Goal: Entertainment & Leisure: Consume media (video, audio)

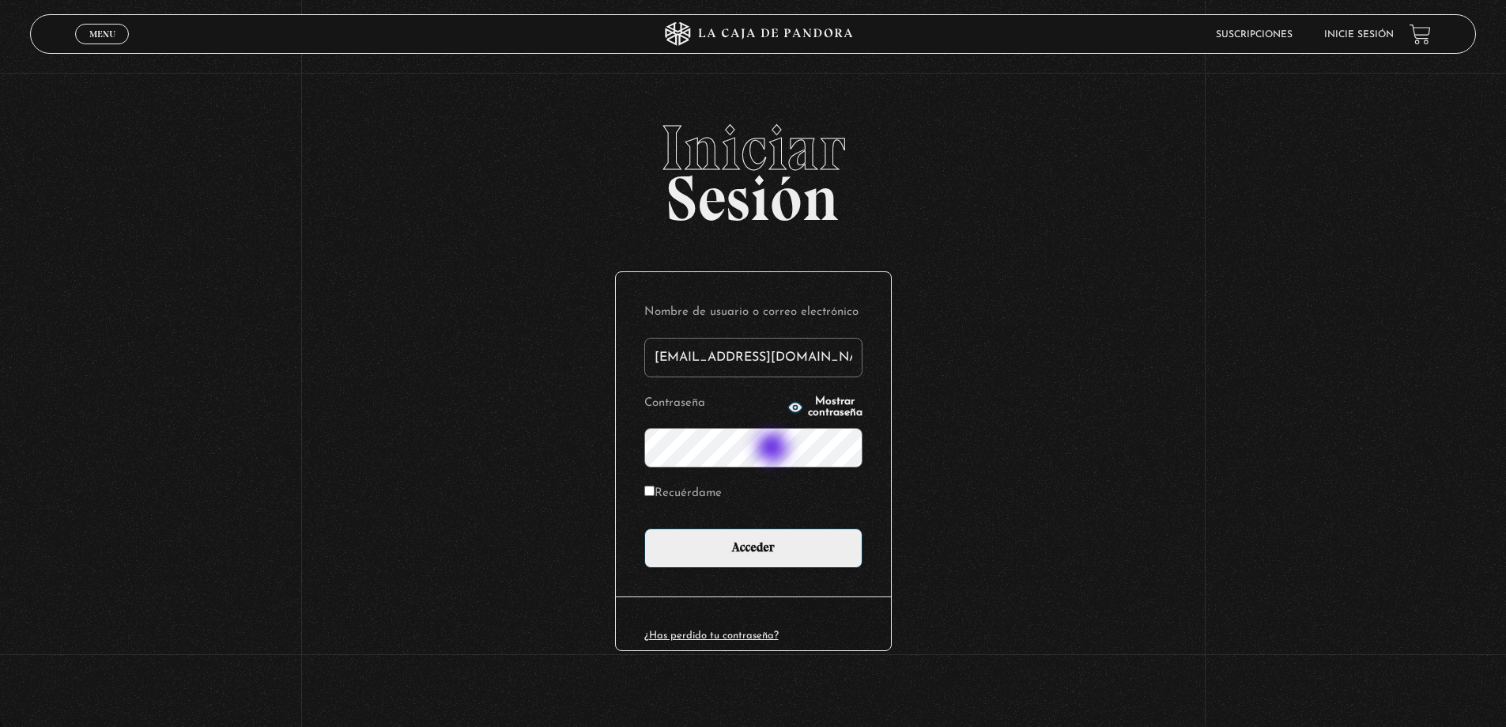
type input "ncs0411@gmail.com"
click at [644, 528] on input "Acceder" at bounding box center [753, 548] width 218 height 40
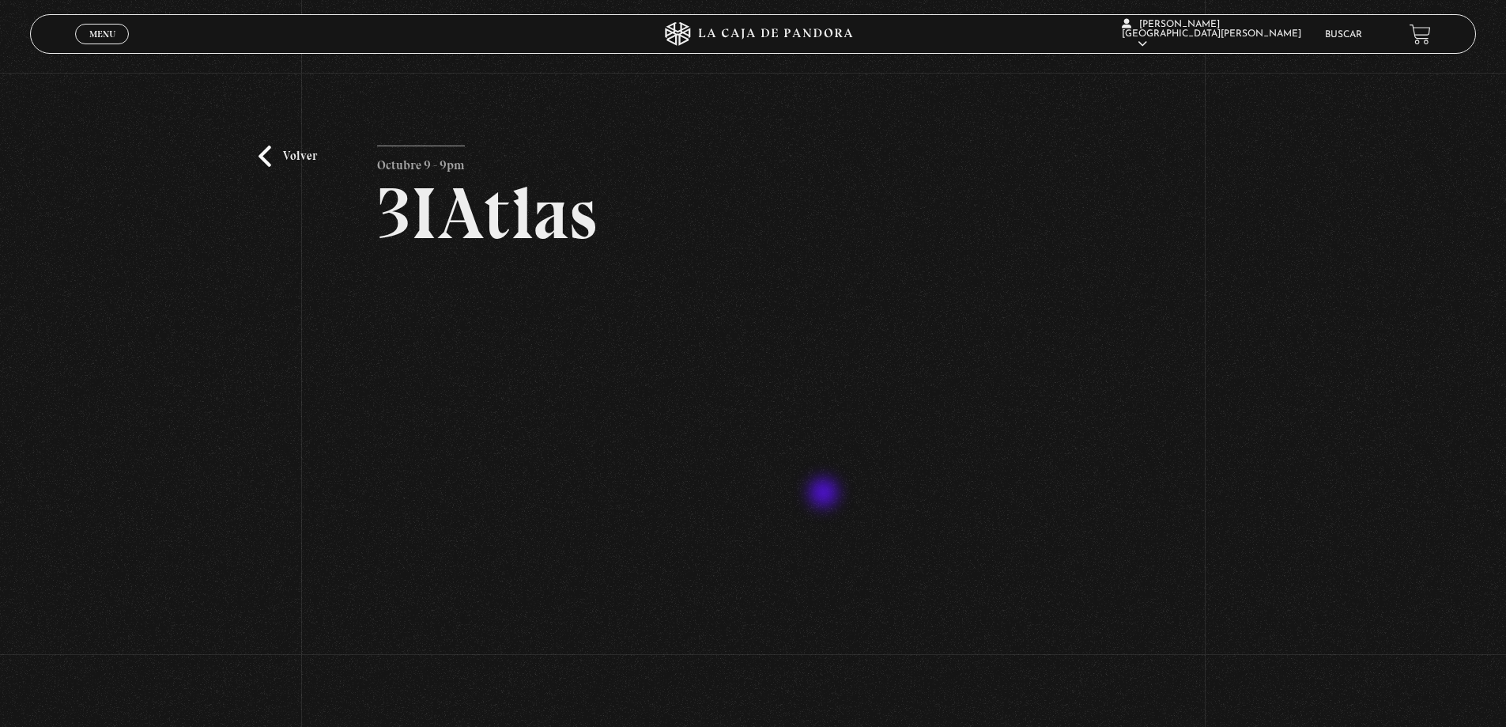
scroll to position [20, 0]
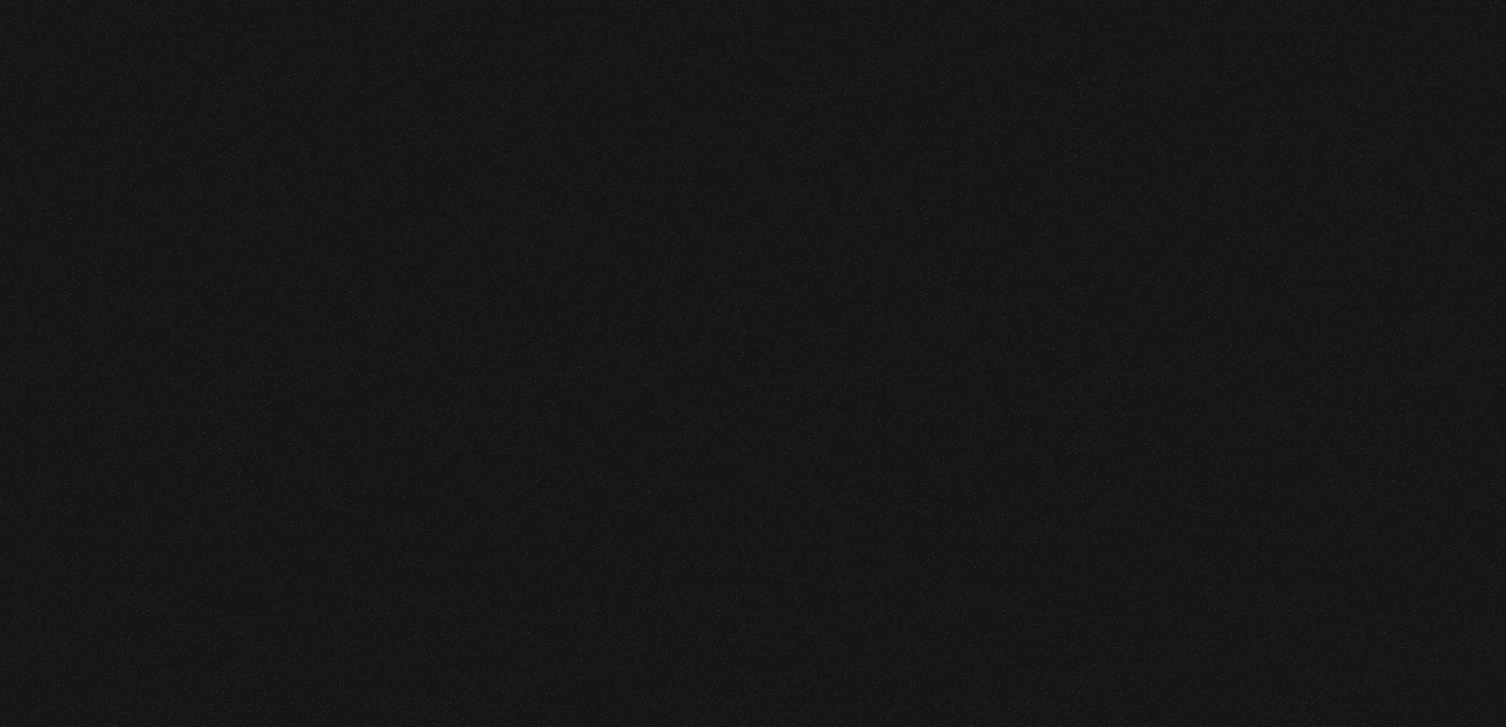
scroll to position [20, 0]
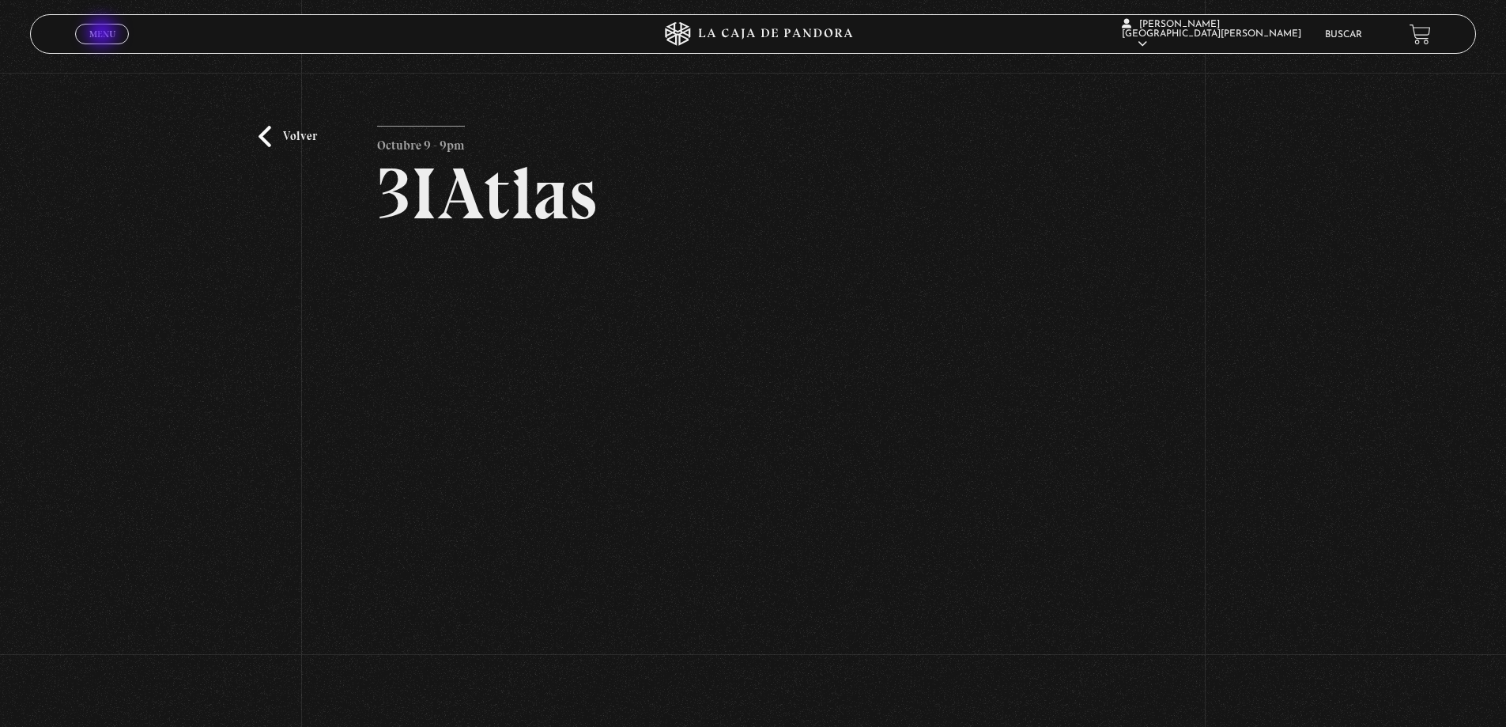
click at [104, 34] on span "Menu" at bounding box center [102, 33] width 26 height 9
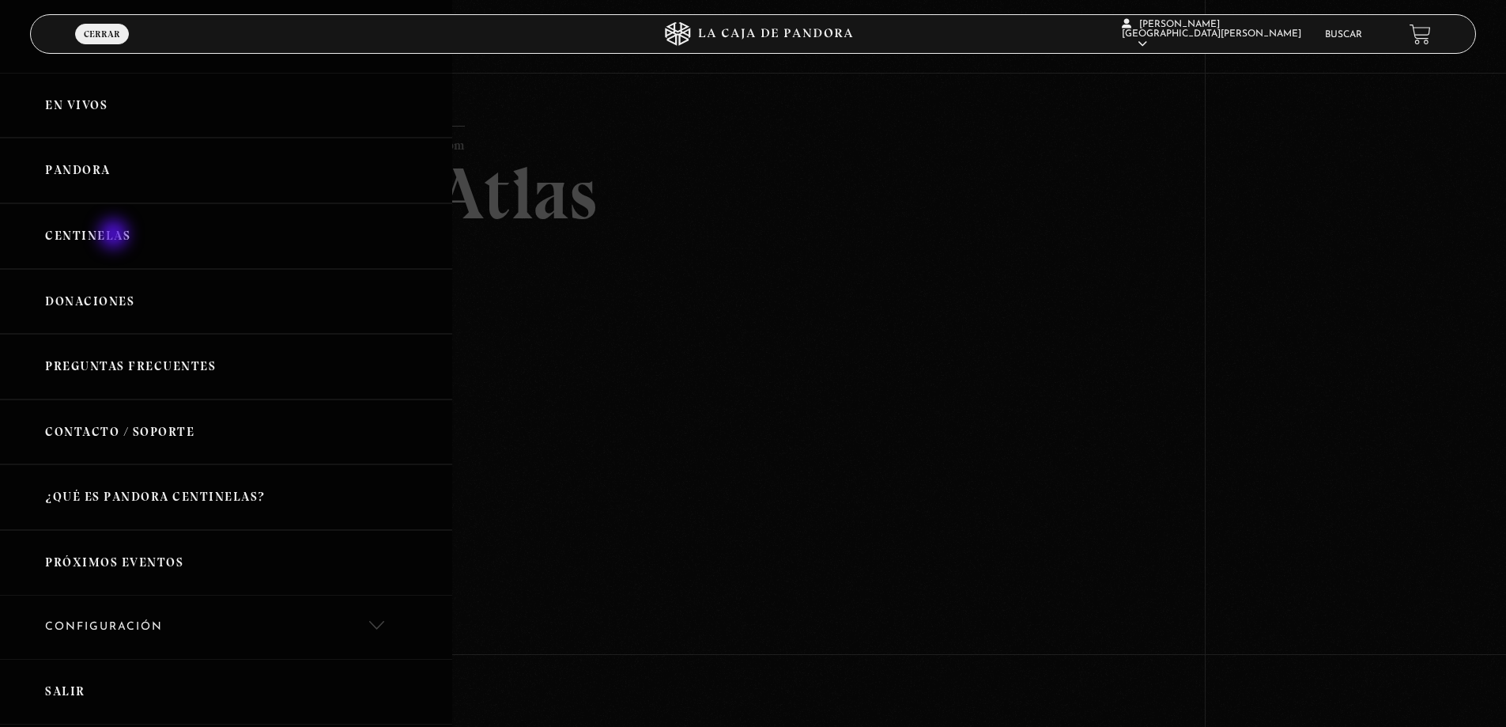
click at [115, 236] on link "Centinelas" at bounding box center [226, 236] width 452 height 66
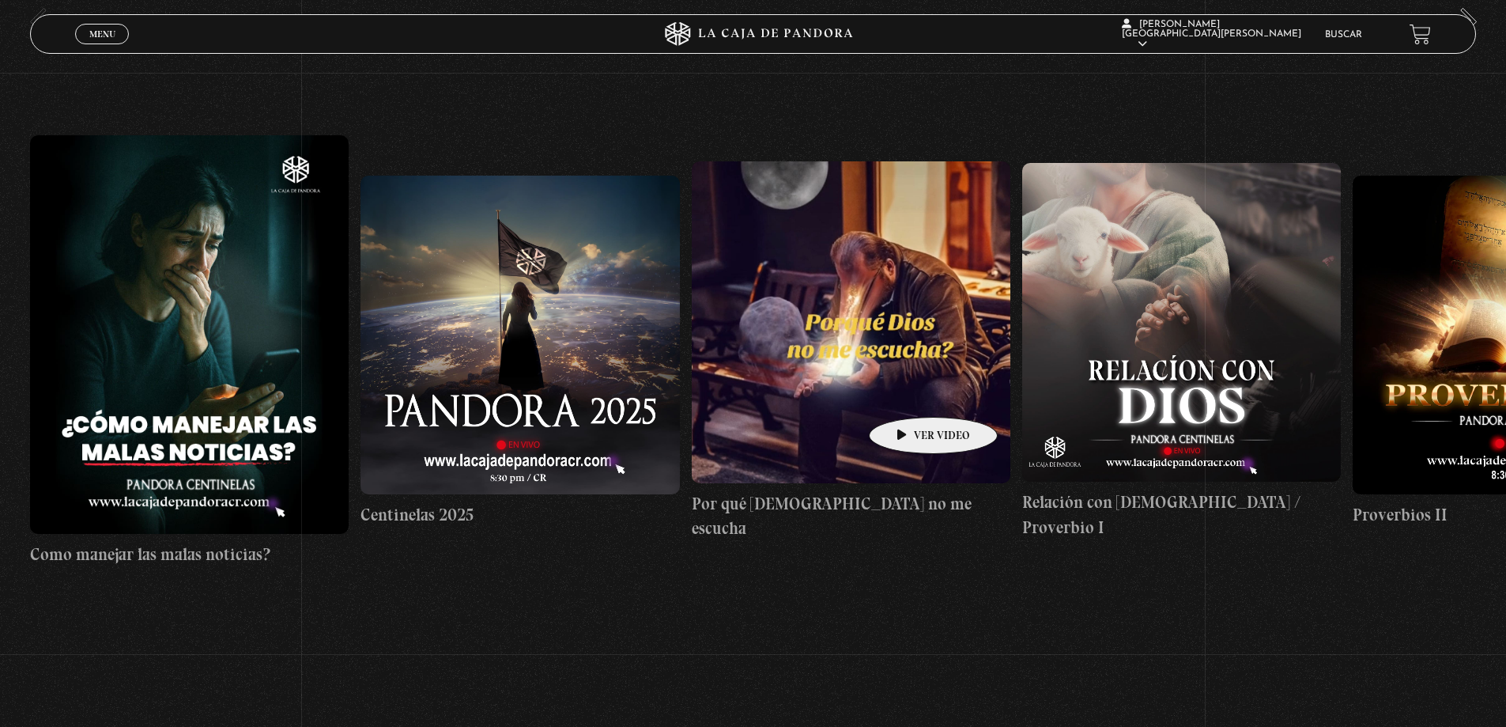
scroll to position [279, 0]
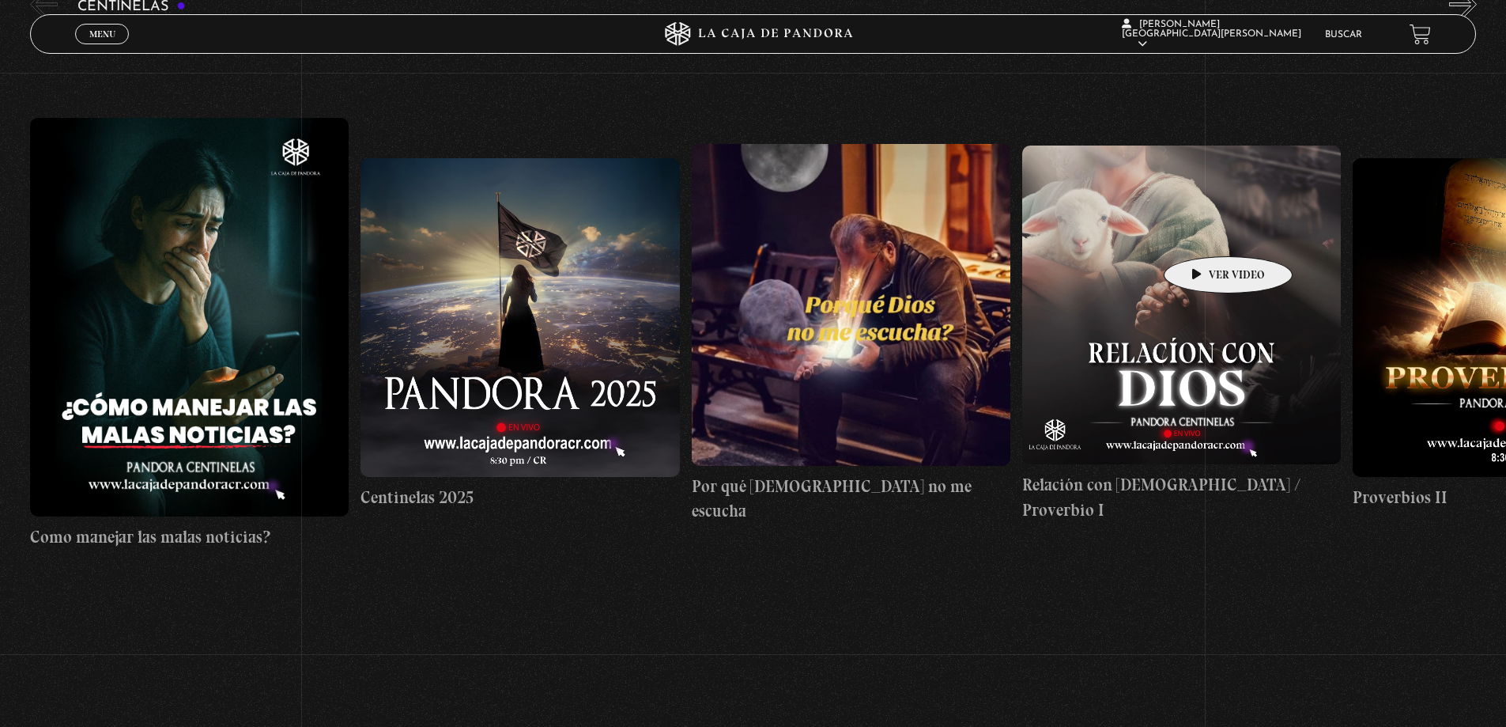
click at [1202, 232] on figure at bounding box center [1181, 304] width 319 height 319
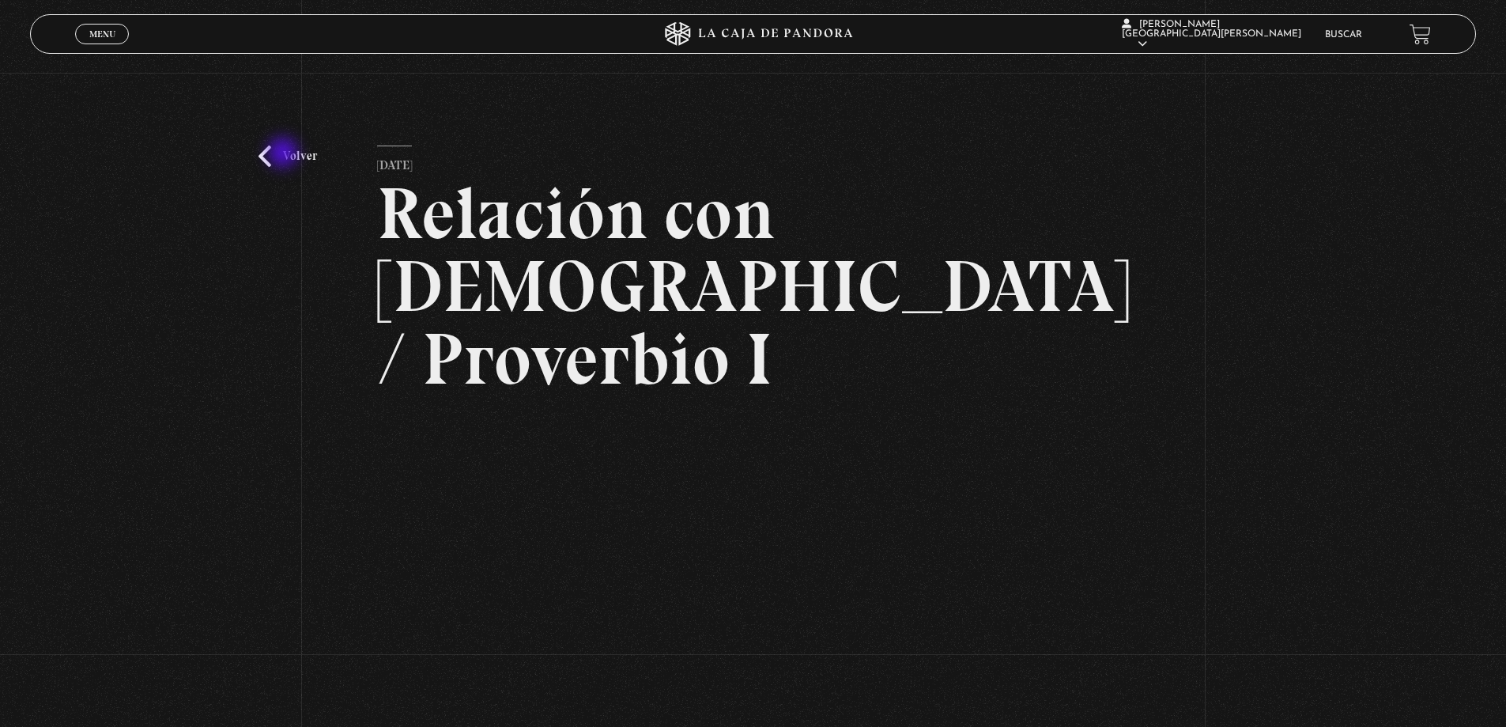
click at [285, 154] on link "Volver" at bounding box center [288, 155] width 59 height 21
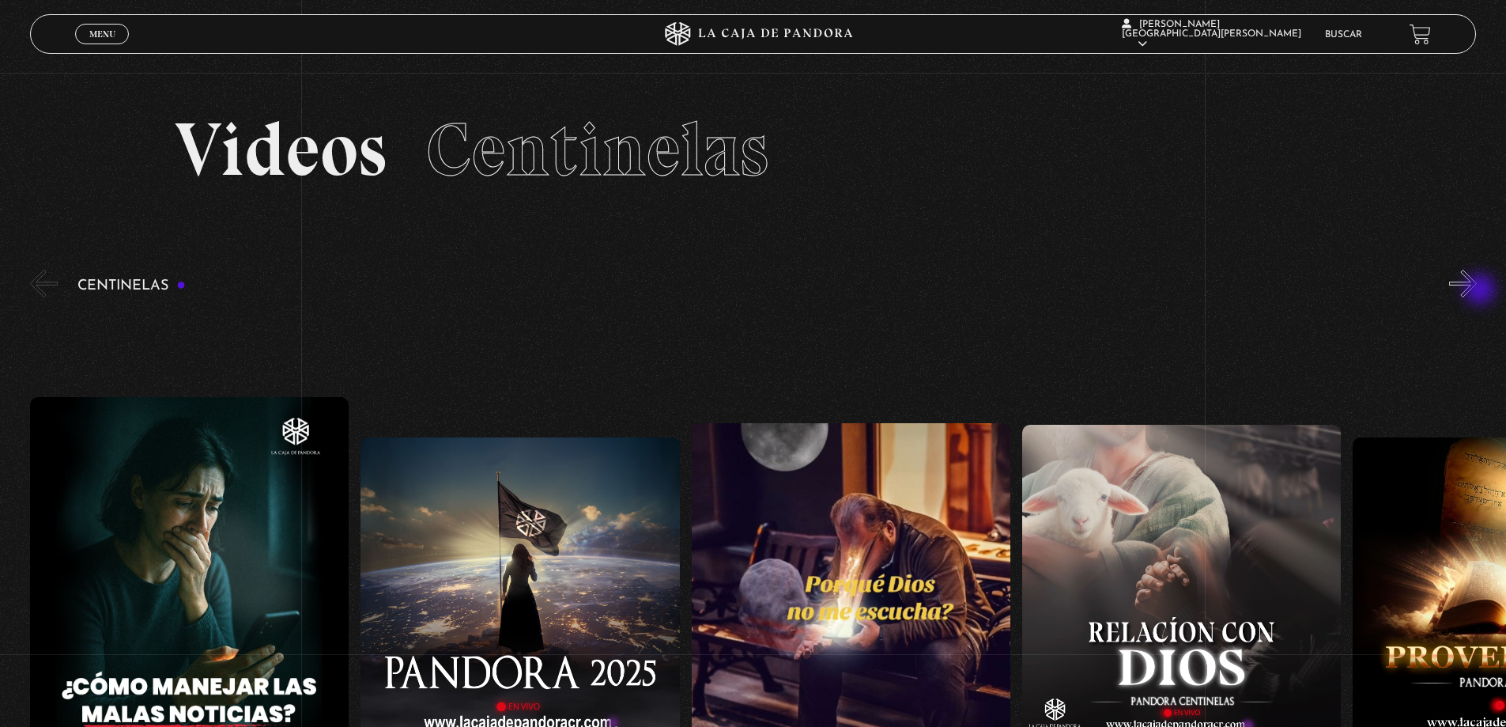
click at [1477, 291] on button "»" at bounding box center [1463, 284] width 28 height 28
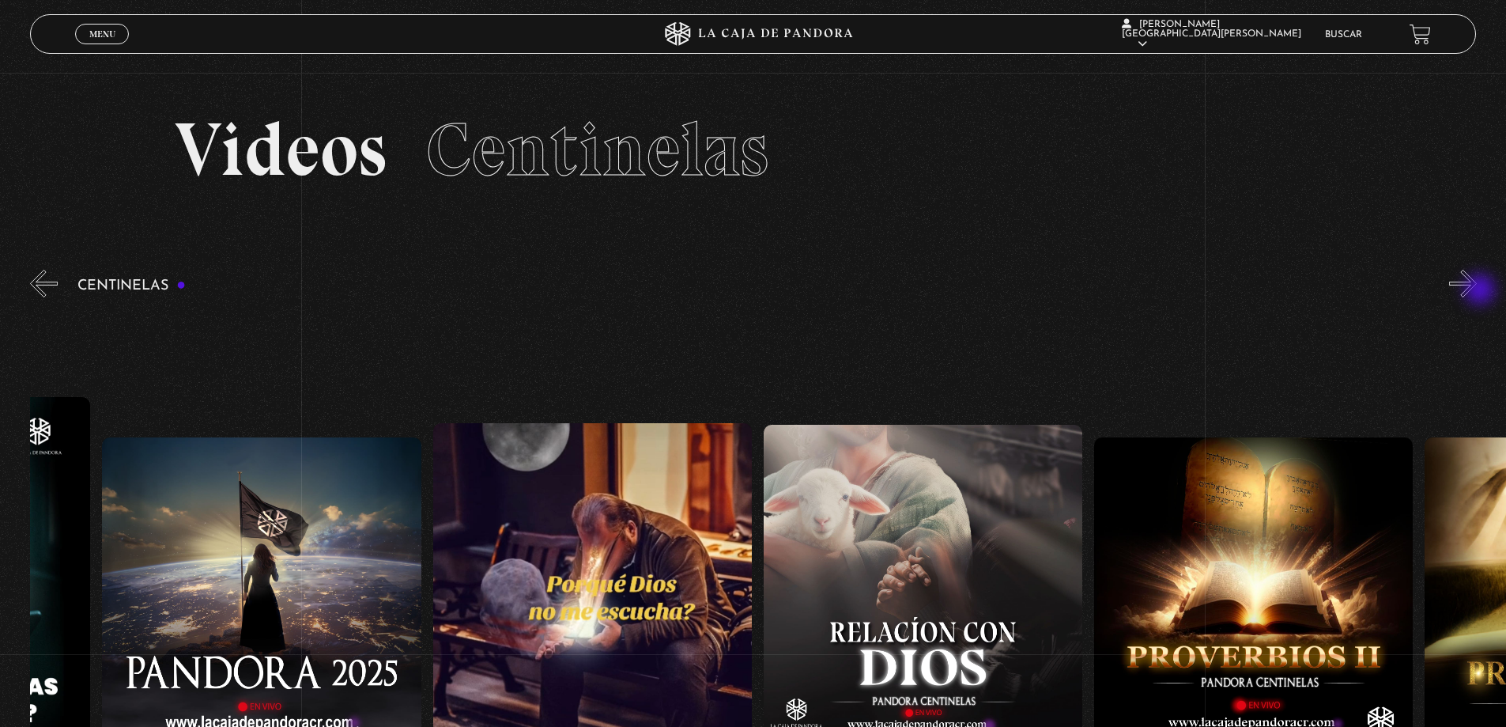
click at [1477, 291] on button "»" at bounding box center [1463, 284] width 28 height 28
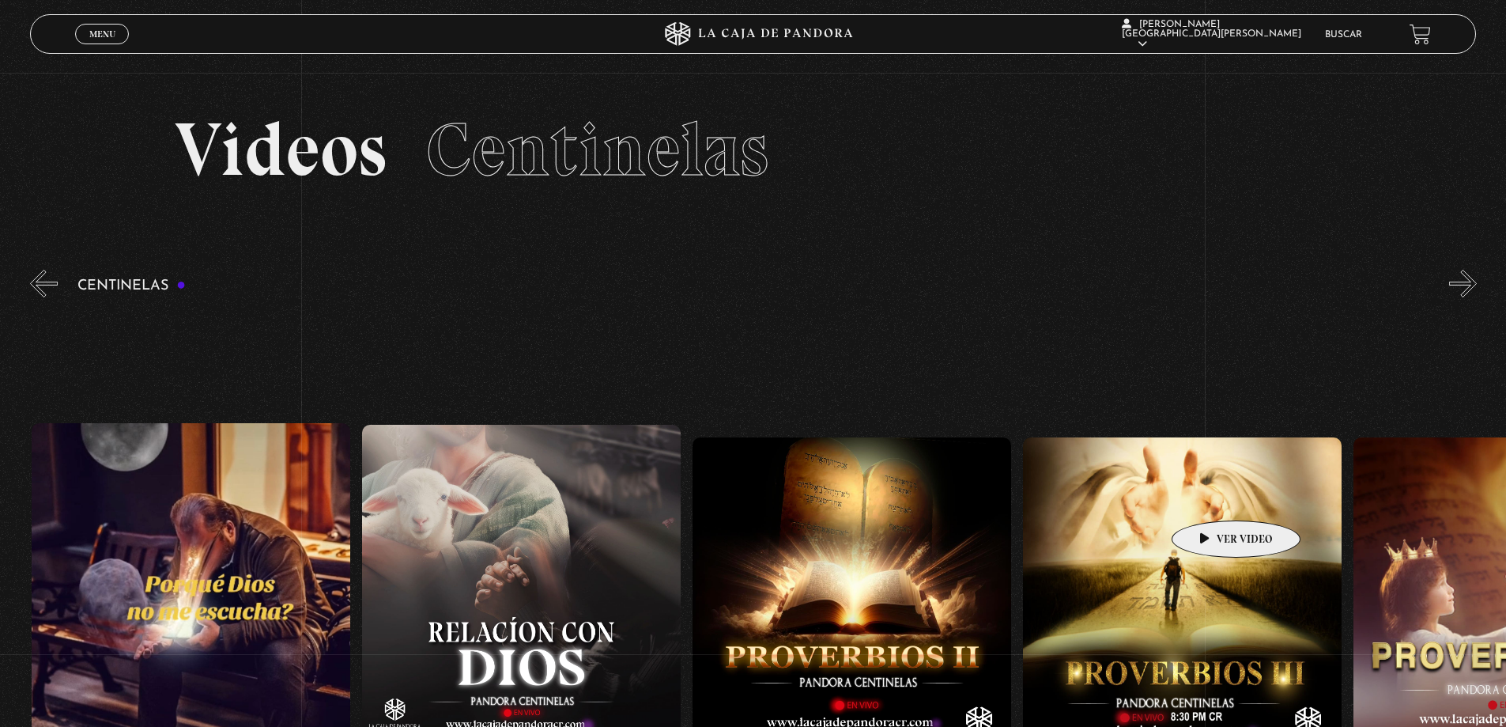
click at [1211, 496] on figure at bounding box center [1182, 596] width 319 height 319
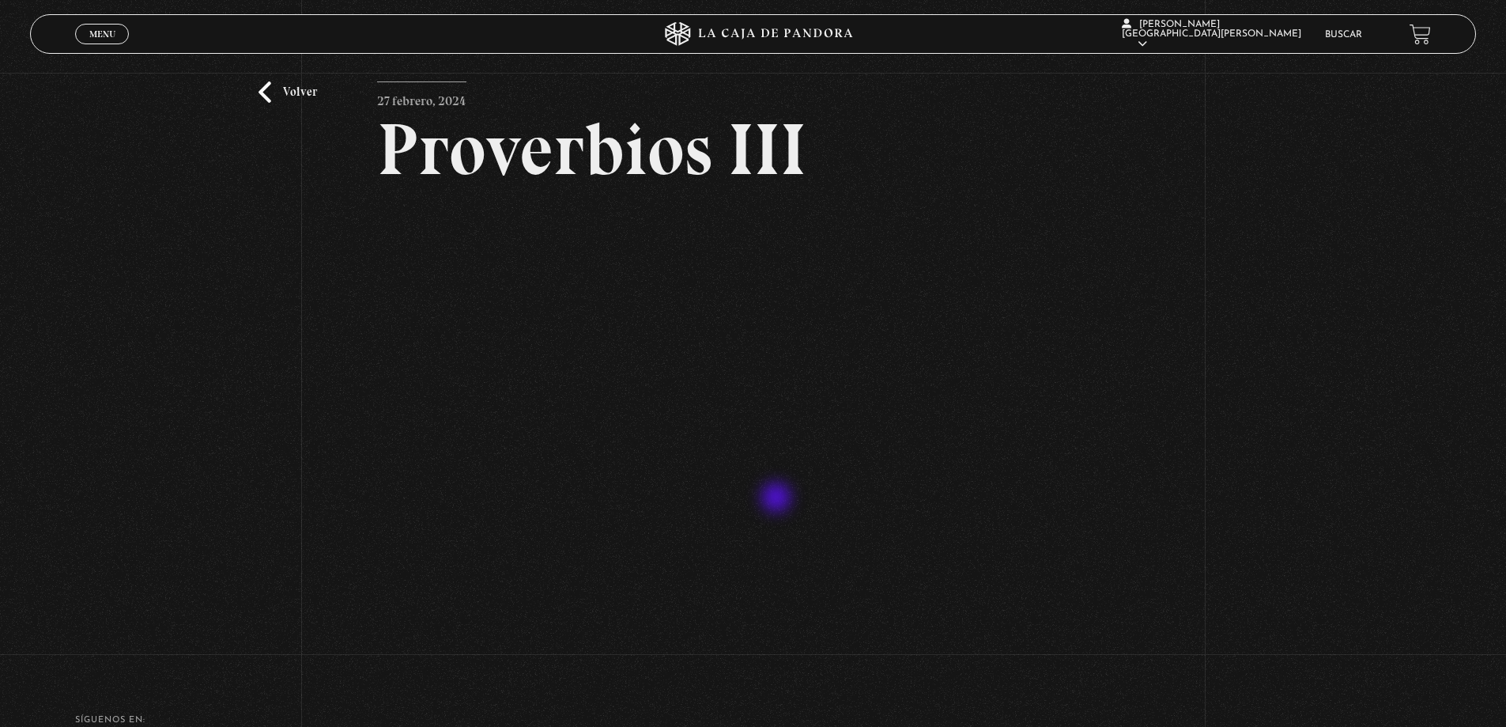
scroll to position [59, 0]
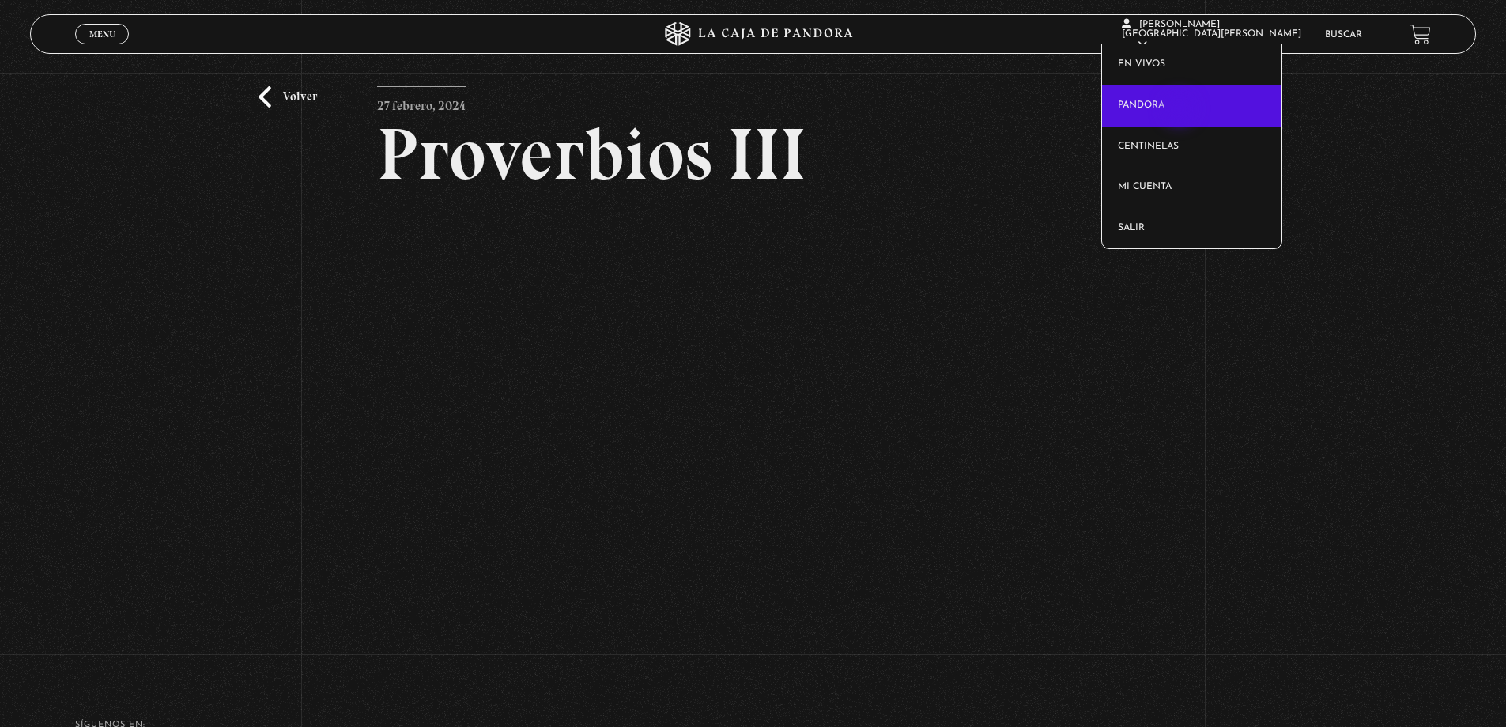
click at [1181, 111] on link "Pandora" at bounding box center [1191, 105] width 179 height 41
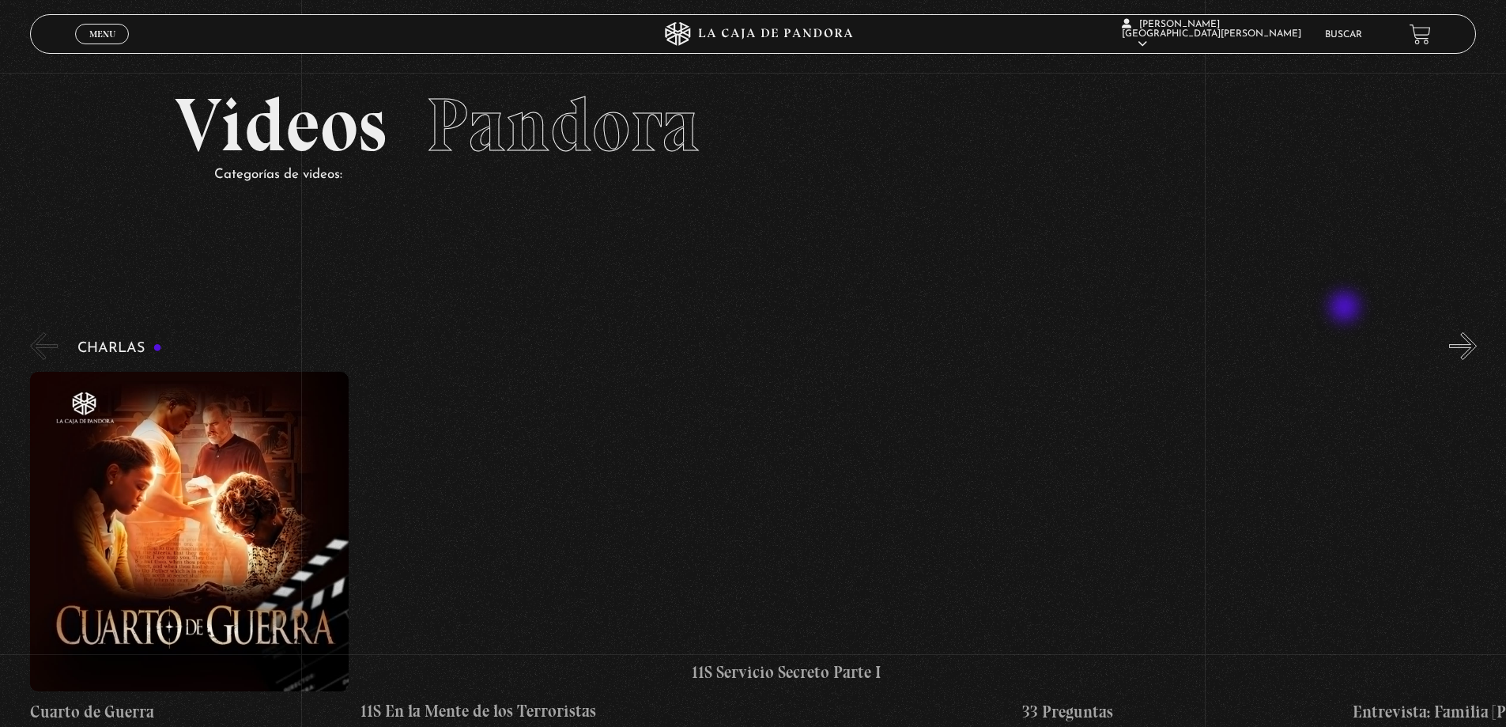
scroll to position [120, 0]
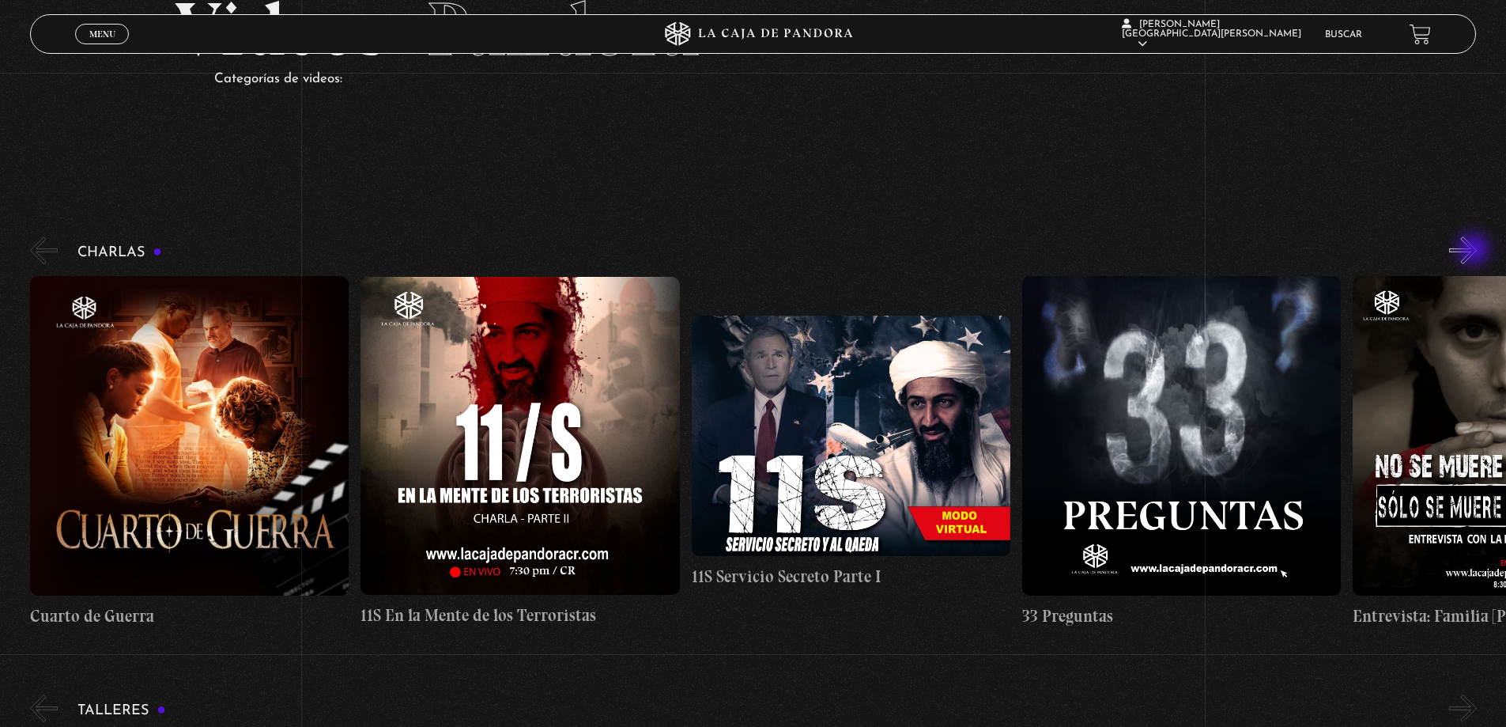
click at [1475, 251] on button "»" at bounding box center [1463, 250] width 28 height 28
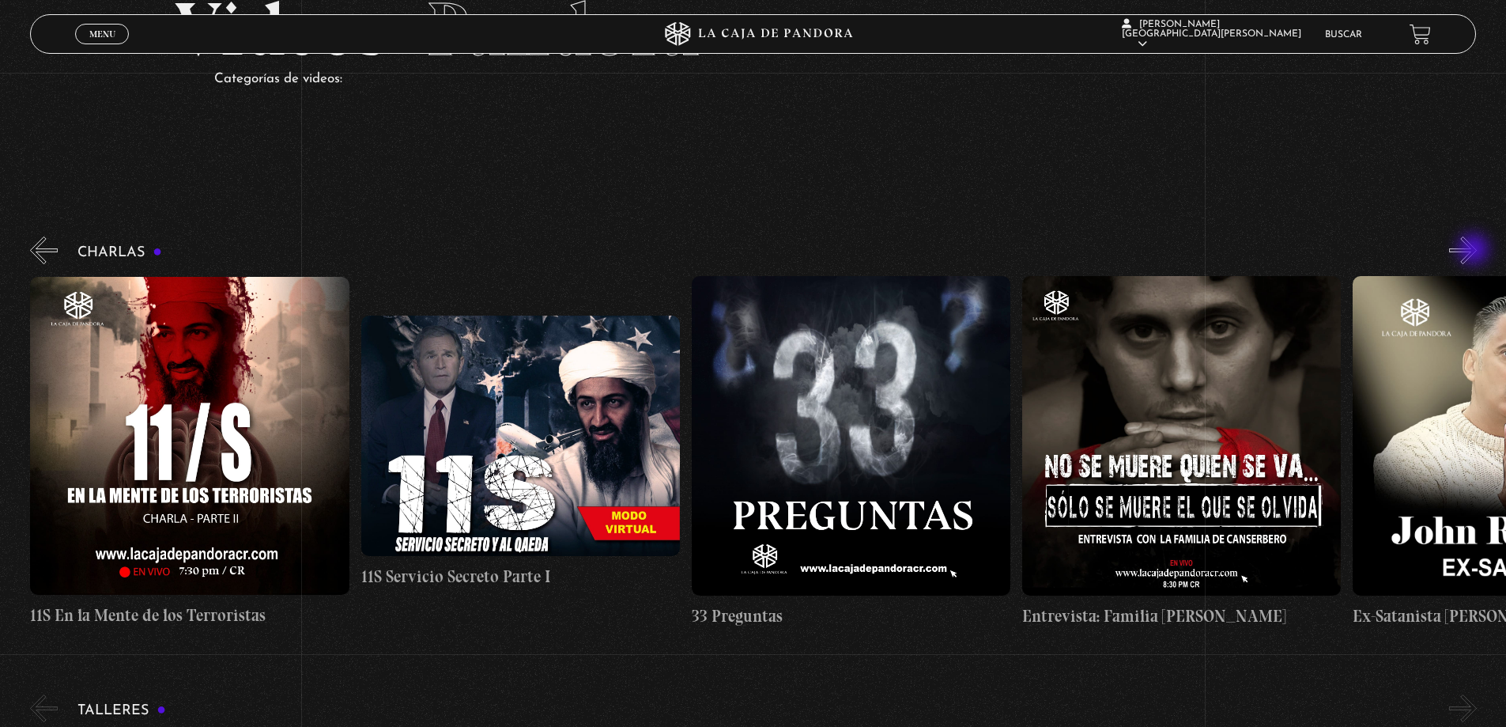
click at [1475, 251] on button "»" at bounding box center [1463, 250] width 28 height 28
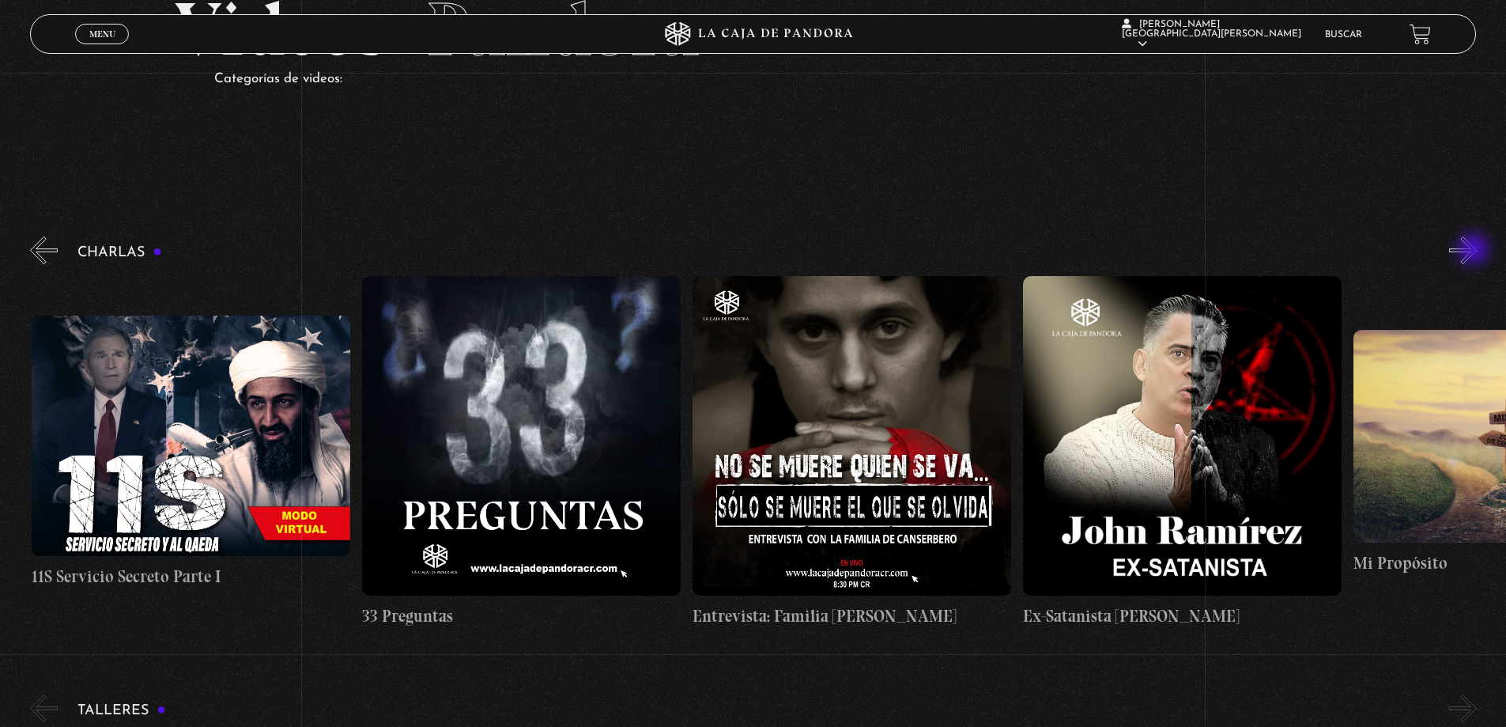
click at [1475, 251] on button "»" at bounding box center [1463, 250] width 28 height 28
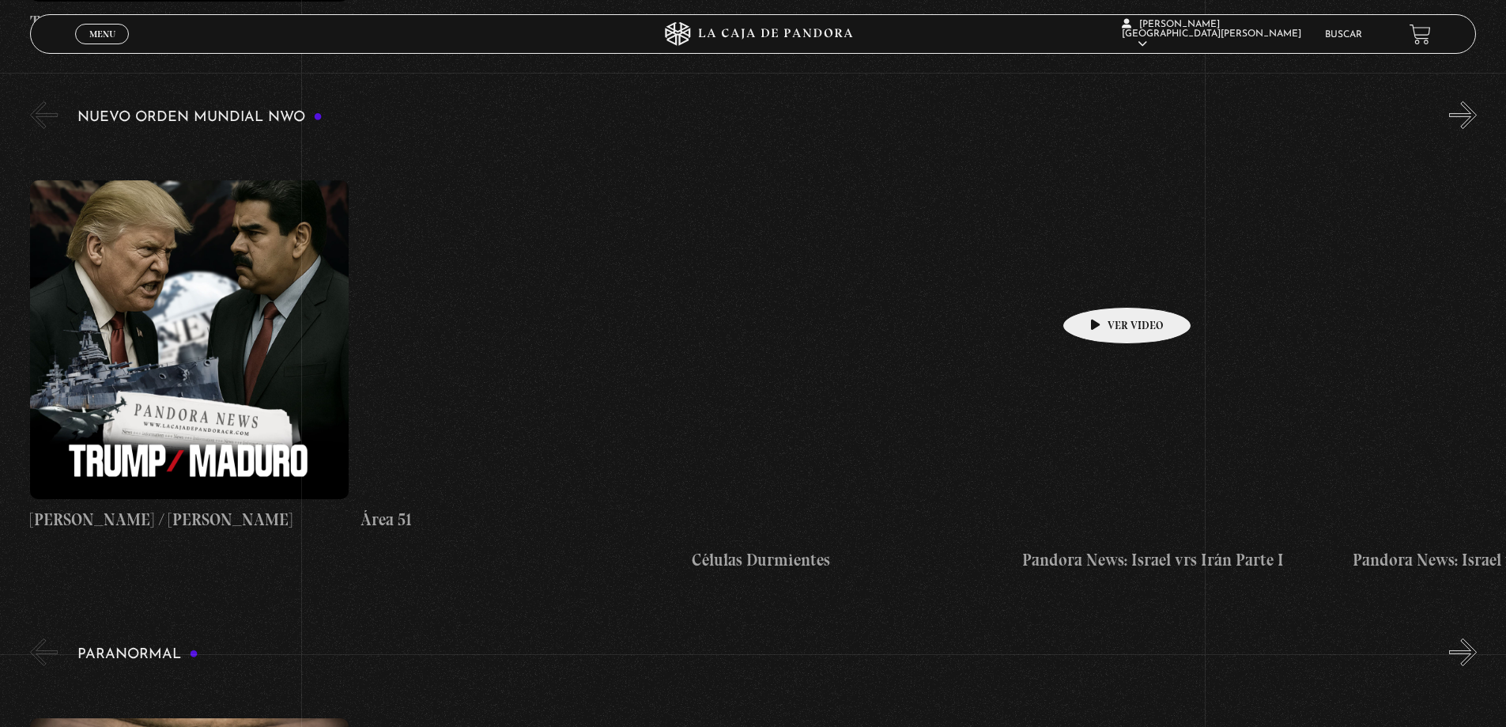
scroll to position [1239, 0]
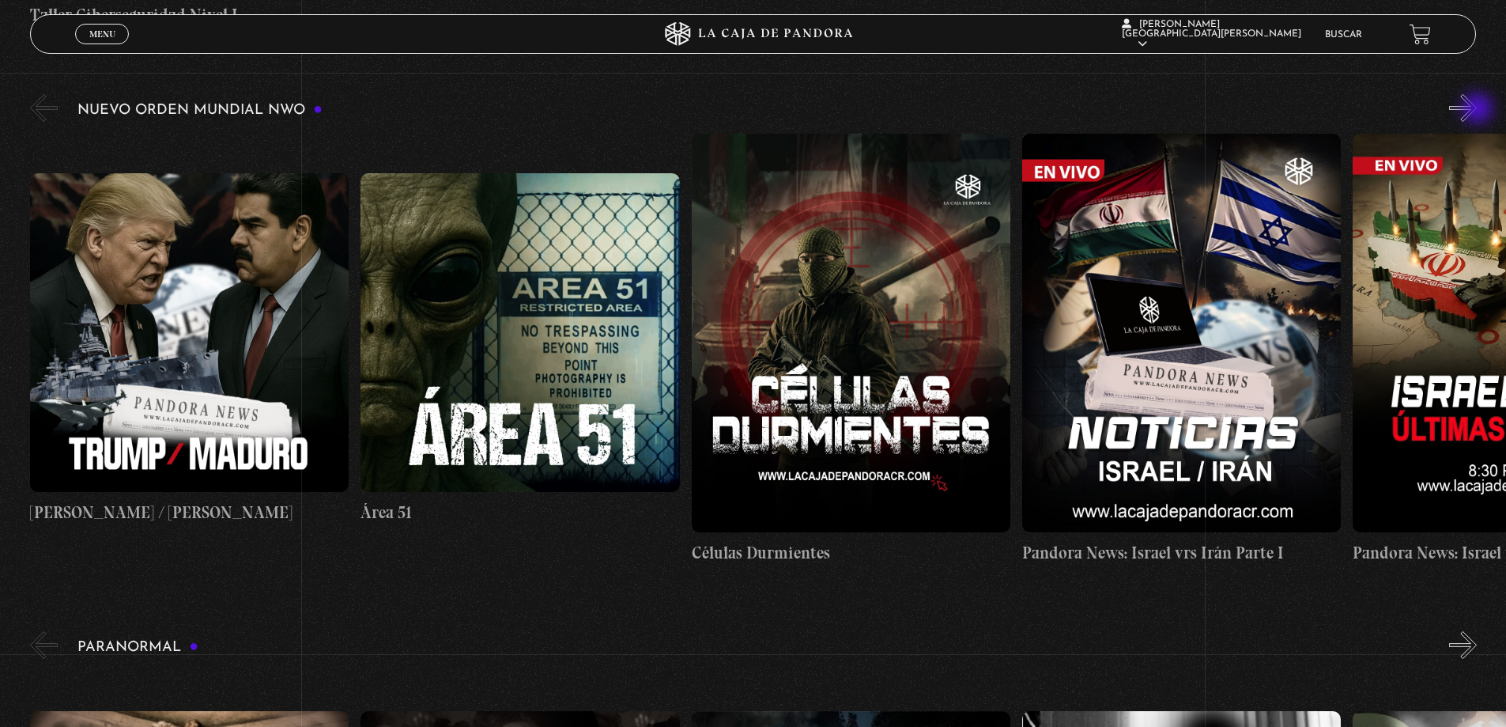
click at [1477, 107] on button "»" at bounding box center [1463, 108] width 28 height 28
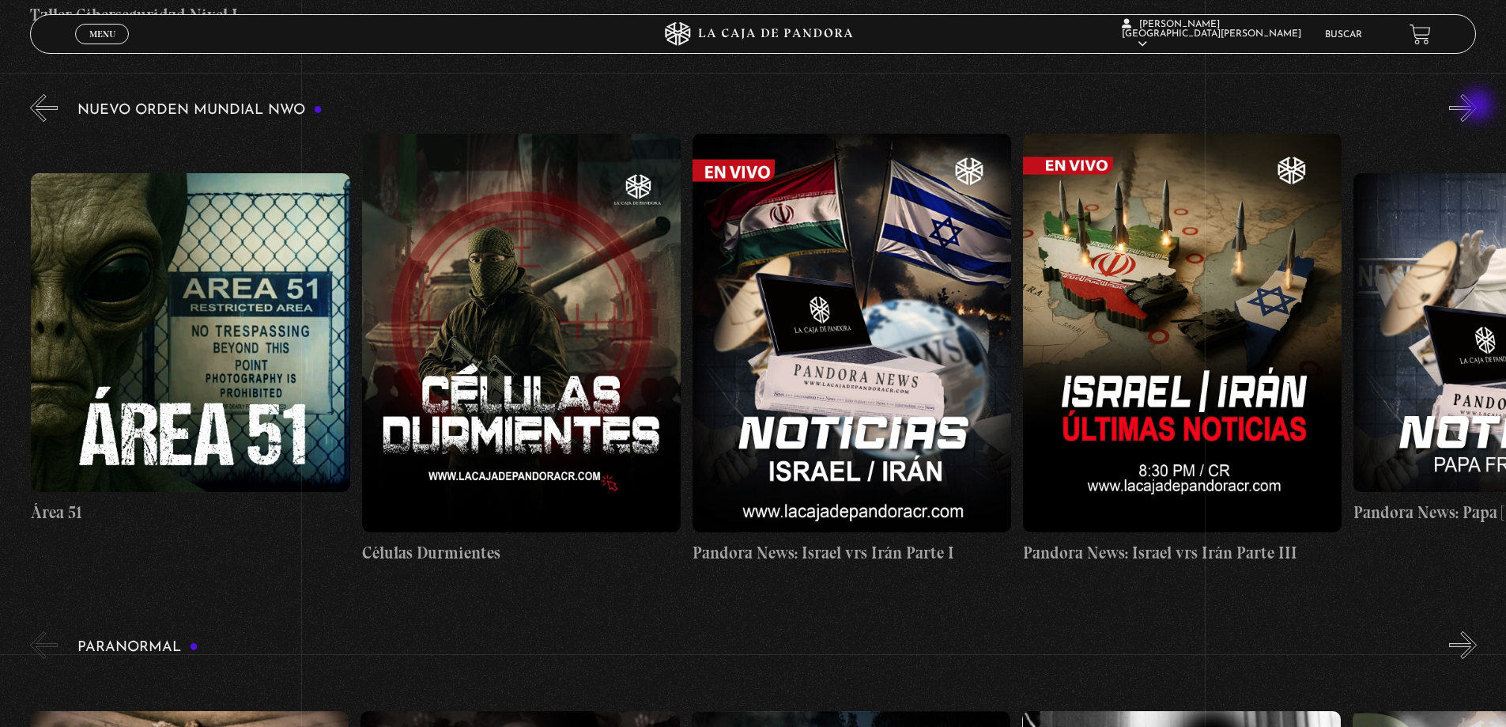
click at [1477, 107] on button "»" at bounding box center [1463, 108] width 28 height 28
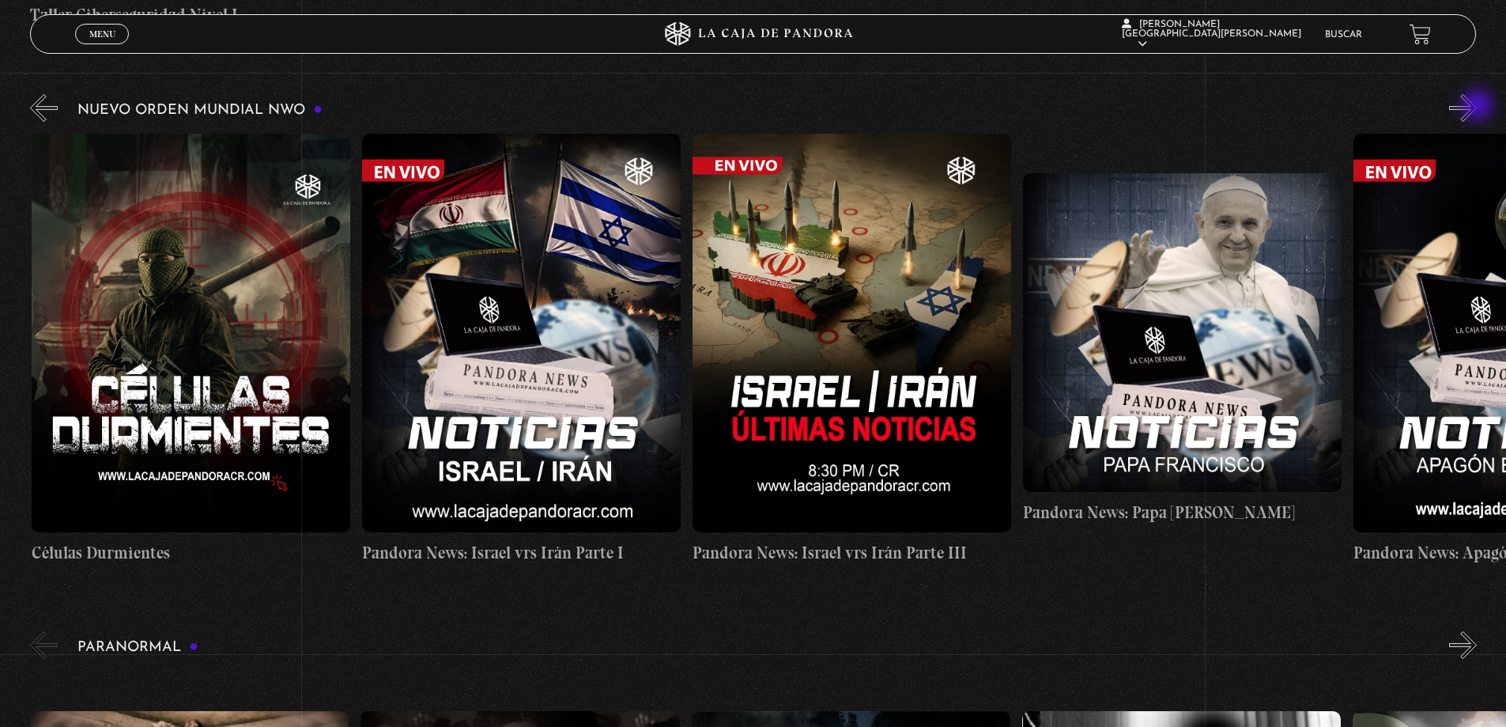
click at [1477, 107] on button "»" at bounding box center [1463, 108] width 28 height 28
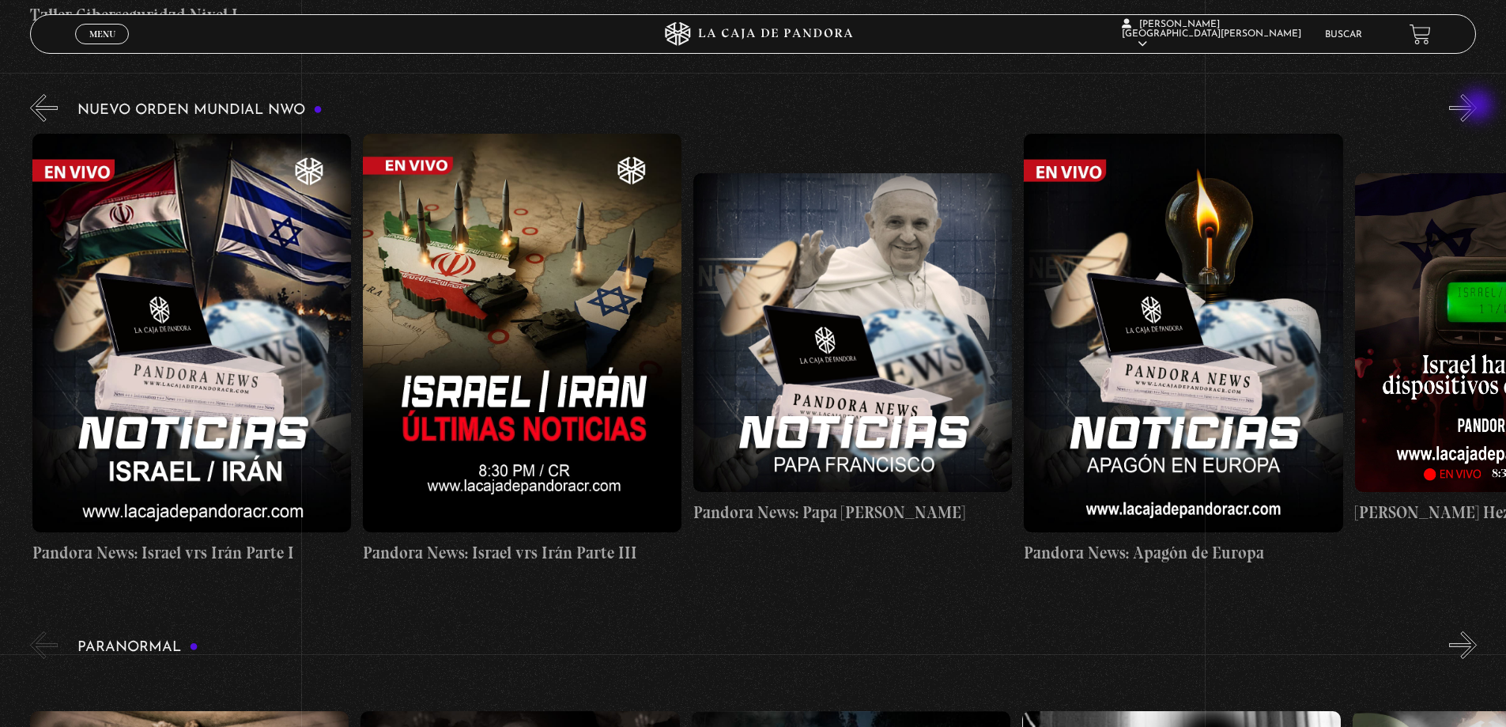
click at [1477, 107] on button "»" at bounding box center [1463, 108] width 28 height 28
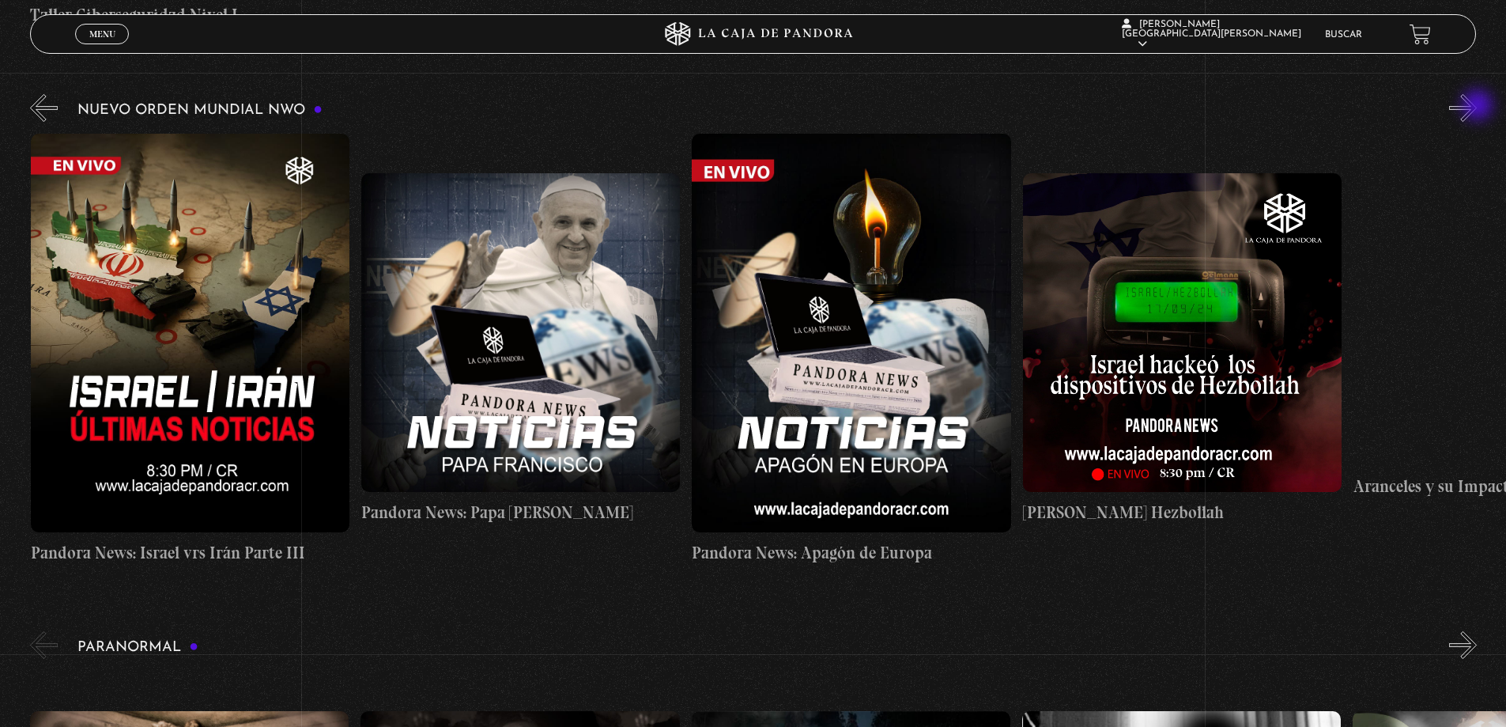
click at [1477, 107] on button "»" at bounding box center [1463, 108] width 28 height 28
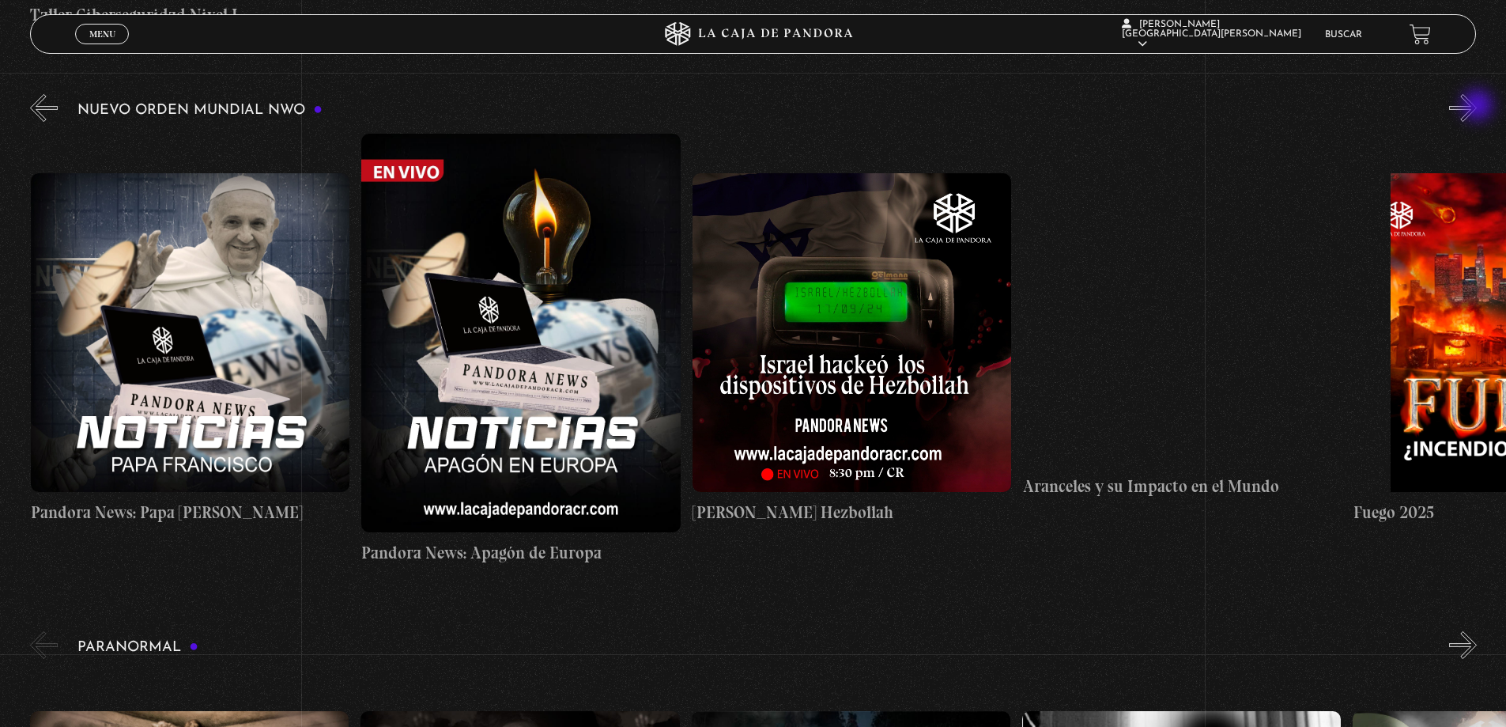
click at [1477, 107] on button "»" at bounding box center [1463, 108] width 28 height 28
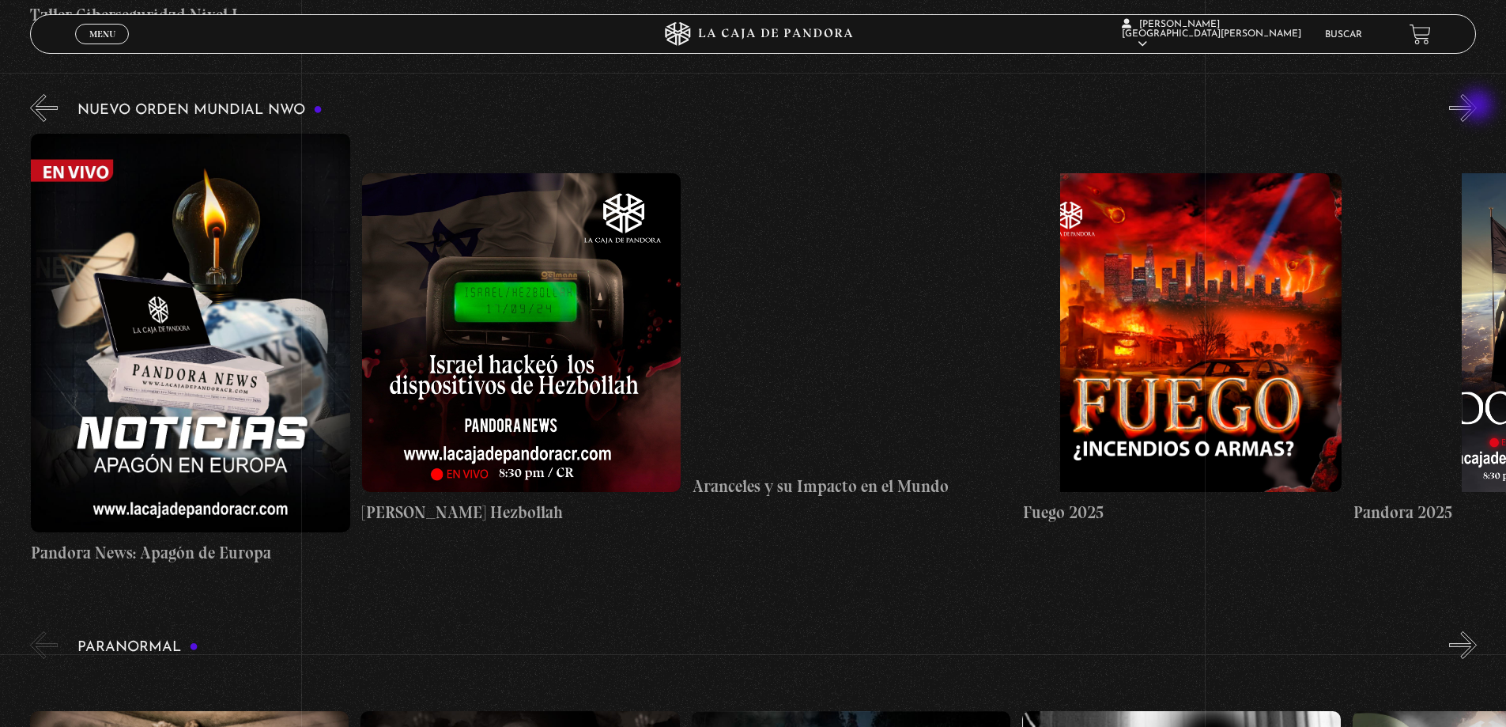
click at [1477, 107] on button "»" at bounding box center [1463, 108] width 28 height 28
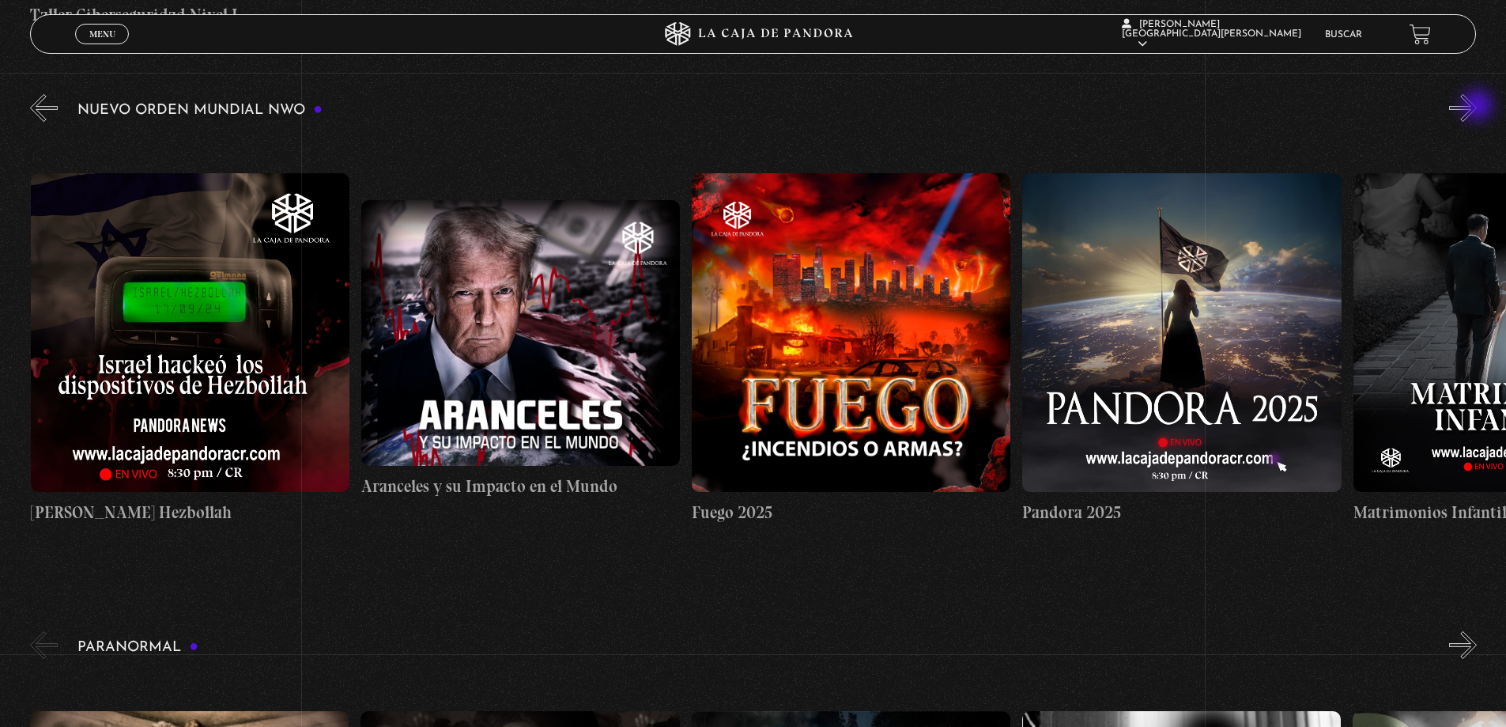
click at [1477, 107] on button "»" at bounding box center [1463, 108] width 28 height 28
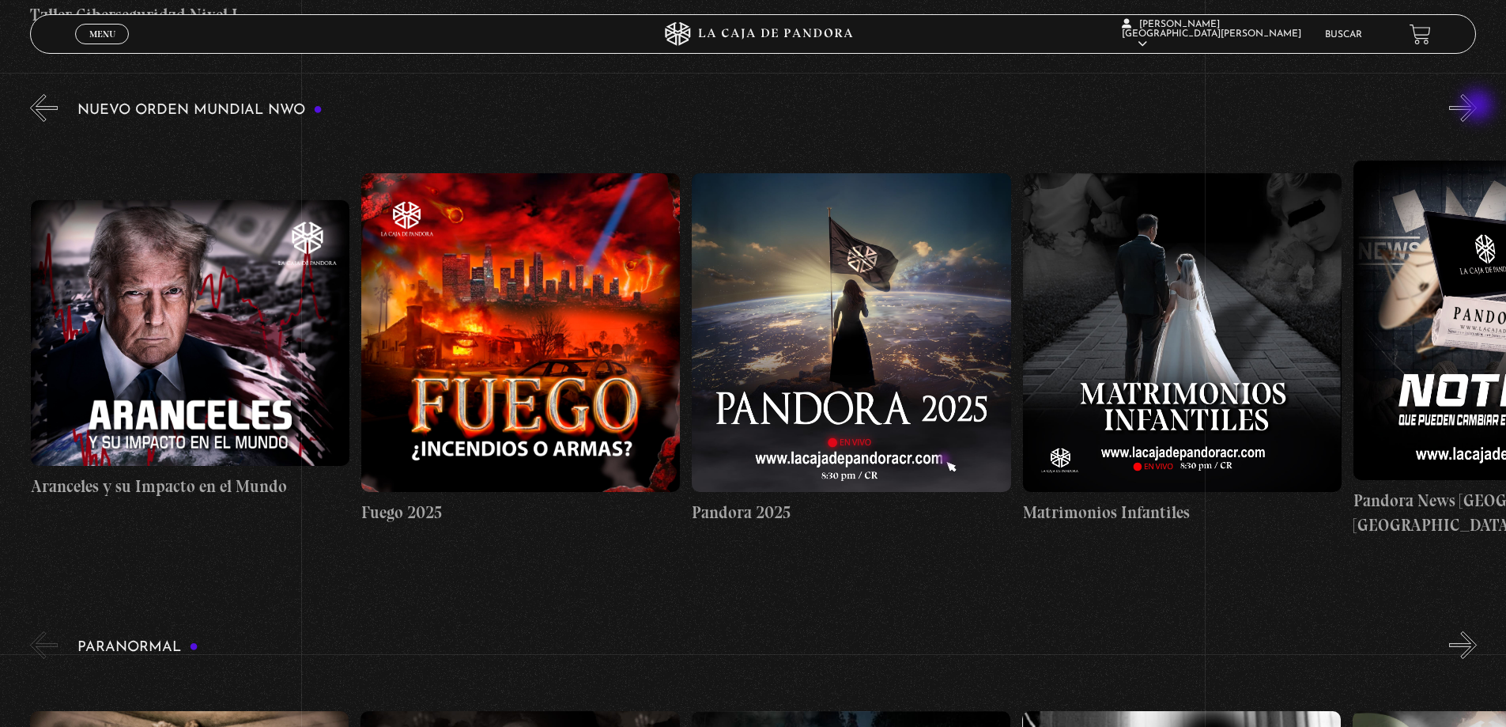
click at [1477, 107] on button "»" at bounding box center [1463, 108] width 28 height 28
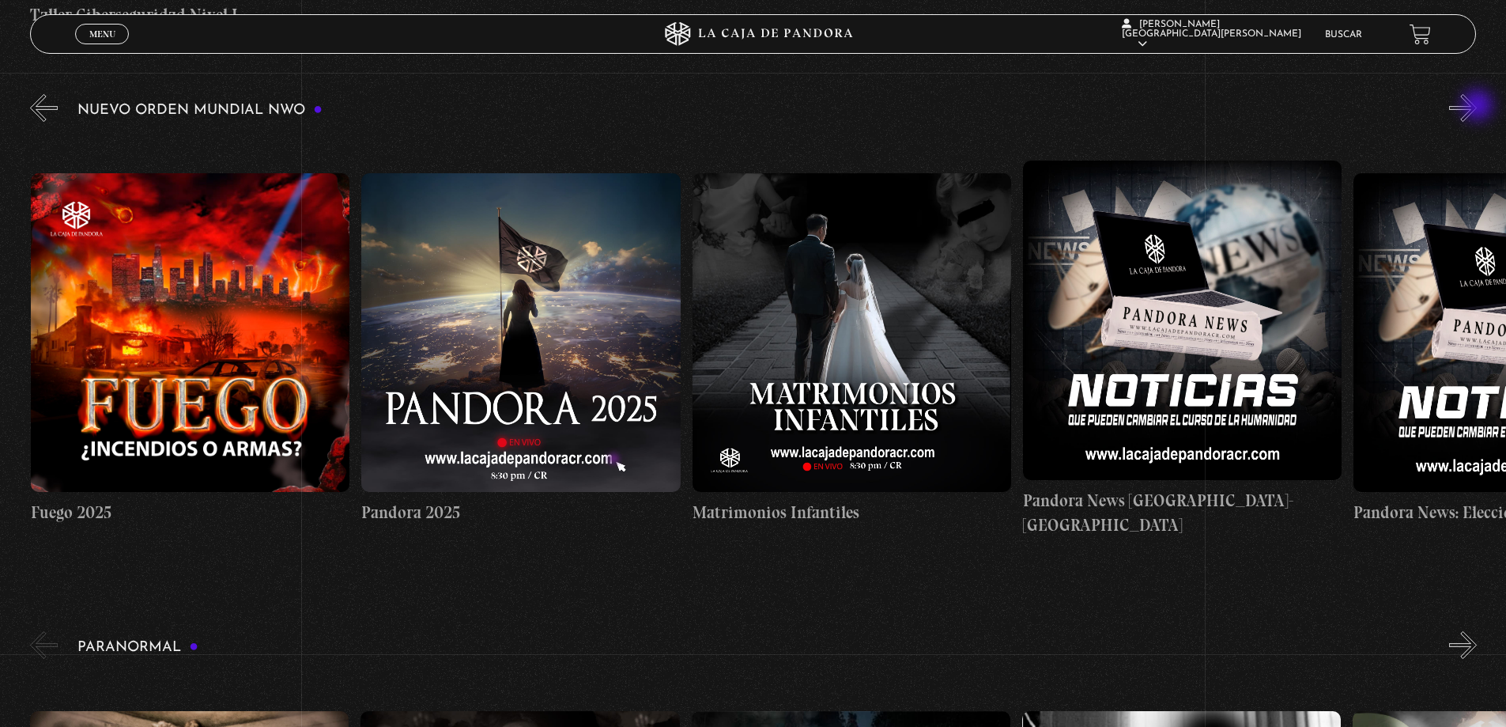
click at [1477, 107] on button "»" at bounding box center [1463, 108] width 28 height 28
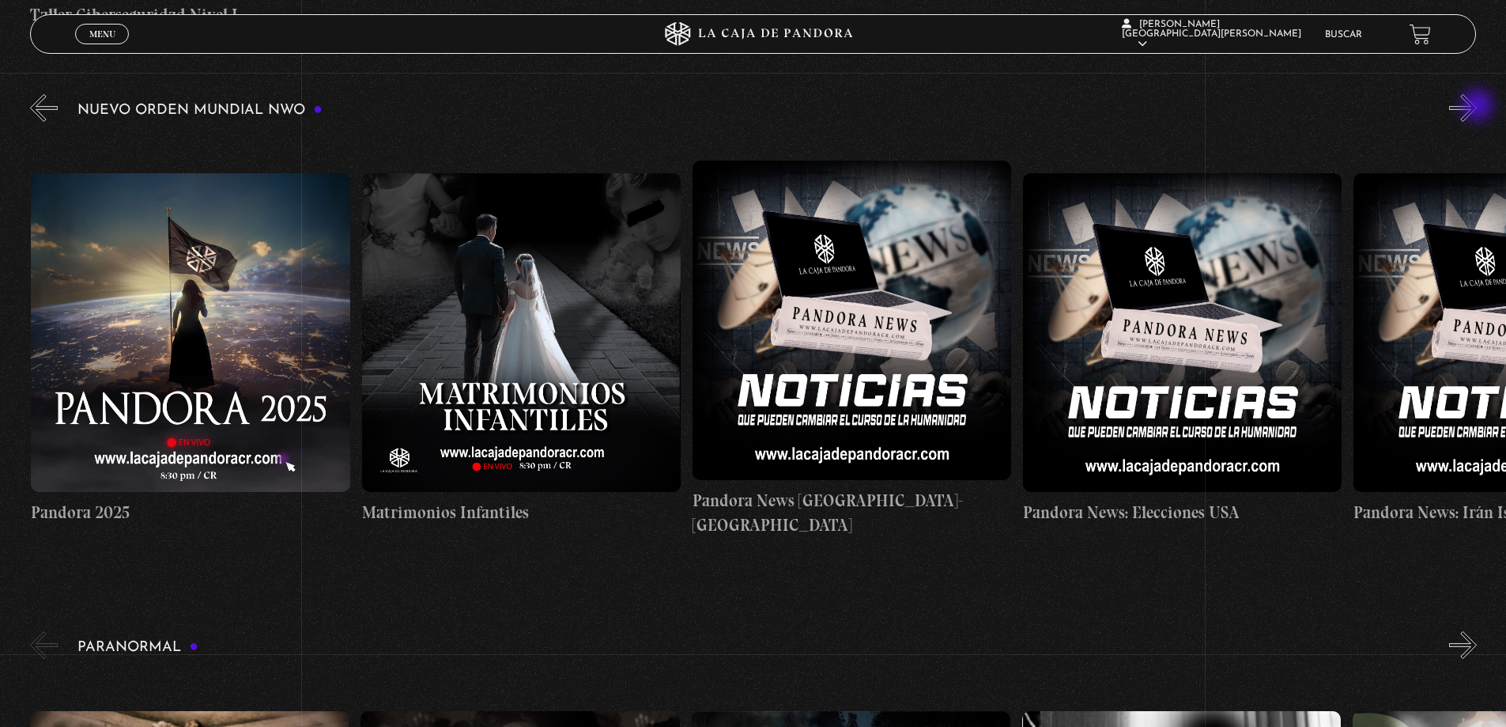
click at [1477, 107] on button "»" at bounding box center [1463, 108] width 28 height 28
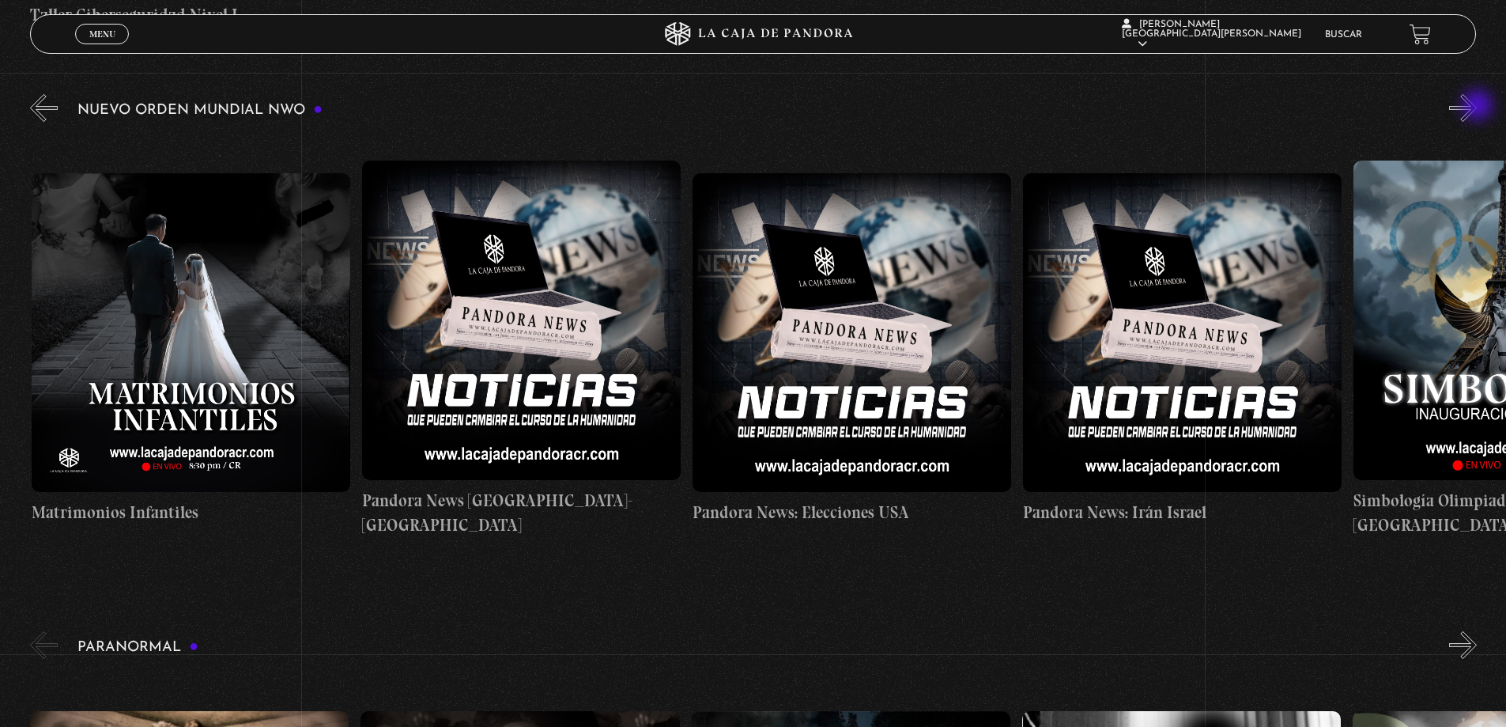
click at [1477, 107] on button "»" at bounding box center [1463, 108] width 28 height 28
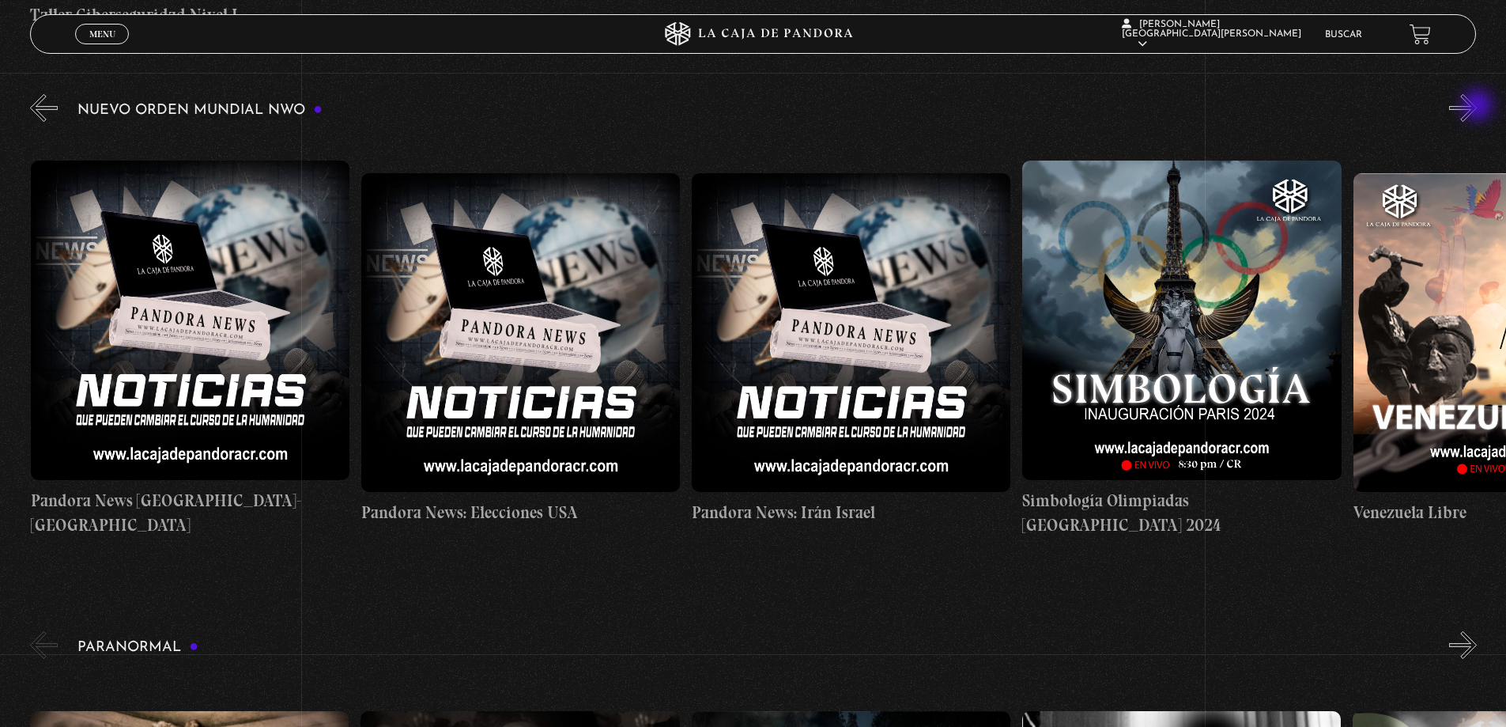
click at [1477, 107] on button "»" at bounding box center [1463, 108] width 28 height 28
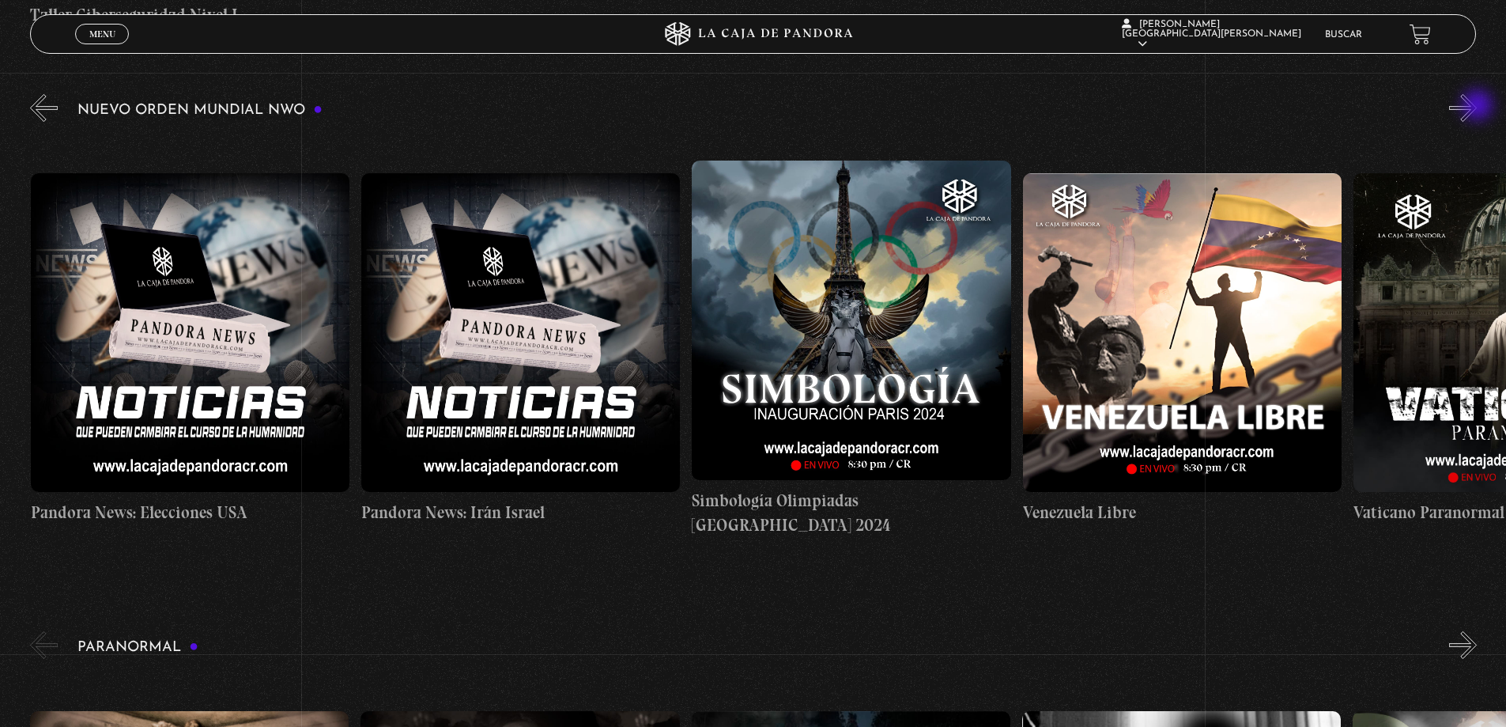
click at [1477, 107] on button "»" at bounding box center [1463, 108] width 28 height 28
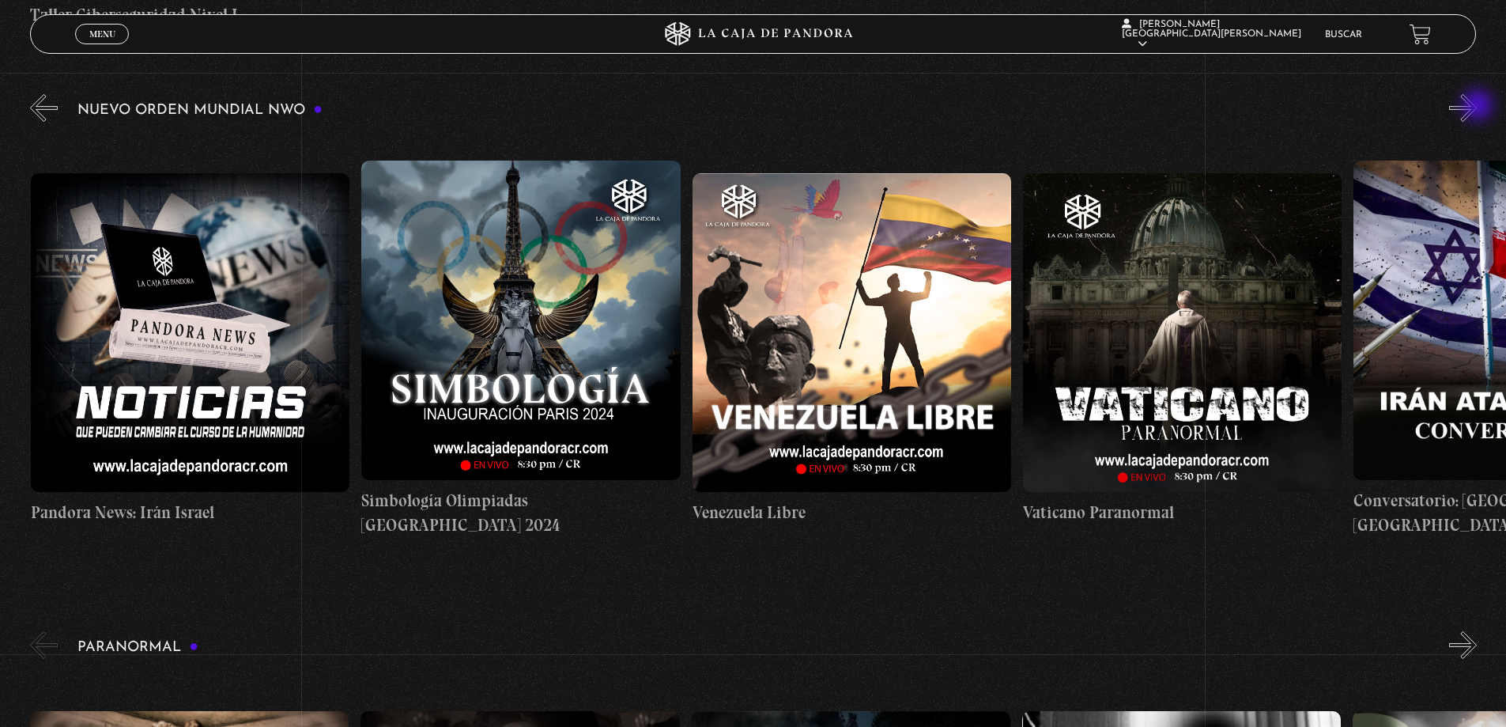
click at [1477, 107] on button "»" at bounding box center [1463, 108] width 28 height 28
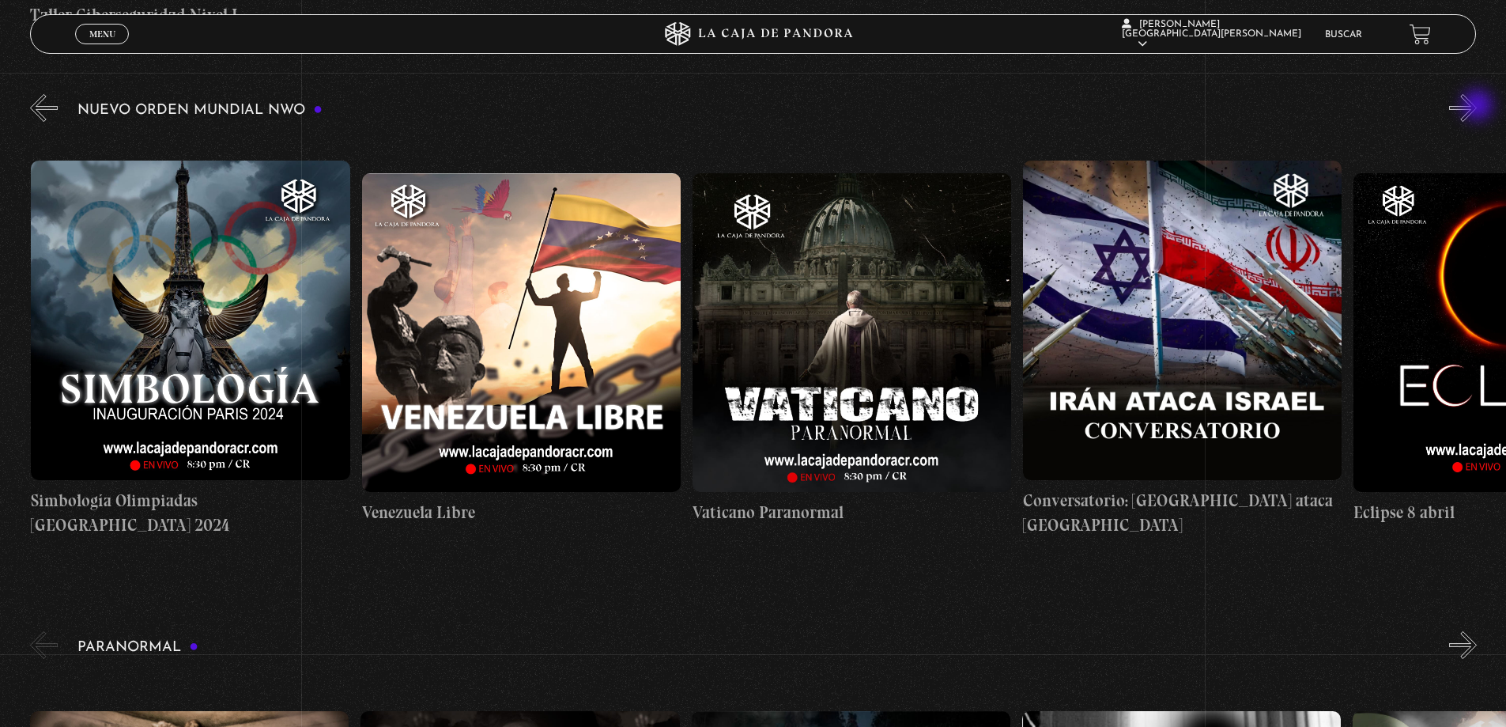
click at [1477, 107] on button "»" at bounding box center [1463, 108] width 28 height 28
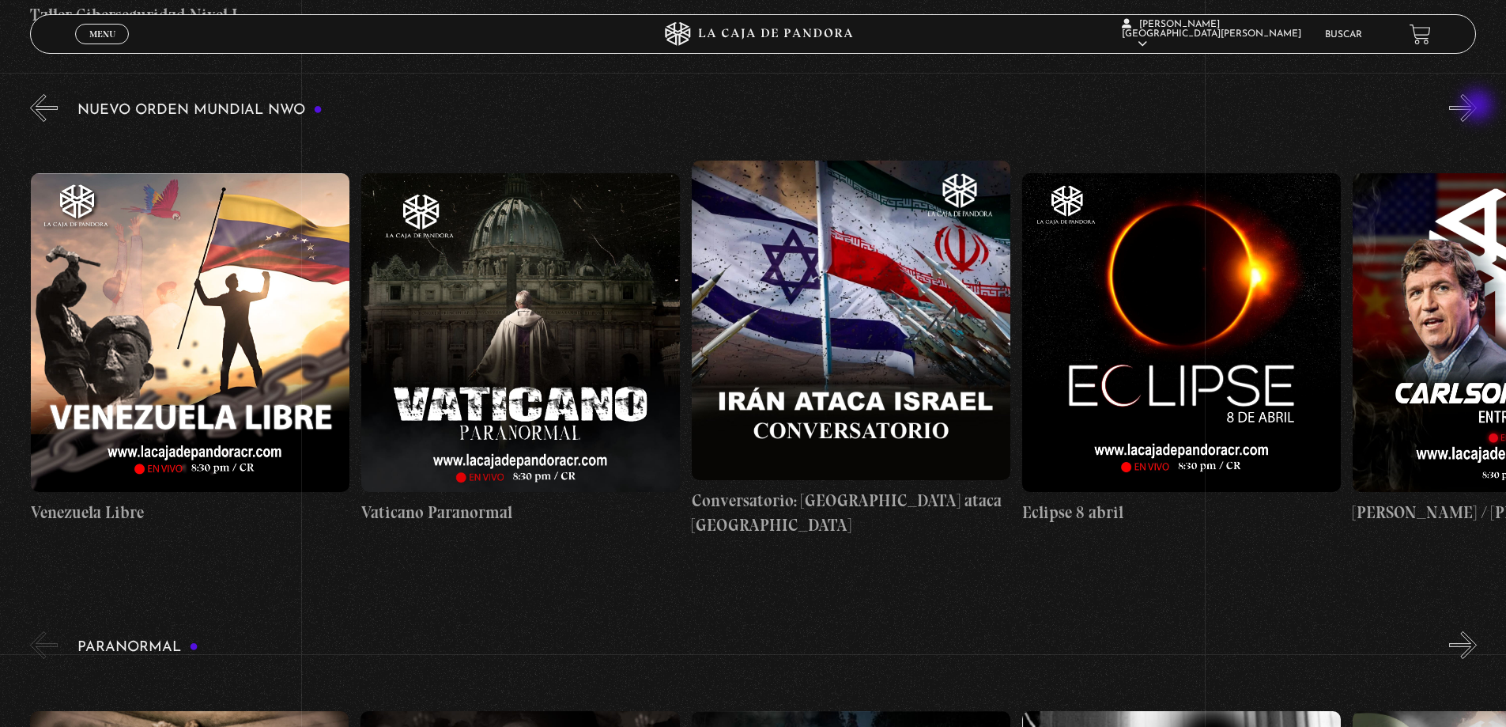
click at [1477, 107] on button "»" at bounding box center [1463, 108] width 28 height 28
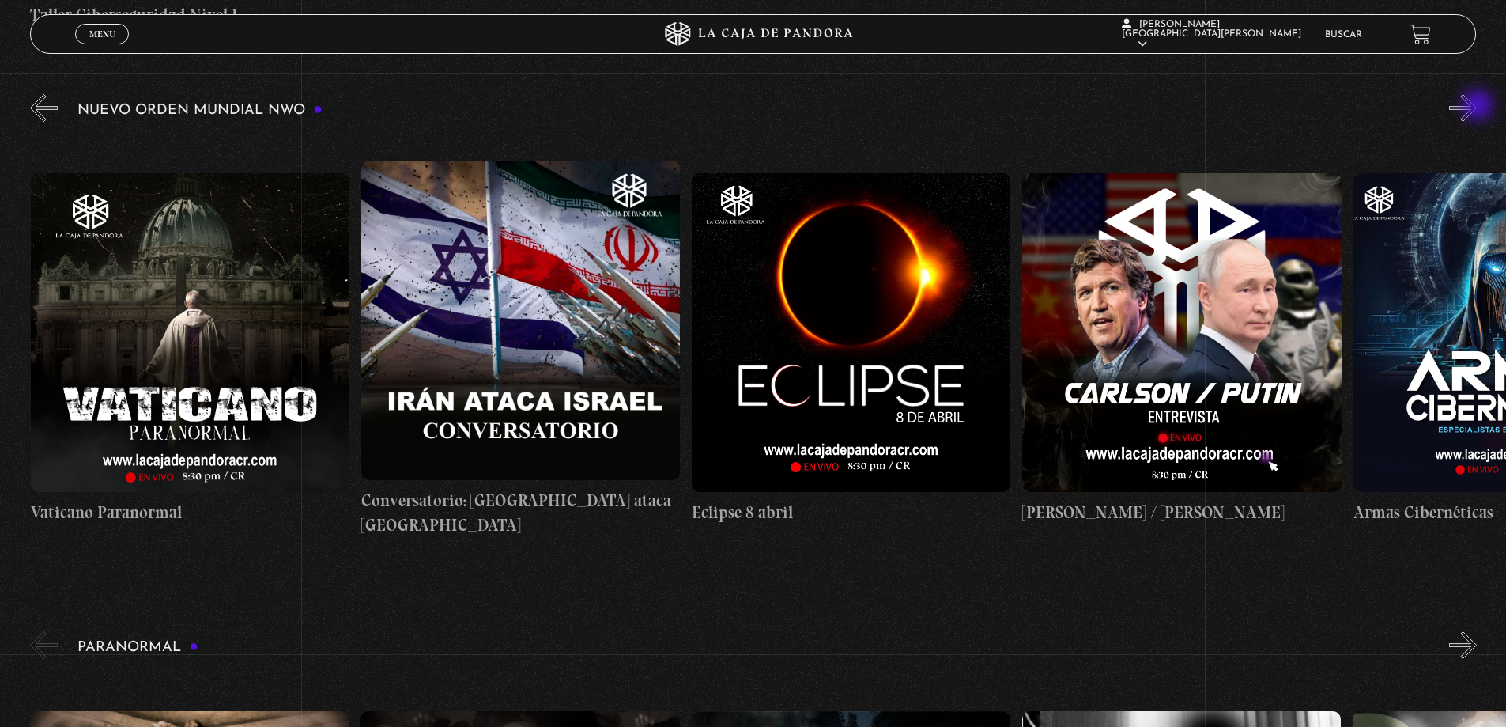
click at [1477, 107] on button "»" at bounding box center [1463, 108] width 28 height 28
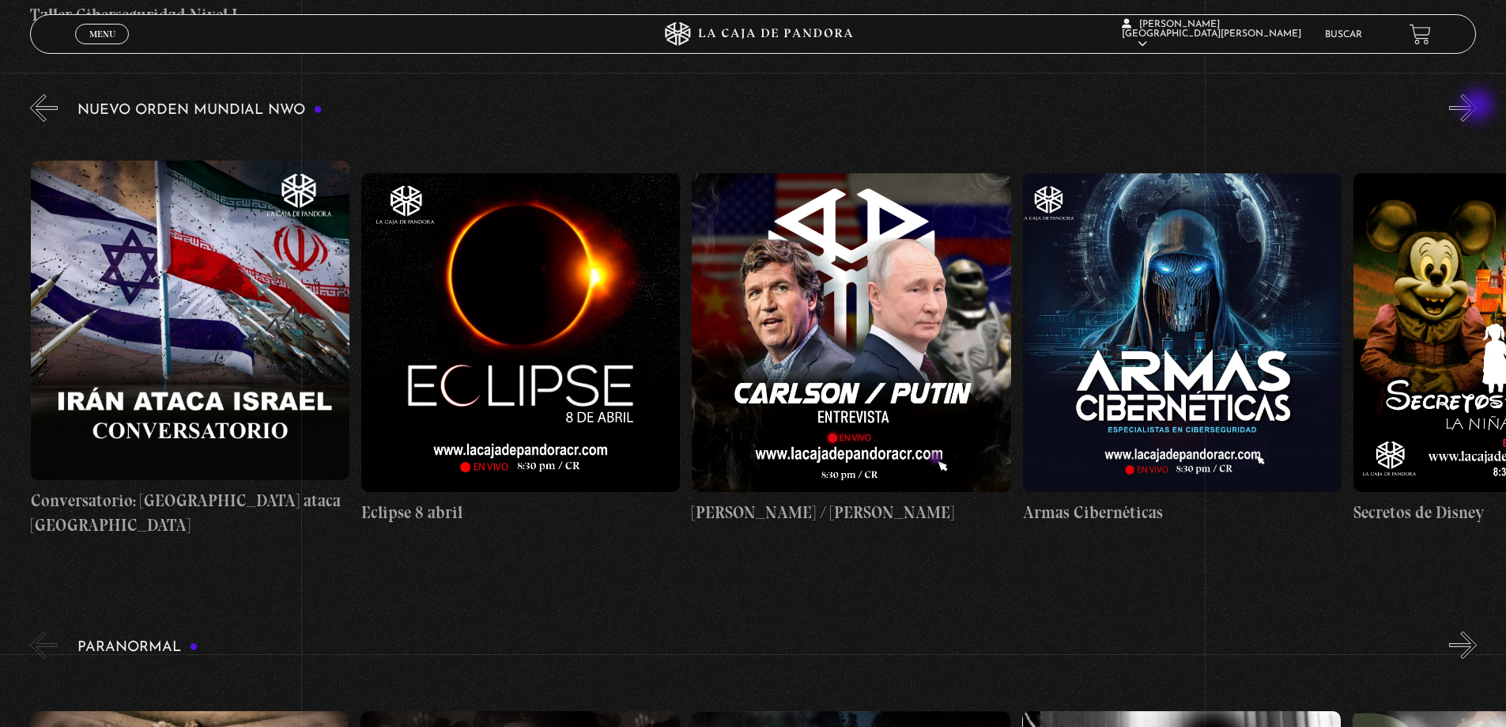
click at [1477, 107] on button "»" at bounding box center [1463, 108] width 28 height 28
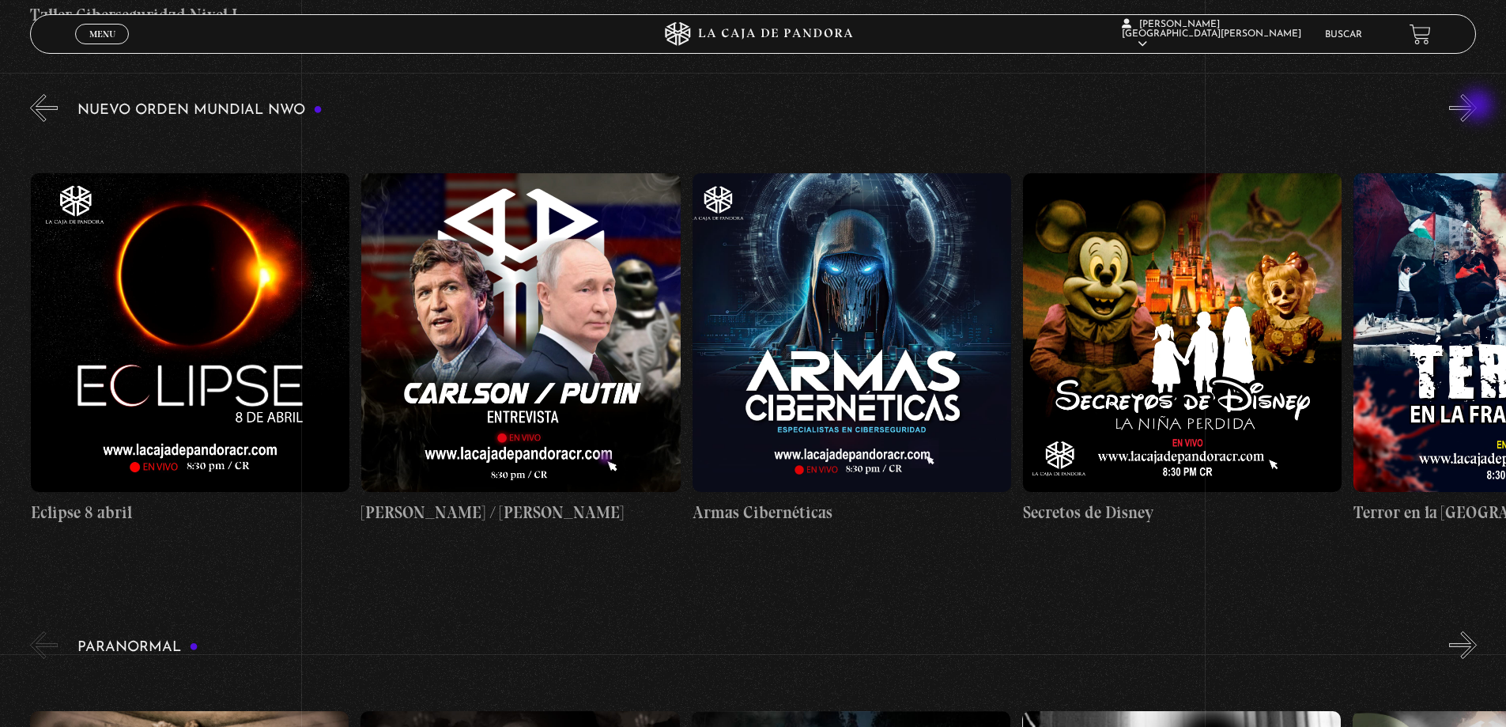
click at [1477, 107] on button "»" at bounding box center [1463, 108] width 28 height 28
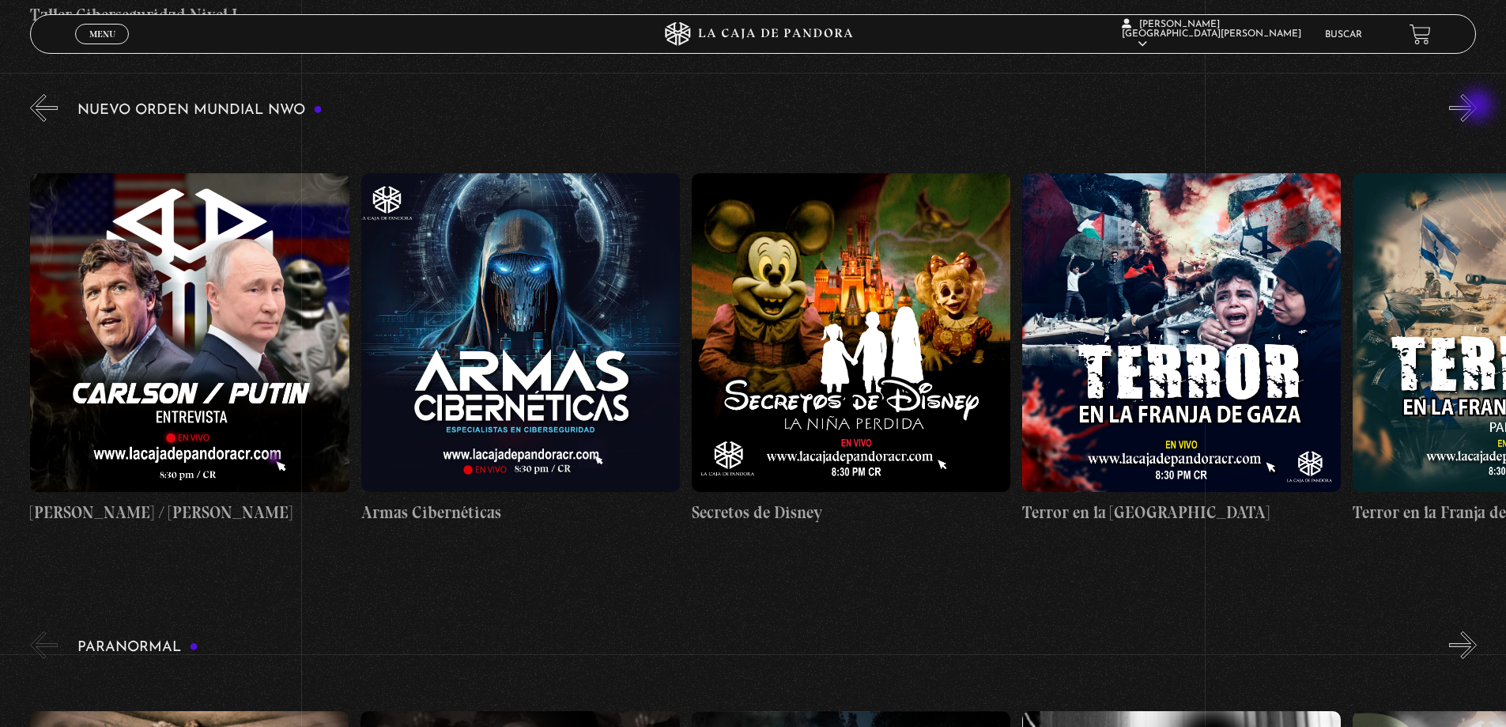
click at [1477, 107] on button "»" at bounding box center [1463, 108] width 28 height 28
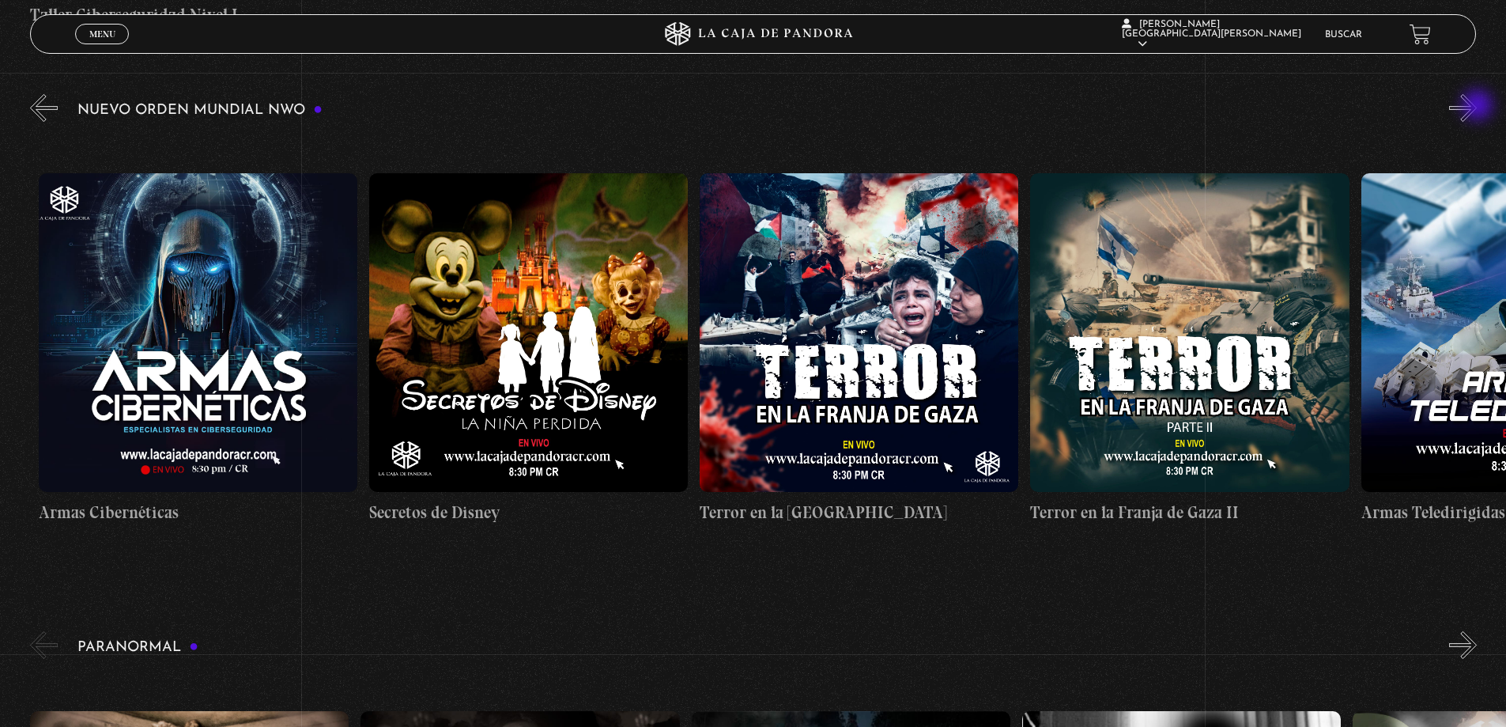
click at [1477, 107] on button "»" at bounding box center [1463, 108] width 28 height 28
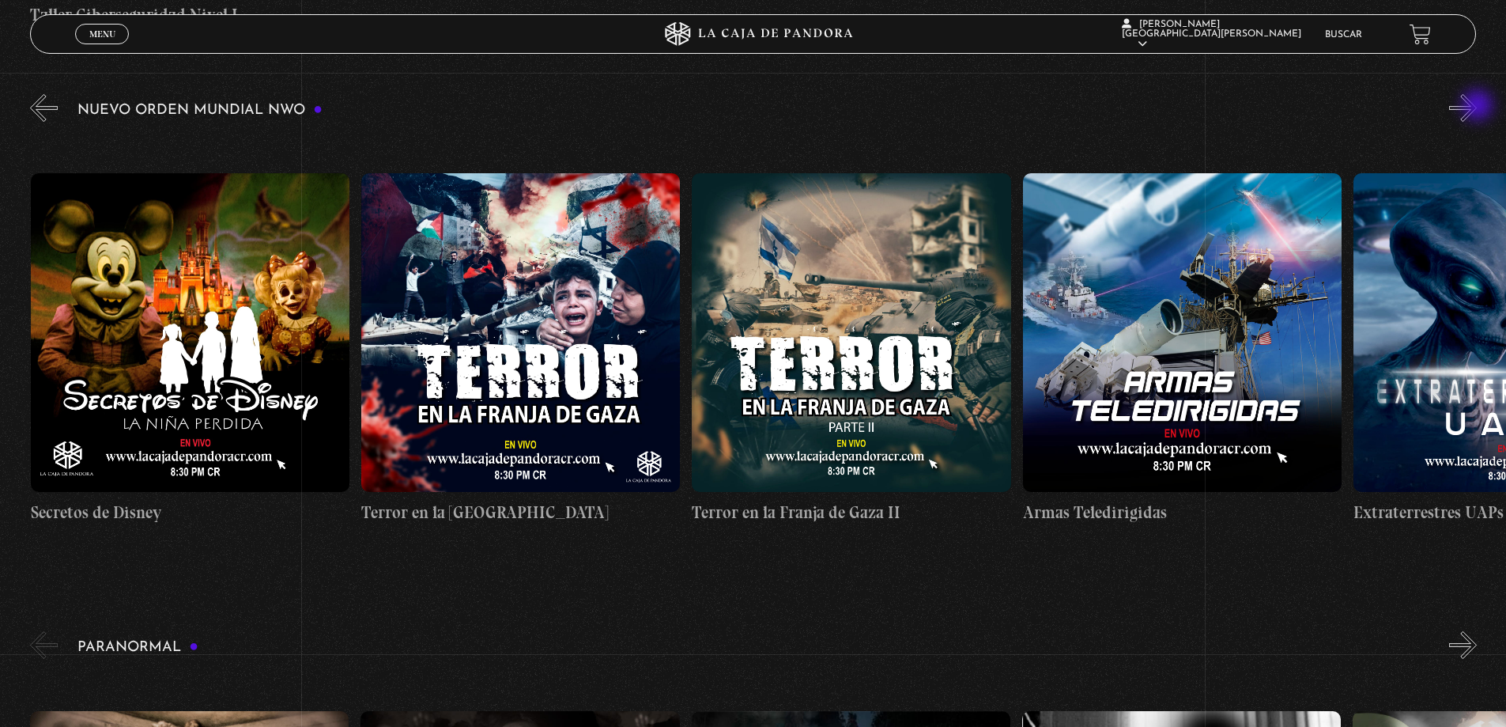
click at [1477, 107] on button "»" at bounding box center [1463, 108] width 28 height 28
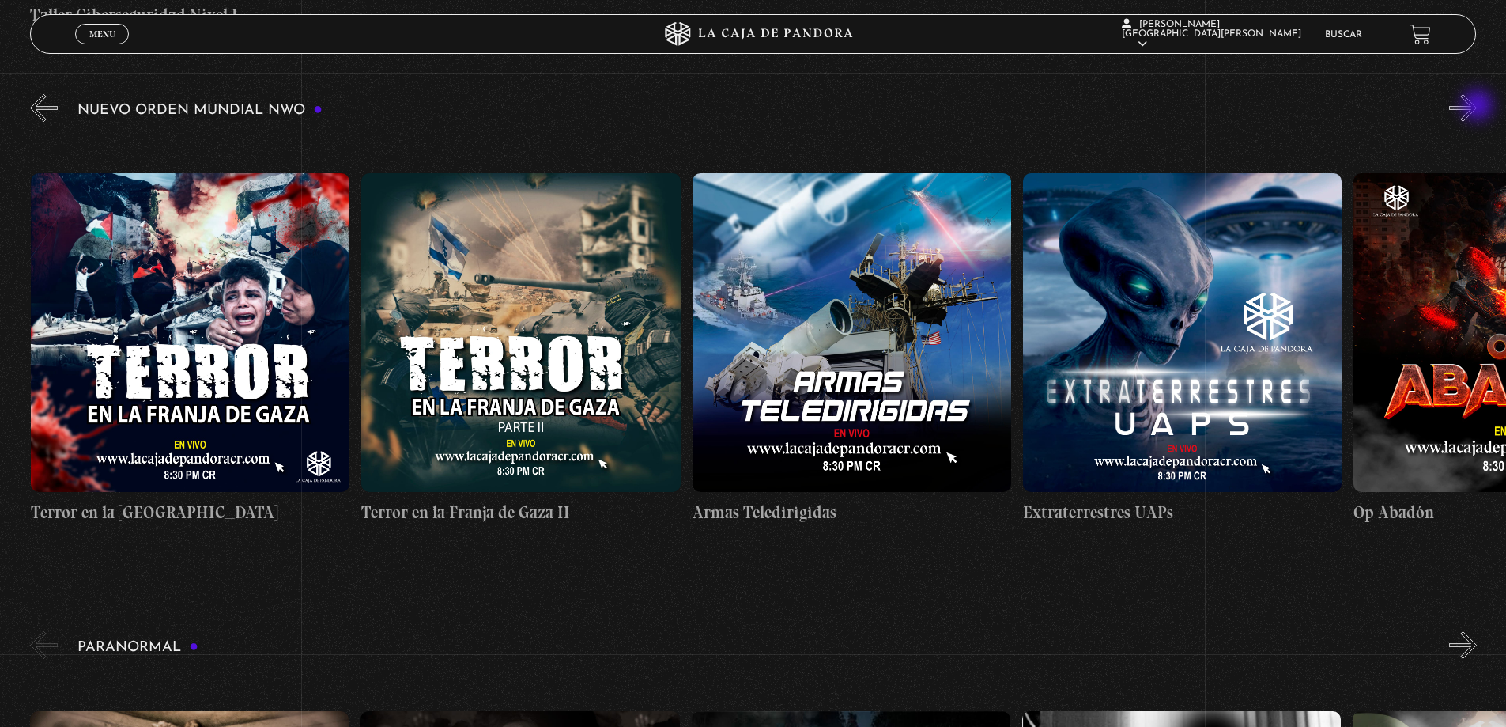
click at [1477, 107] on button "»" at bounding box center [1463, 108] width 28 height 28
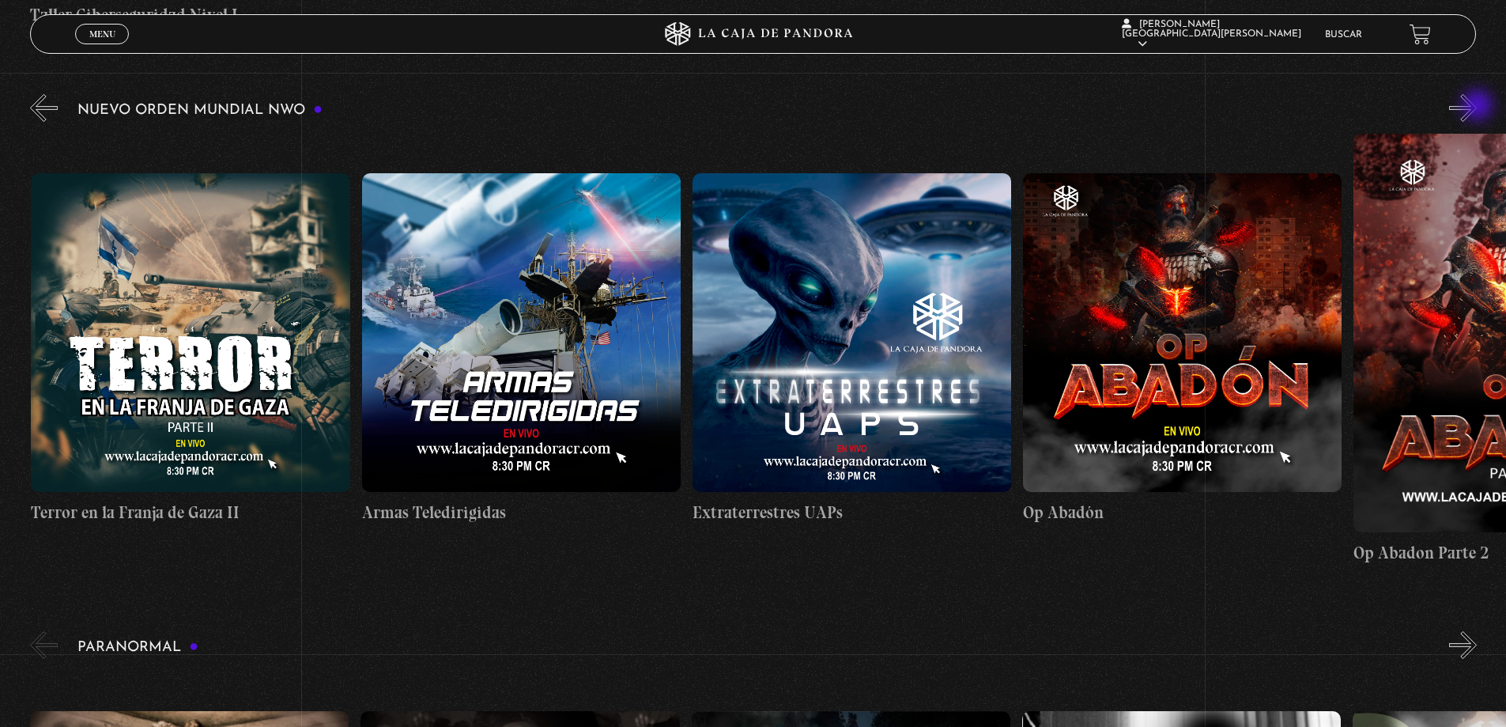
click at [1477, 107] on button "»" at bounding box center [1463, 108] width 28 height 28
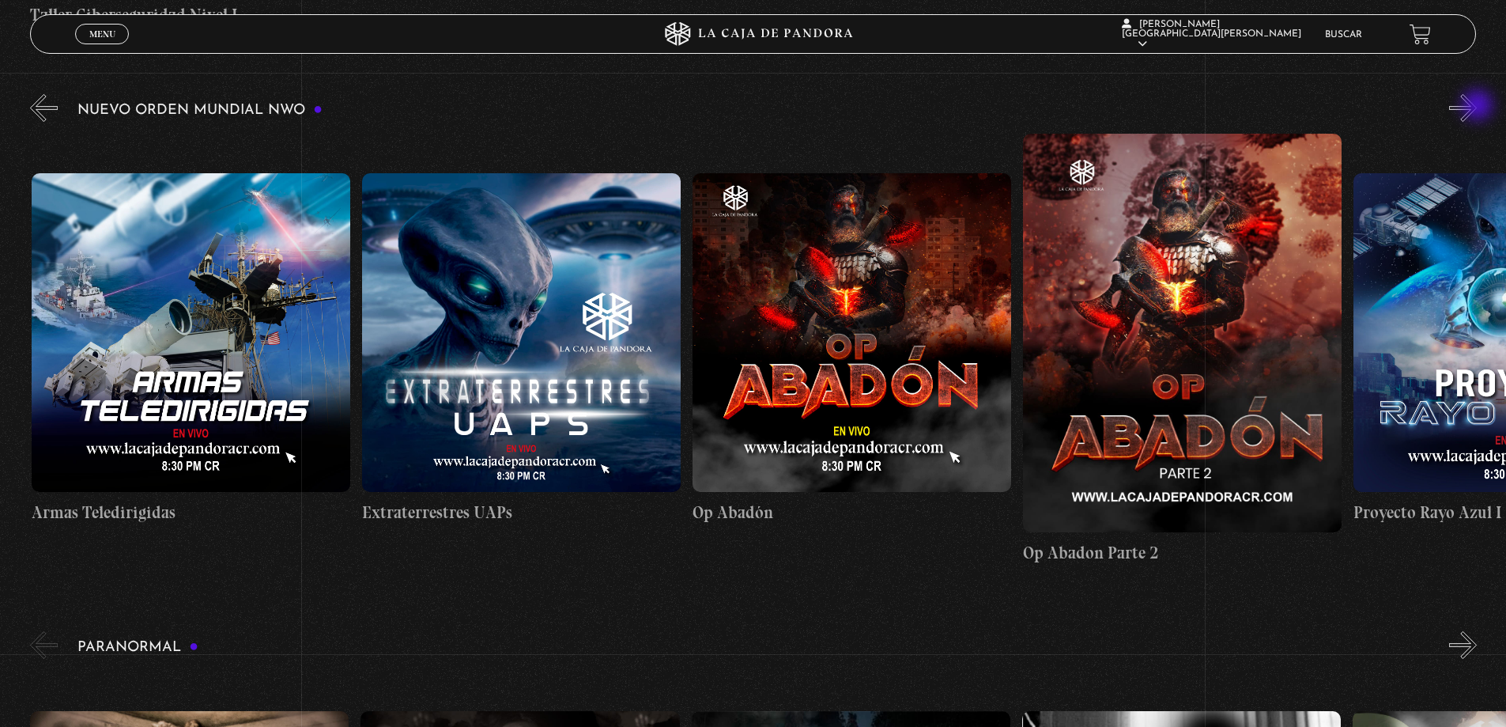
click at [1477, 107] on button "»" at bounding box center [1463, 108] width 28 height 28
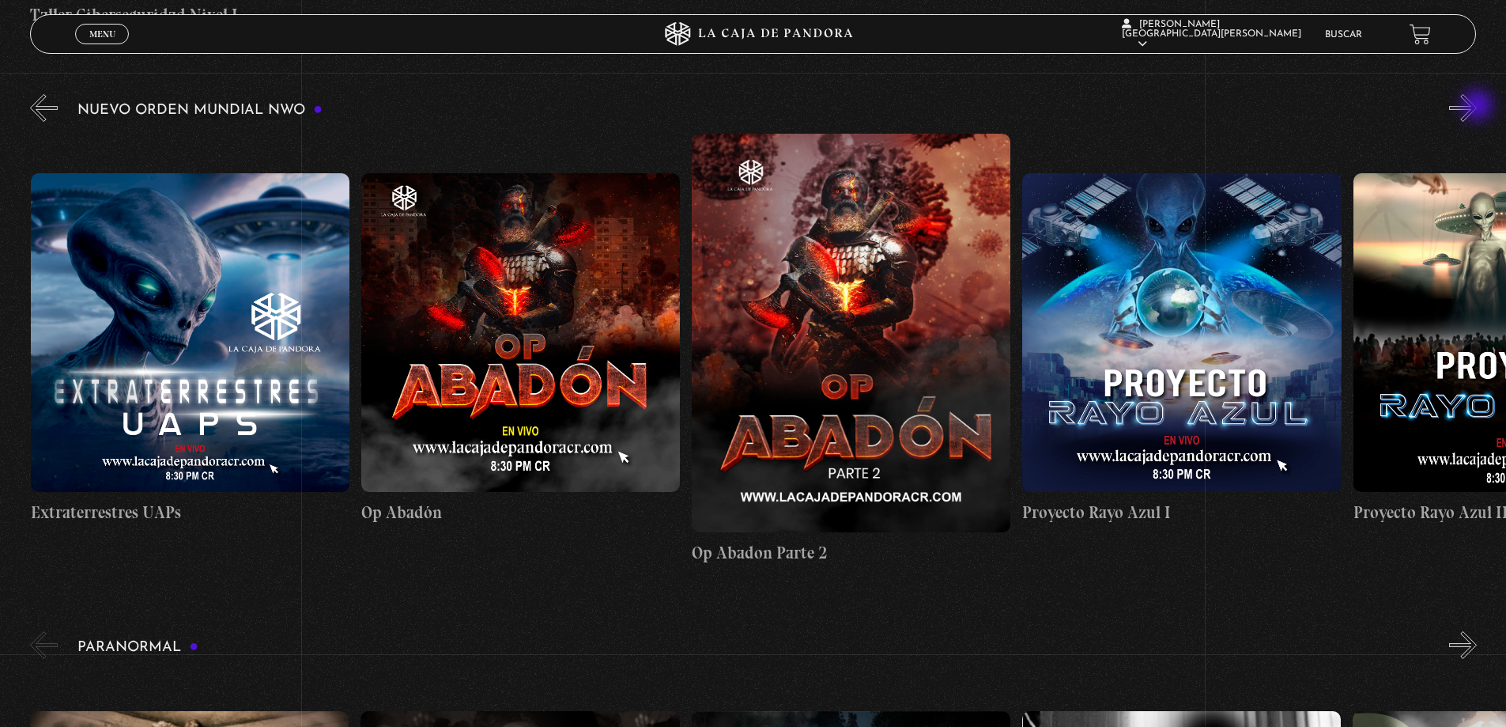
click at [1477, 107] on button "»" at bounding box center [1463, 108] width 28 height 28
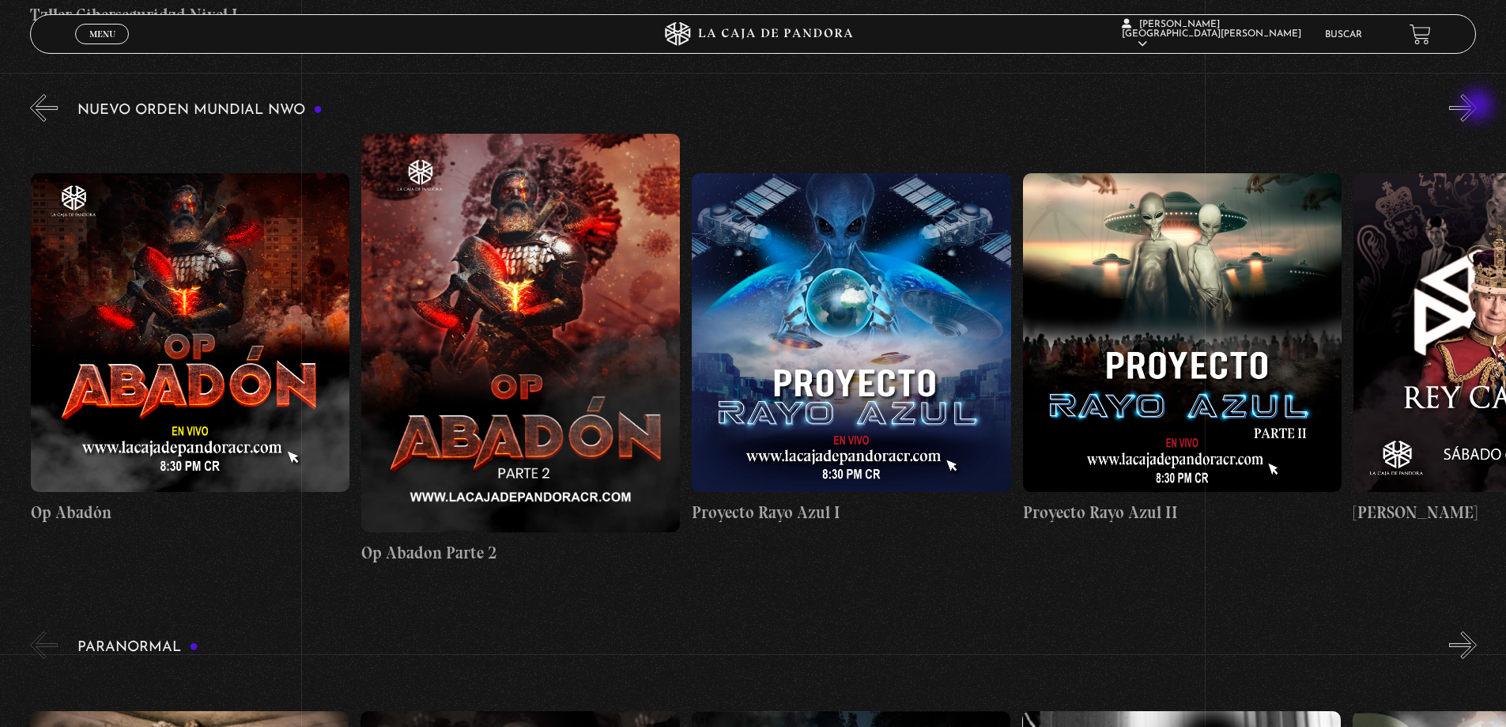
click at [1477, 107] on button "»" at bounding box center [1463, 108] width 28 height 28
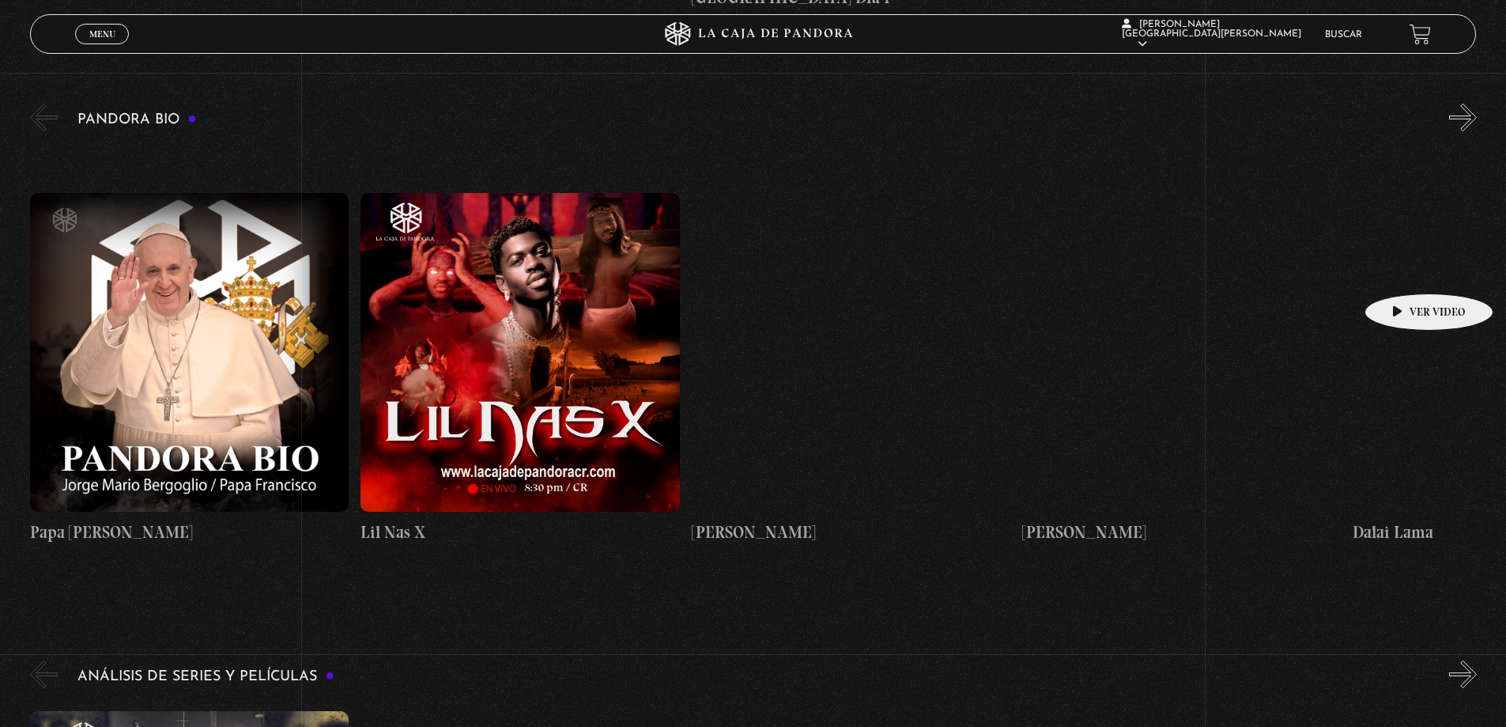
scroll to position [2840, 0]
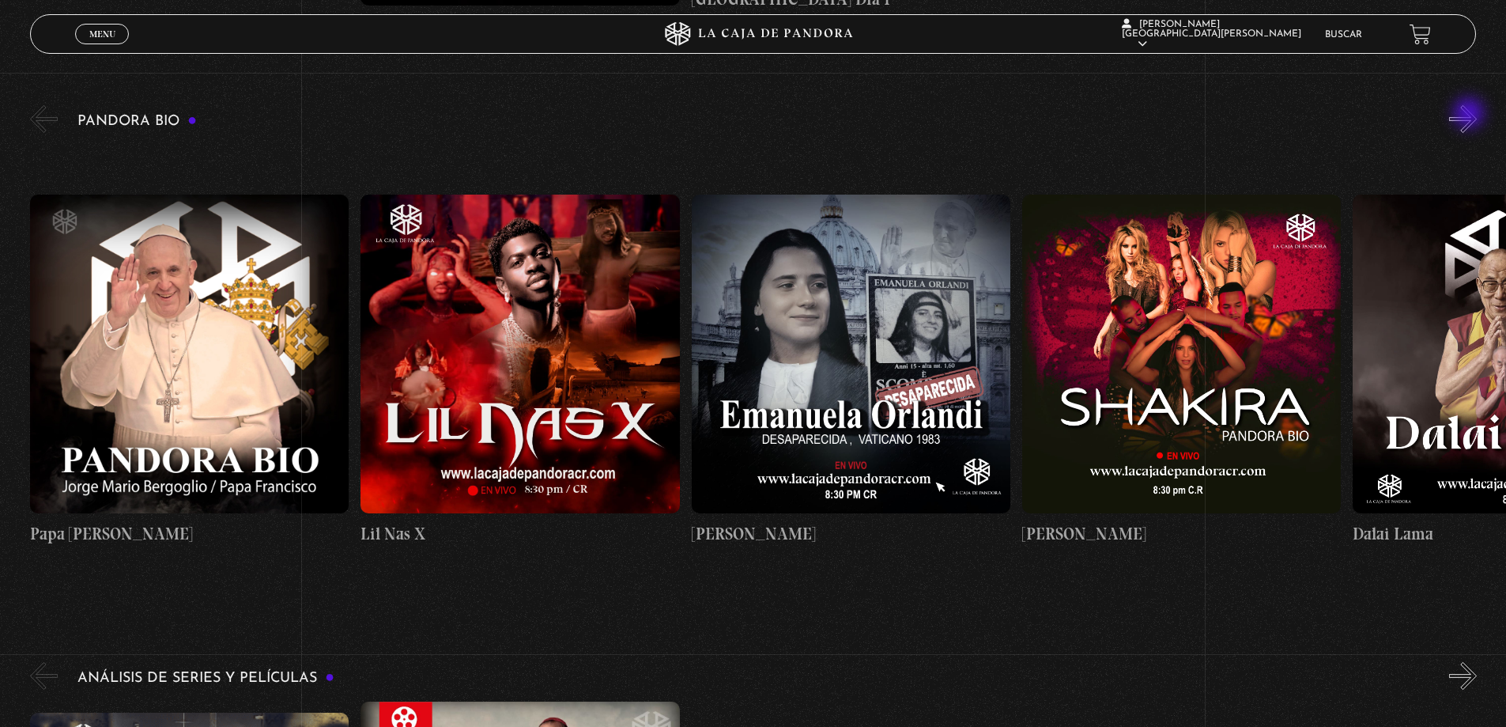
click at [1470, 114] on button "»" at bounding box center [1463, 119] width 28 height 28
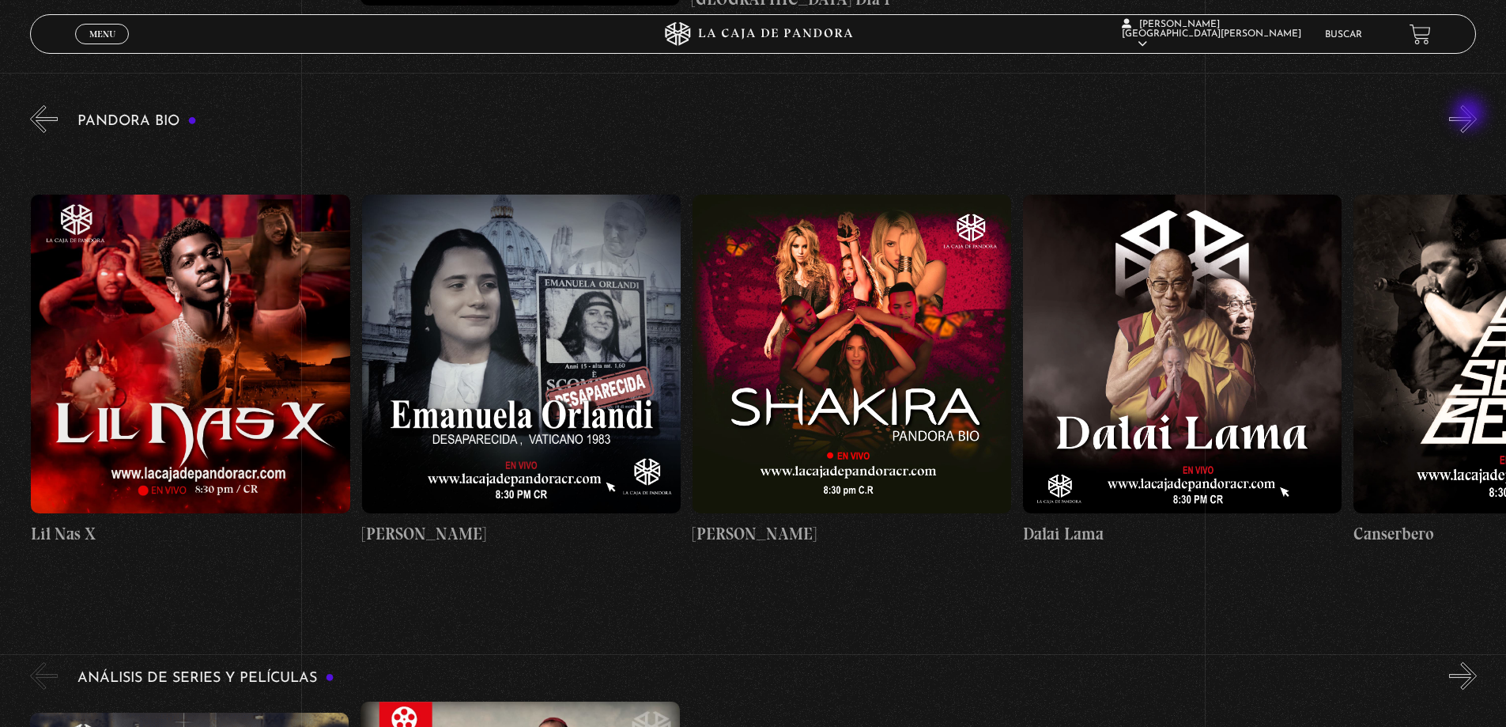
click at [1470, 115] on button "»" at bounding box center [1463, 119] width 28 height 28
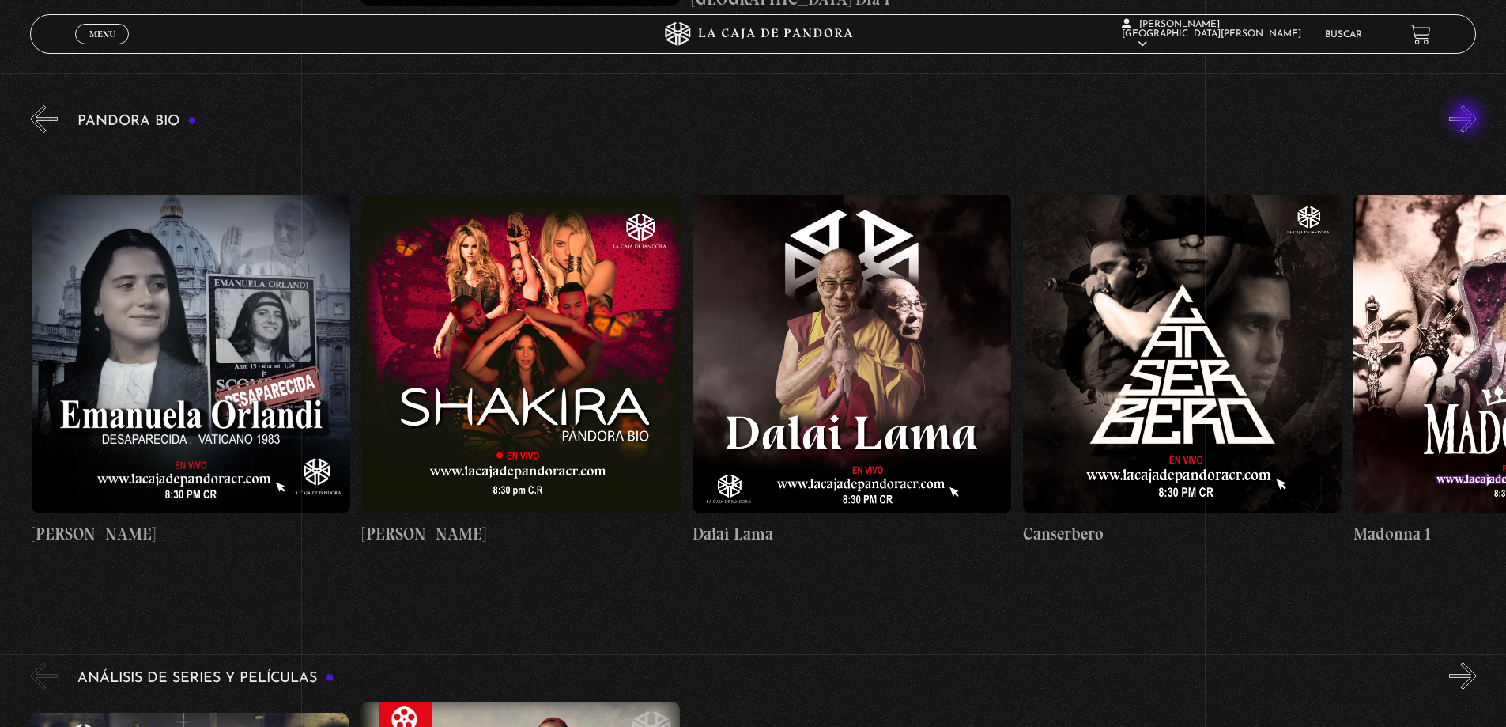
scroll to position [0, 661]
click at [1467, 119] on button "»" at bounding box center [1463, 119] width 28 height 28
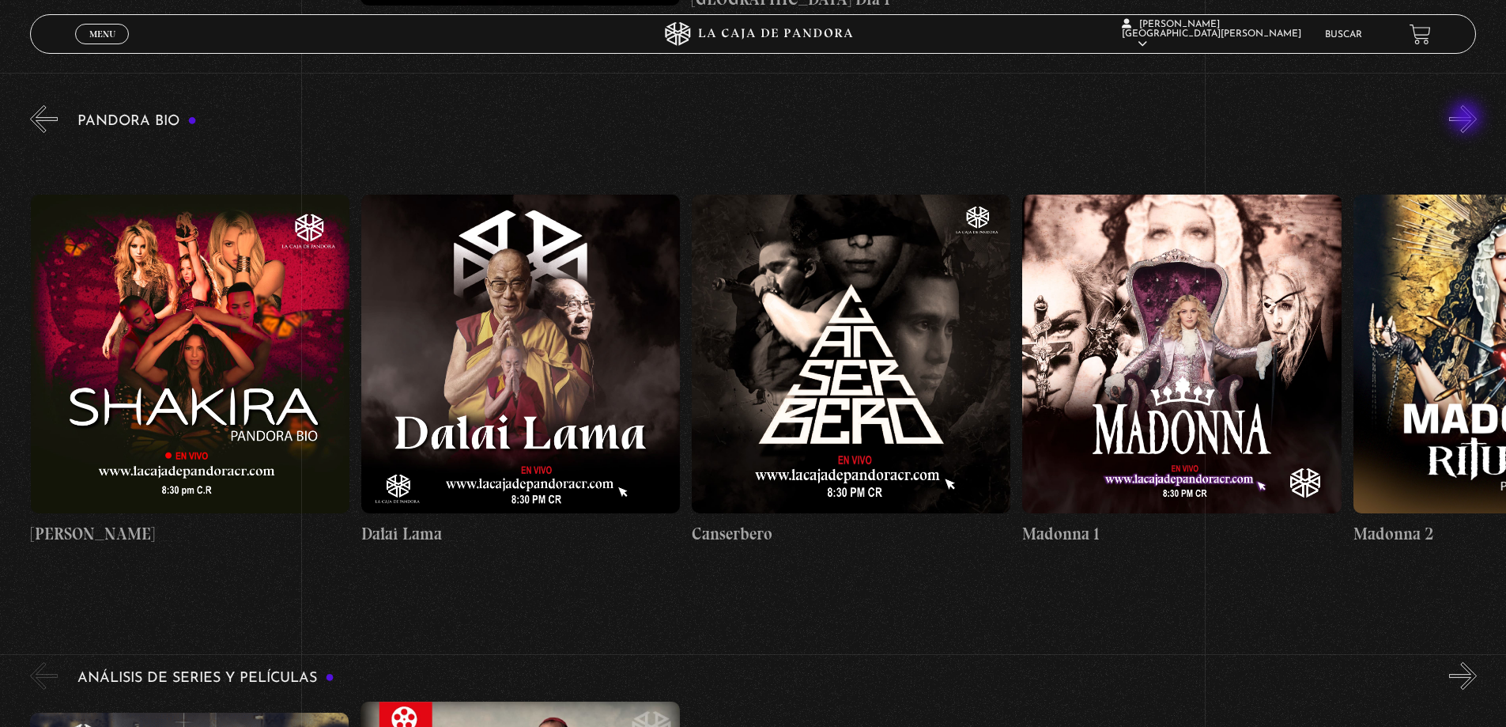
click at [1467, 119] on button "»" at bounding box center [1463, 119] width 28 height 28
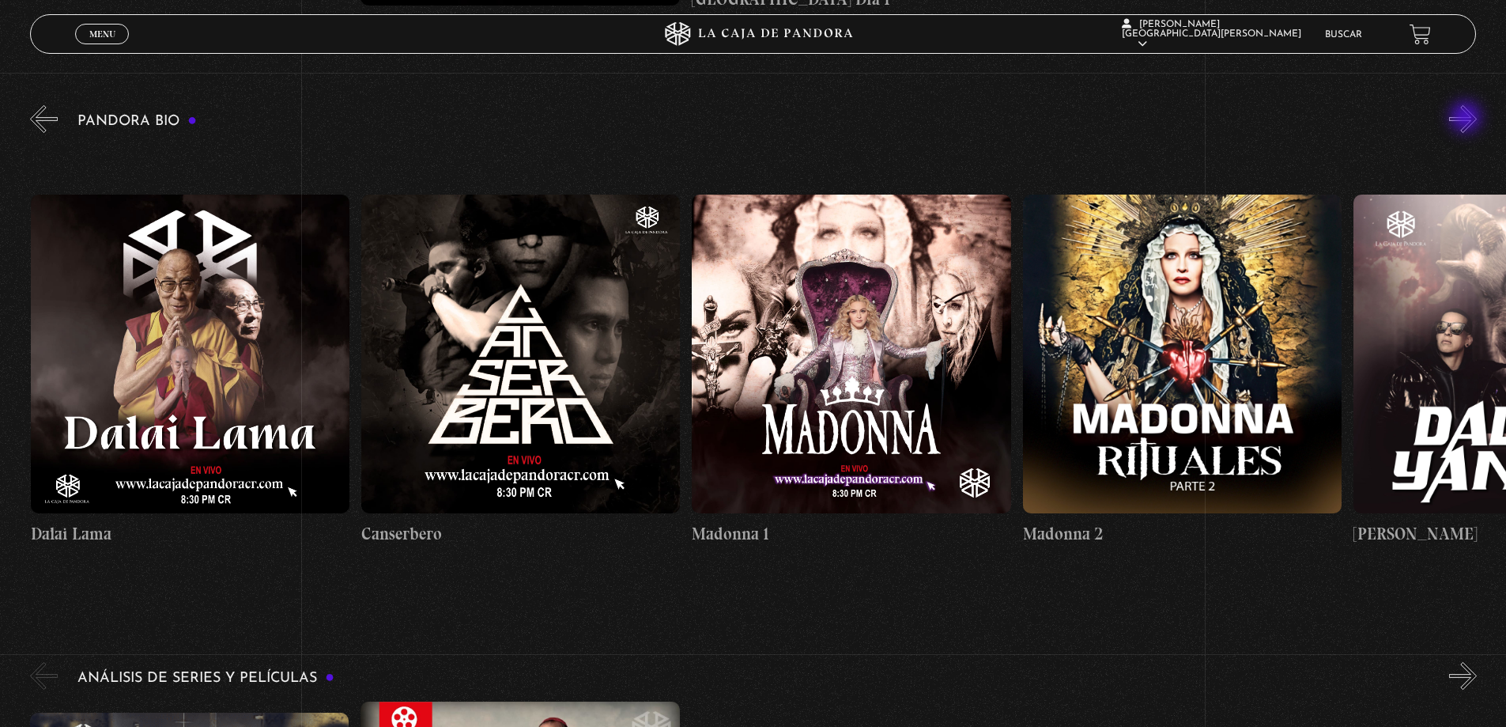
click at [1467, 119] on button "»" at bounding box center [1463, 119] width 28 height 28
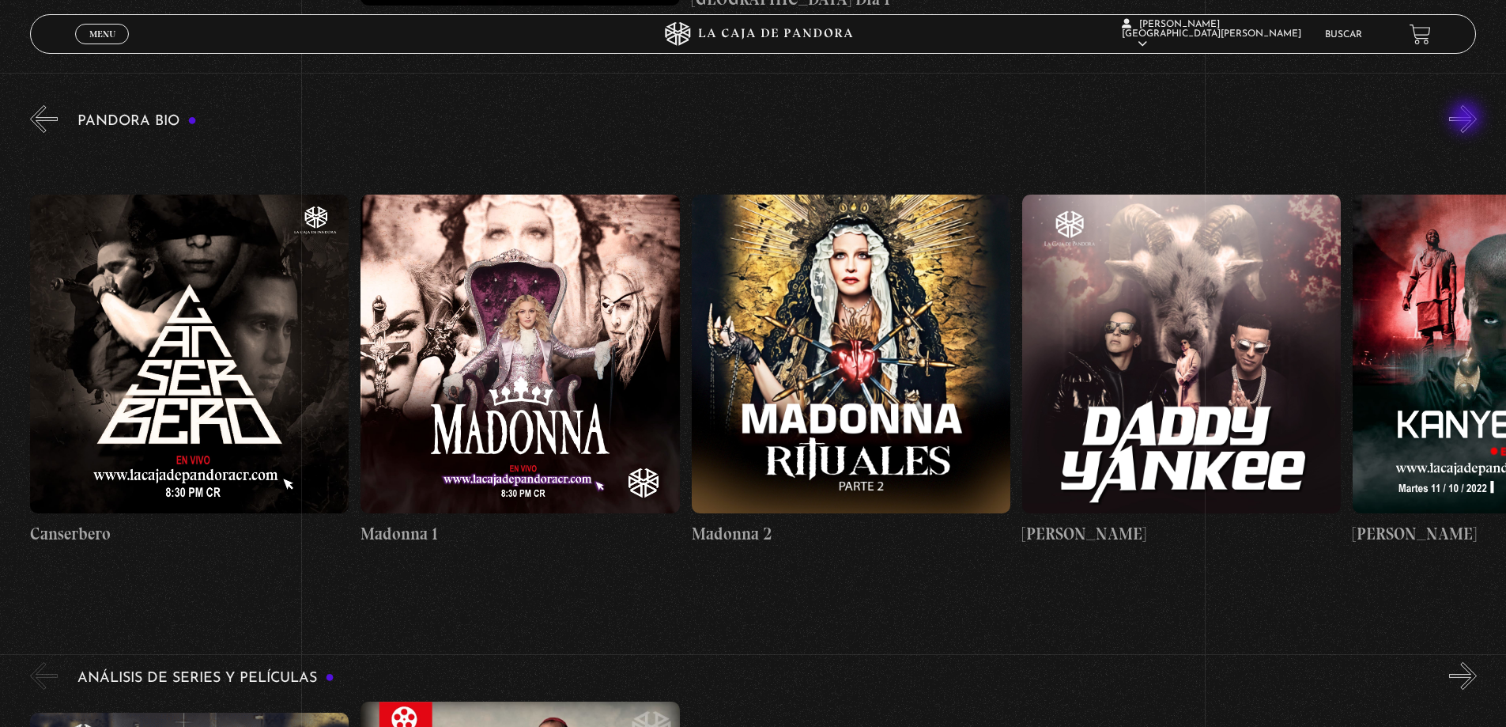
click at [1467, 119] on button "»" at bounding box center [1463, 119] width 28 height 28
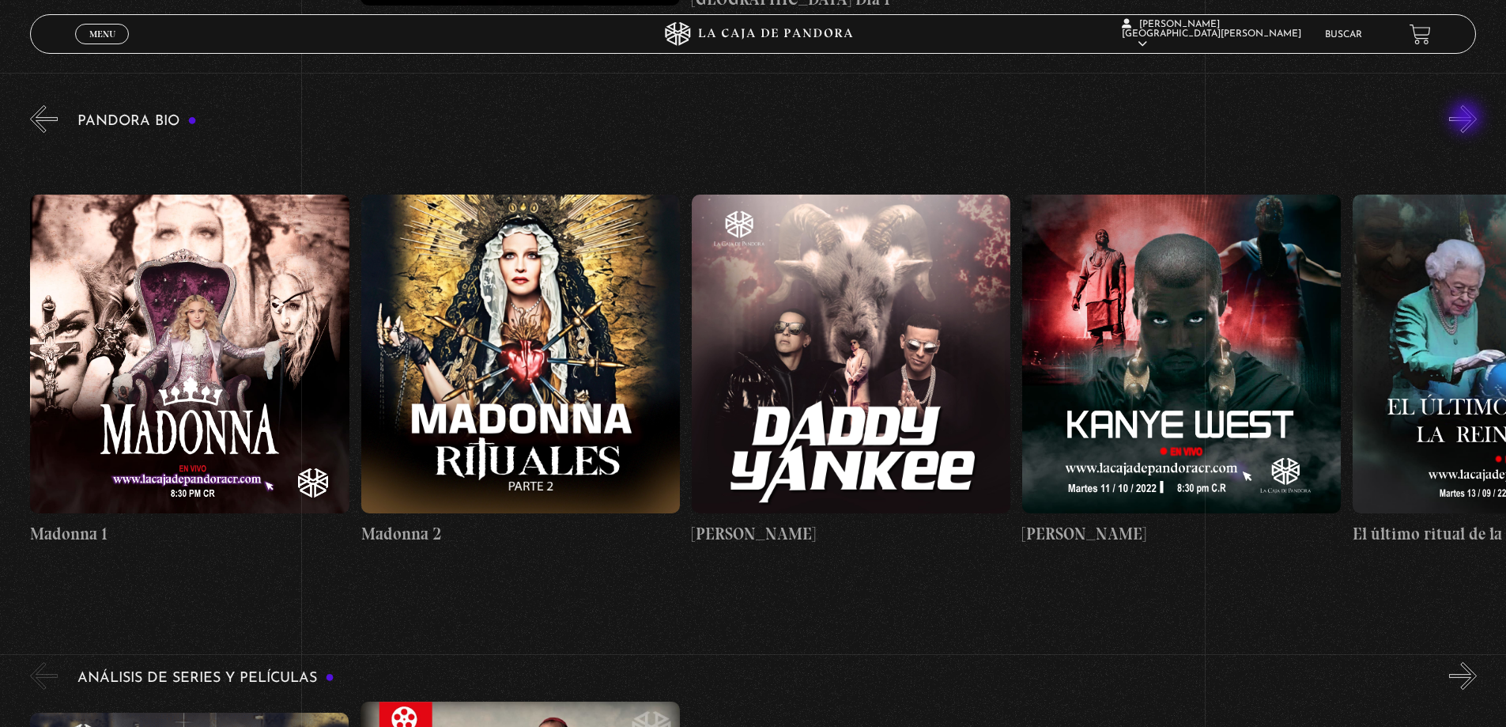
click at [1467, 119] on button "»" at bounding box center [1463, 119] width 28 height 28
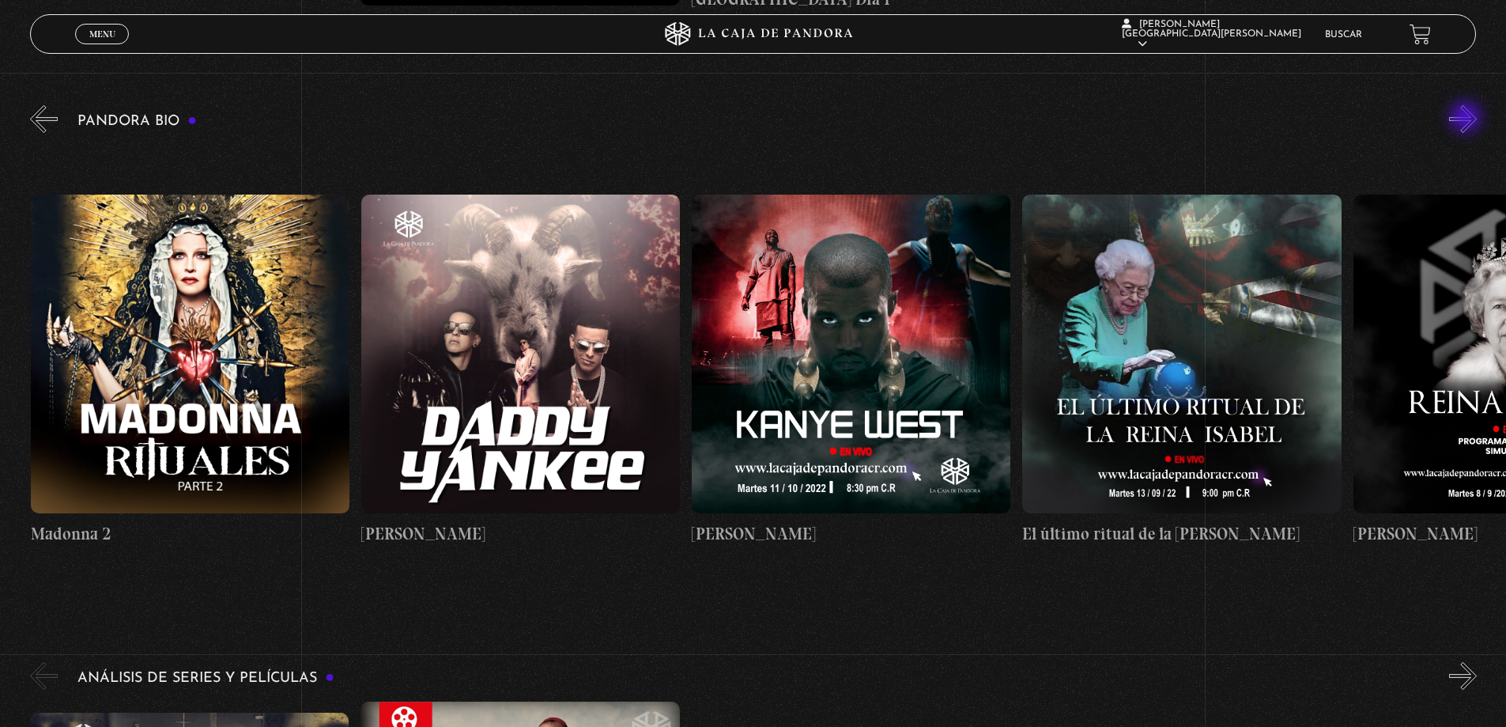
click at [1467, 119] on button "»" at bounding box center [1463, 119] width 28 height 28
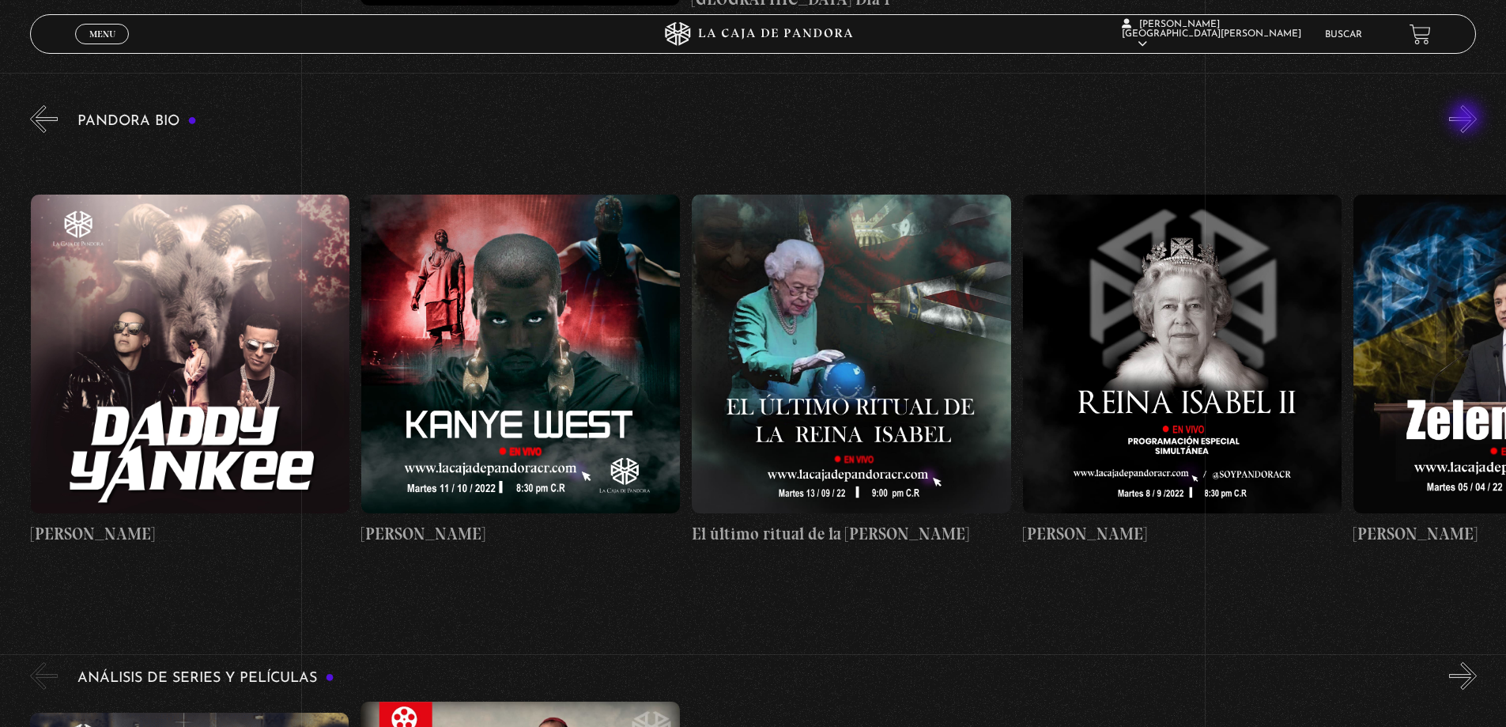
click at [1467, 119] on button "»" at bounding box center [1463, 119] width 28 height 28
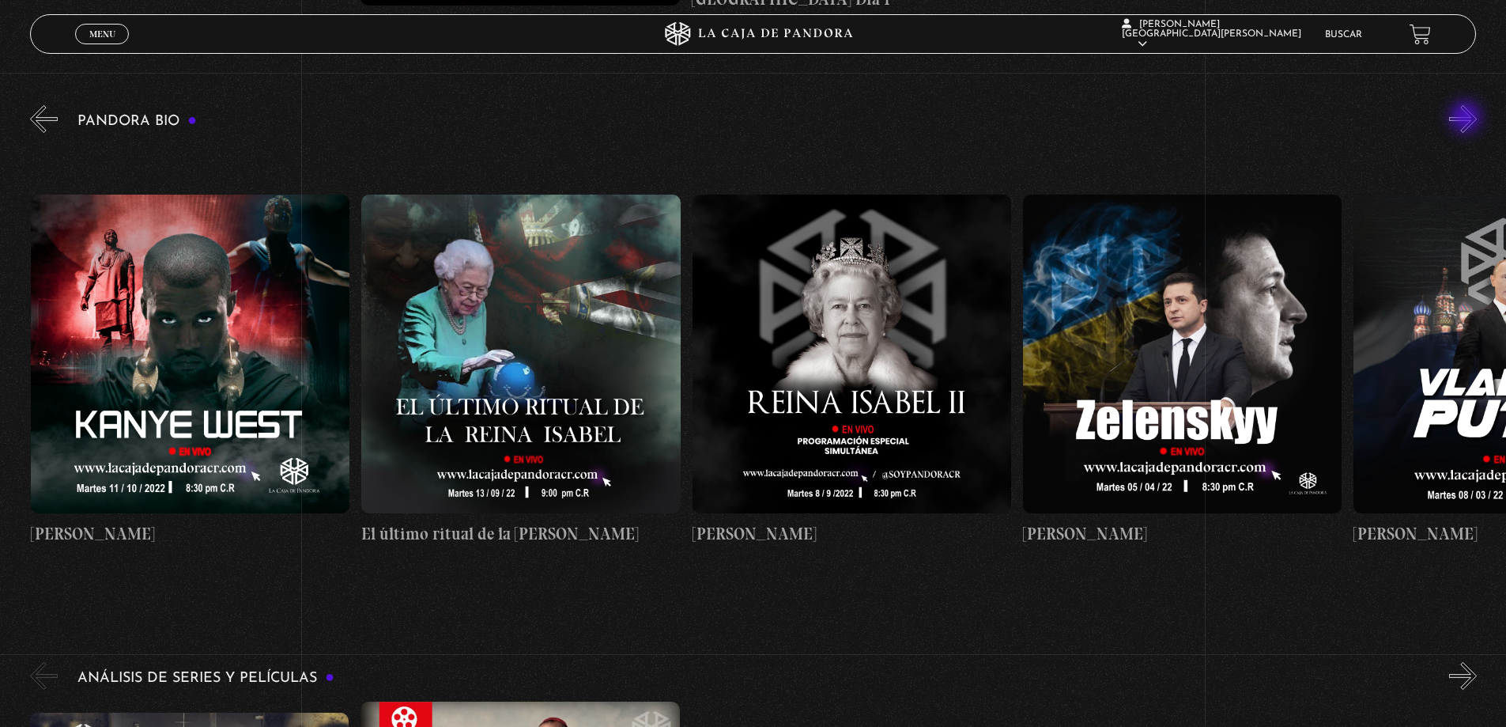
click at [1467, 119] on button "»" at bounding box center [1463, 119] width 28 height 28
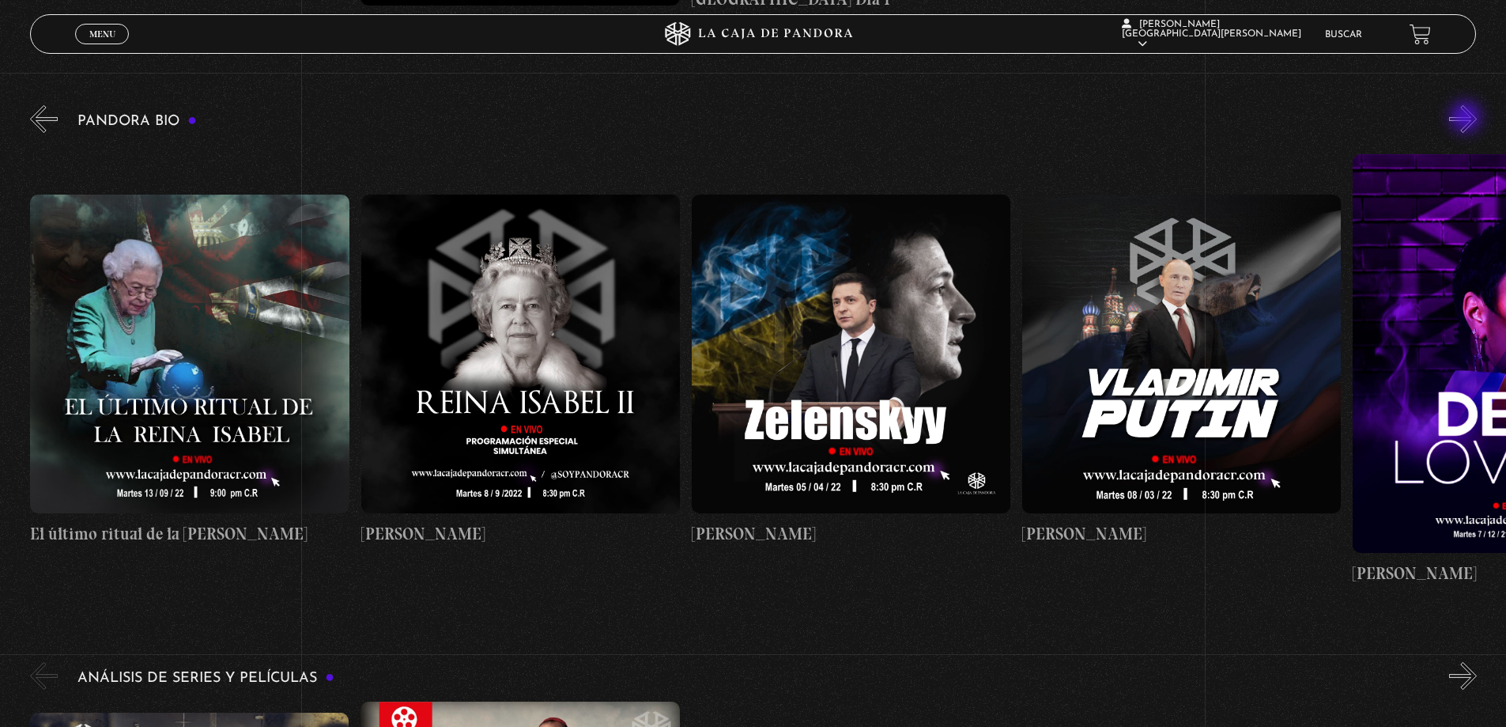
click at [1467, 119] on button "»" at bounding box center [1463, 119] width 28 height 28
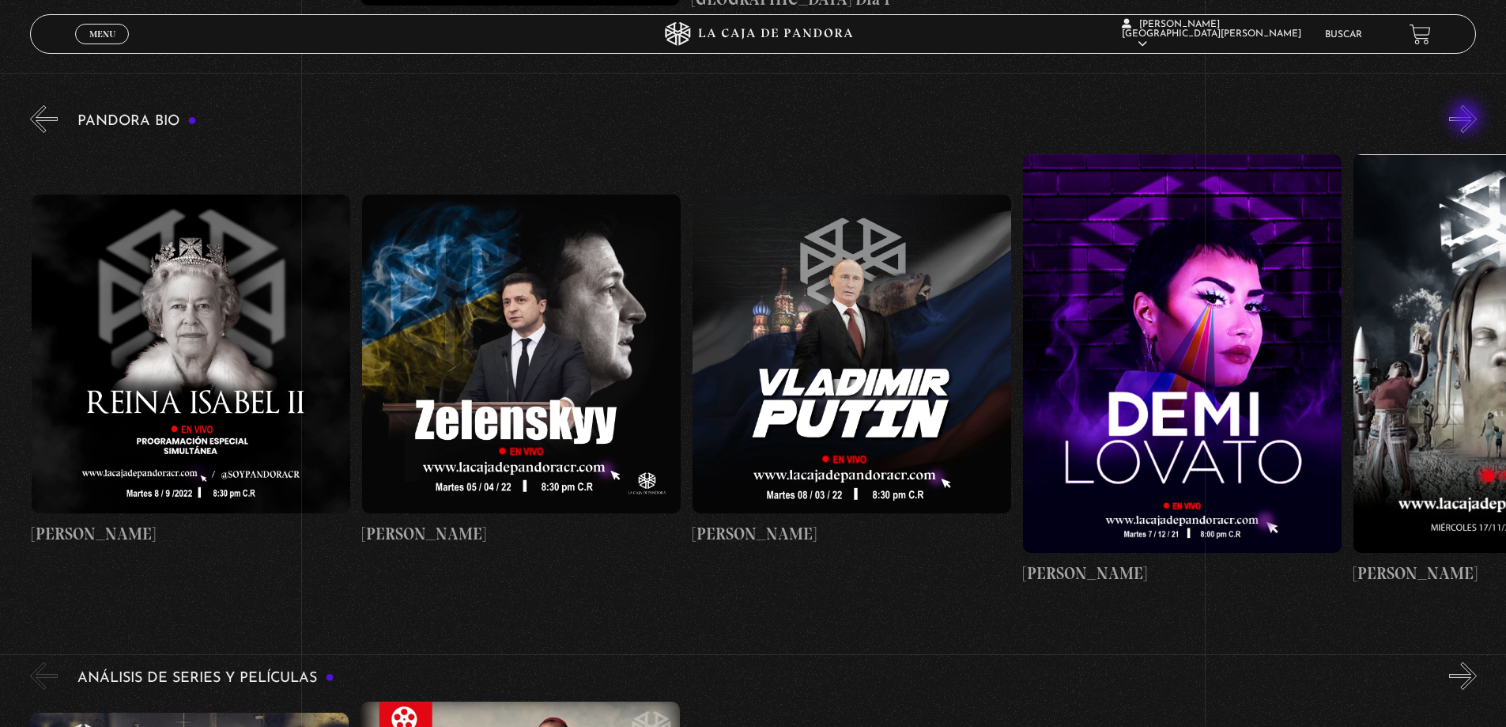
click at [1467, 119] on button "»" at bounding box center [1463, 119] width 28 height 28
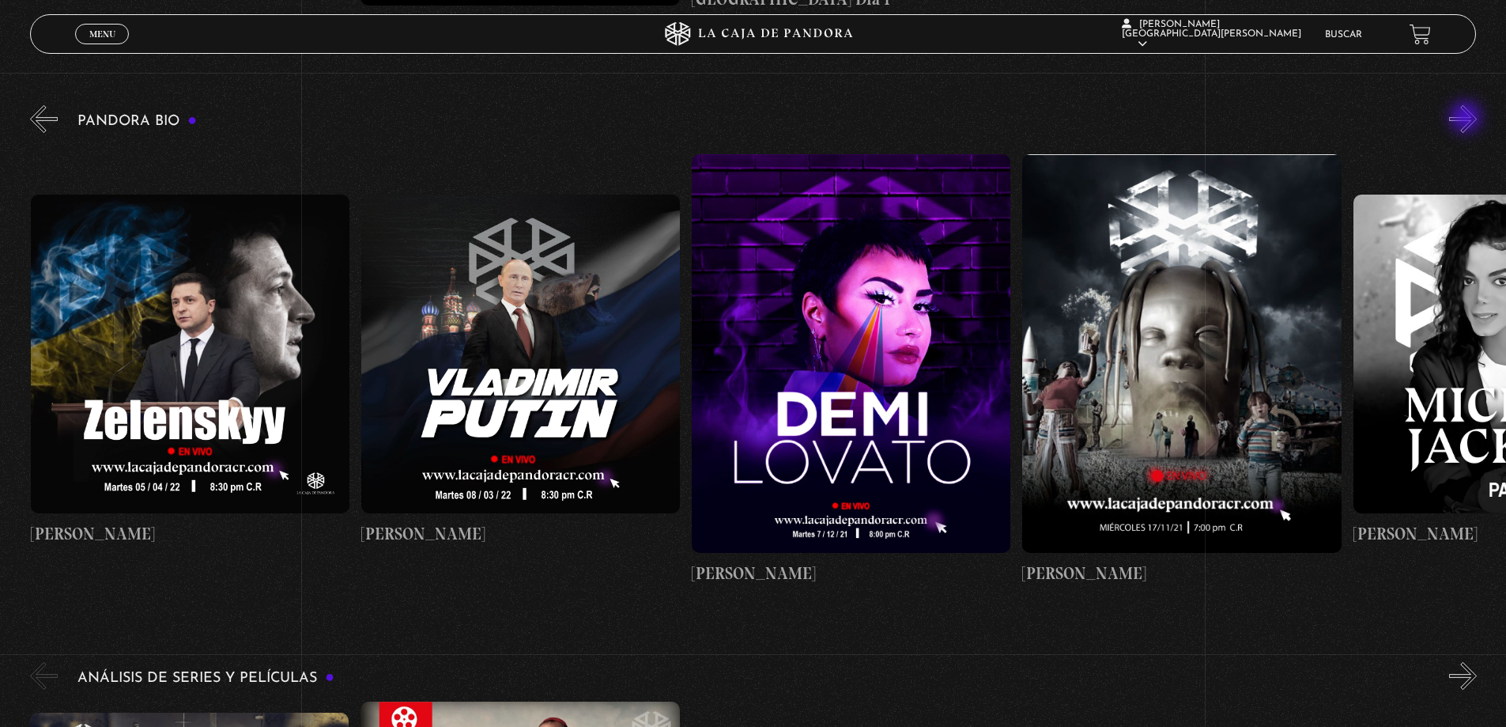
click at [1467, 119] on button "»" at bounding box center [1463, 119] width 28 height 28
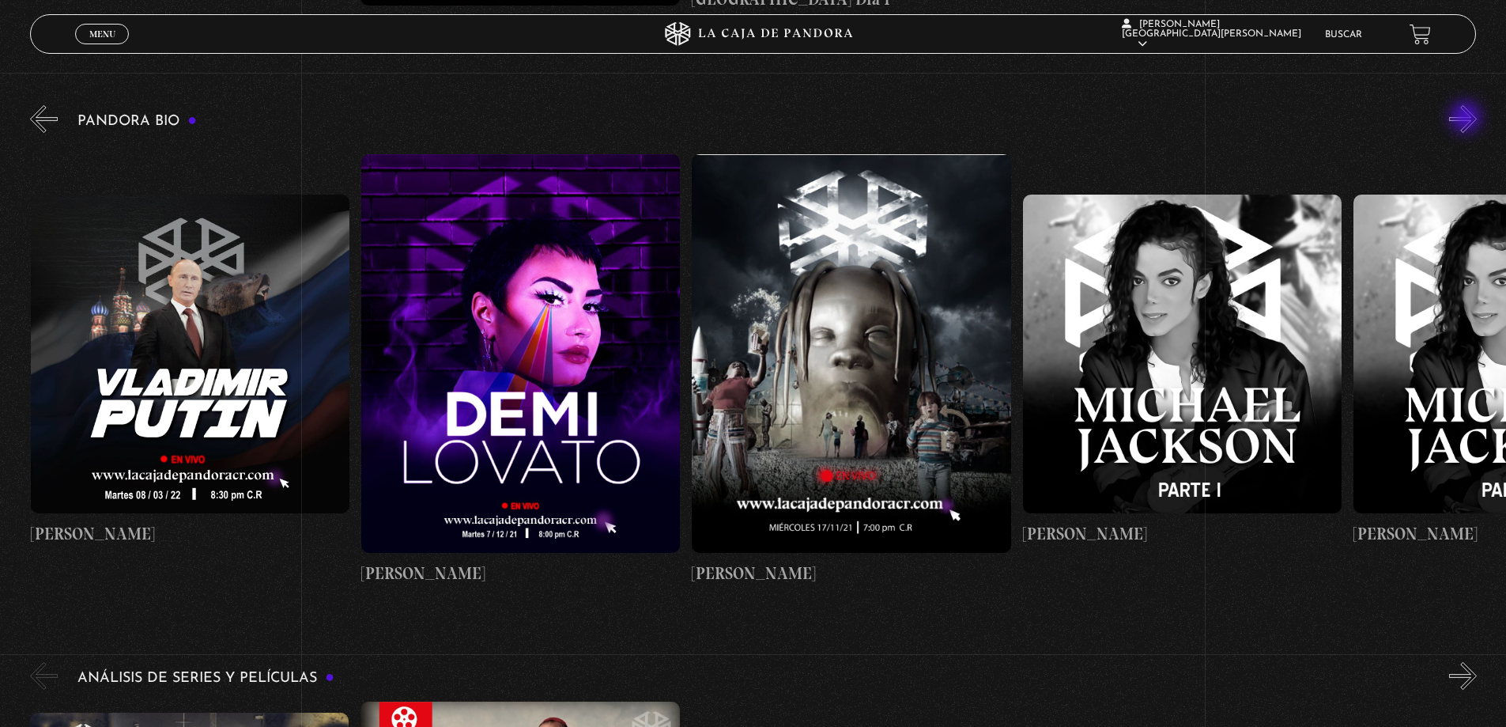
click at [1467, 119] on button "»" at bounding box center [1463, 119] width 28 height 28
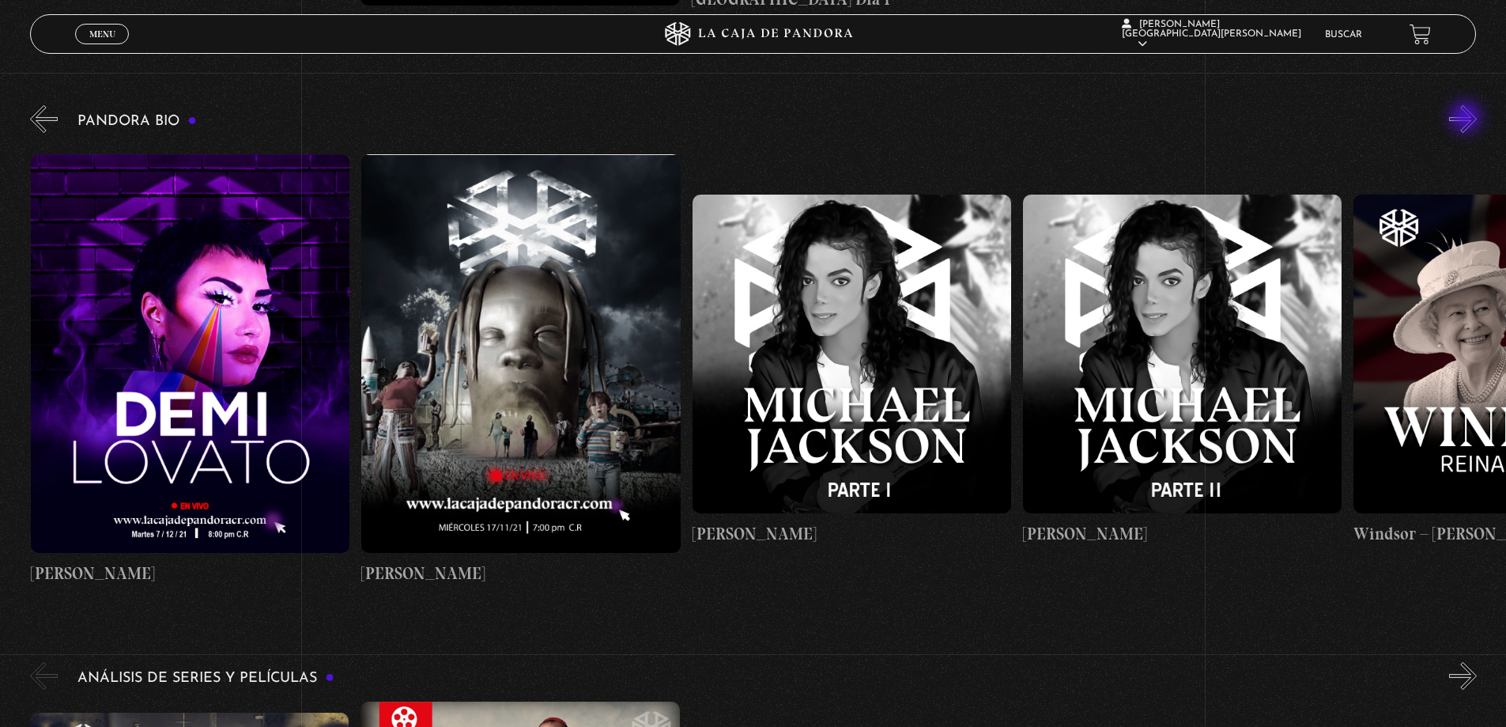
click at [1467, 119] on button "»" at bounding box center [1463, 119] width 28 height 28
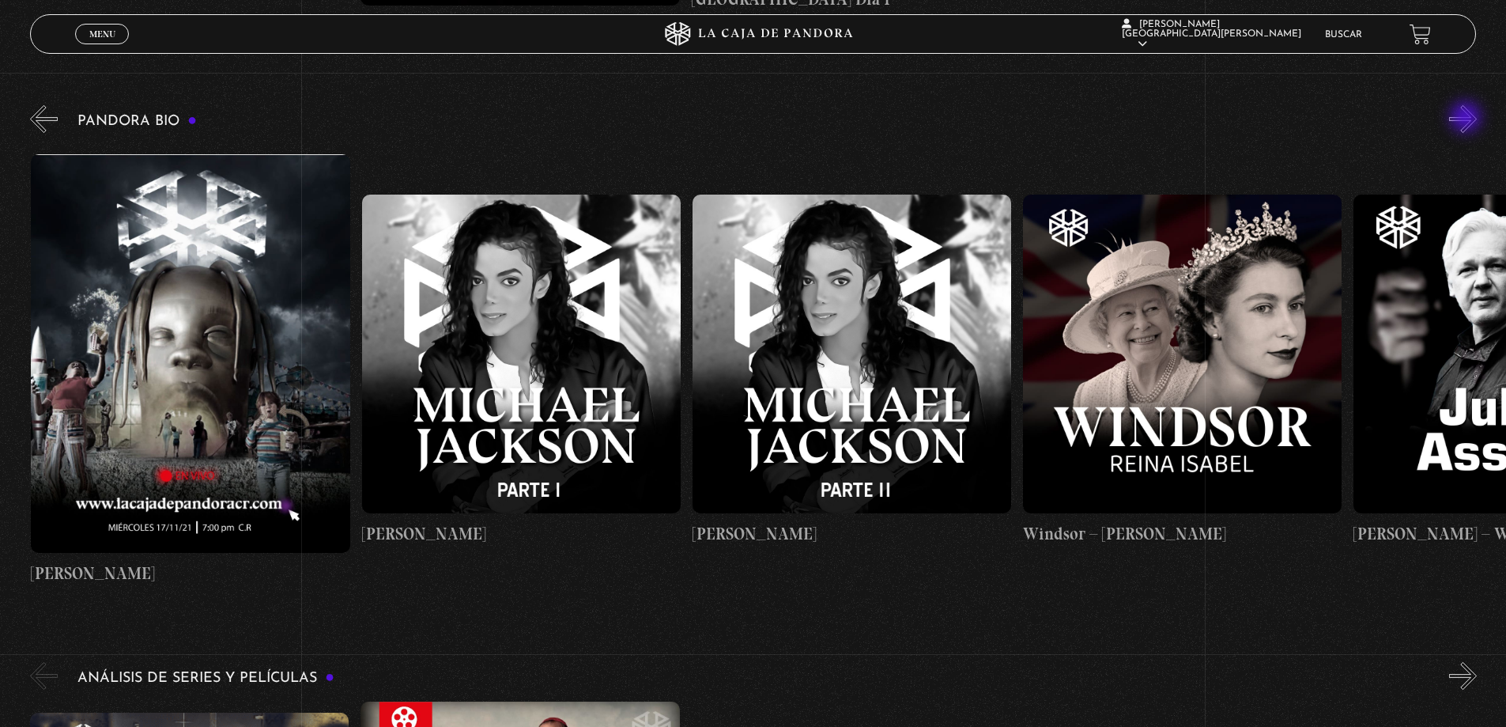
click at [1467, 119] on button "»" at bounding box center [1463, 119] width 28 height 28
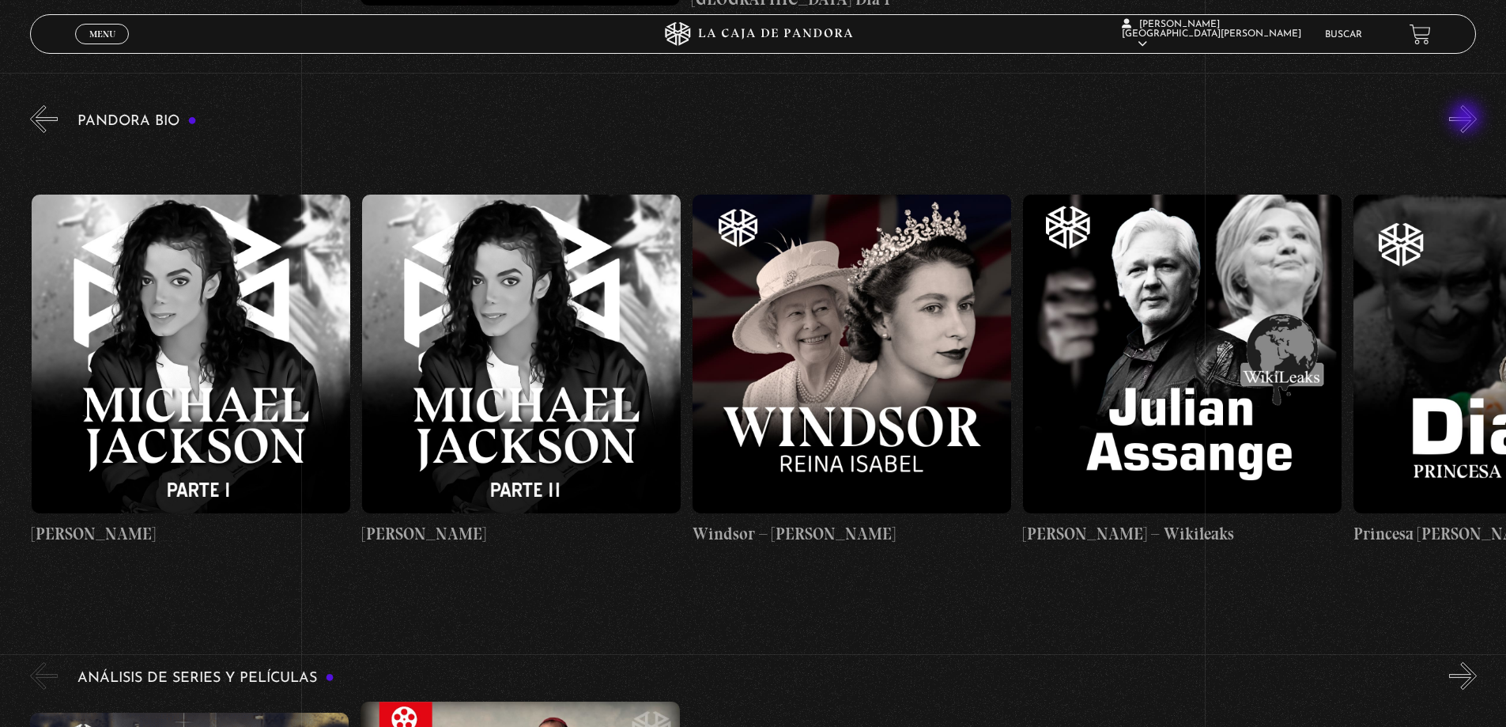
click at [1467, 119] on button "»" at bounding box center [1463, 119] width 28 height 28
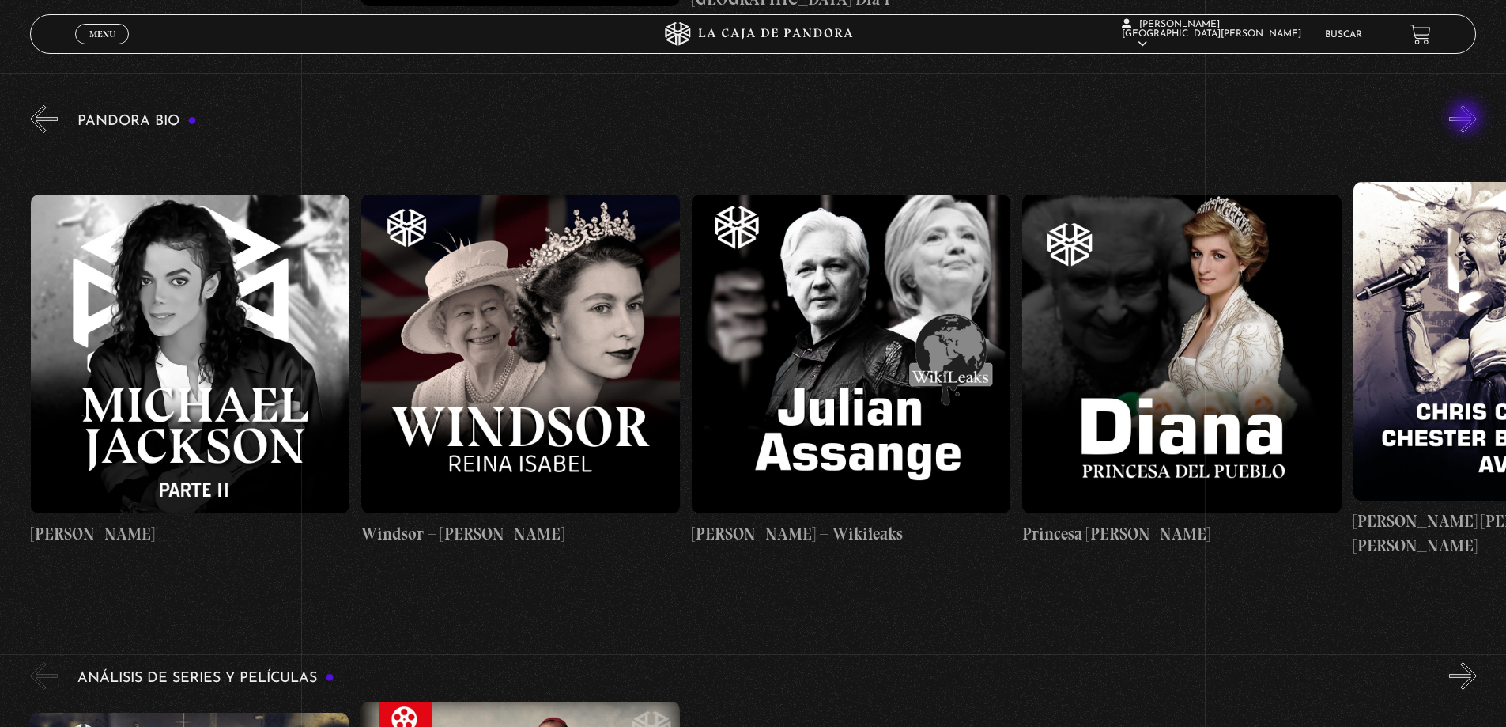
click at [1467, 119] on button "»" at bounding box center [1463, 119] width 28 height 28
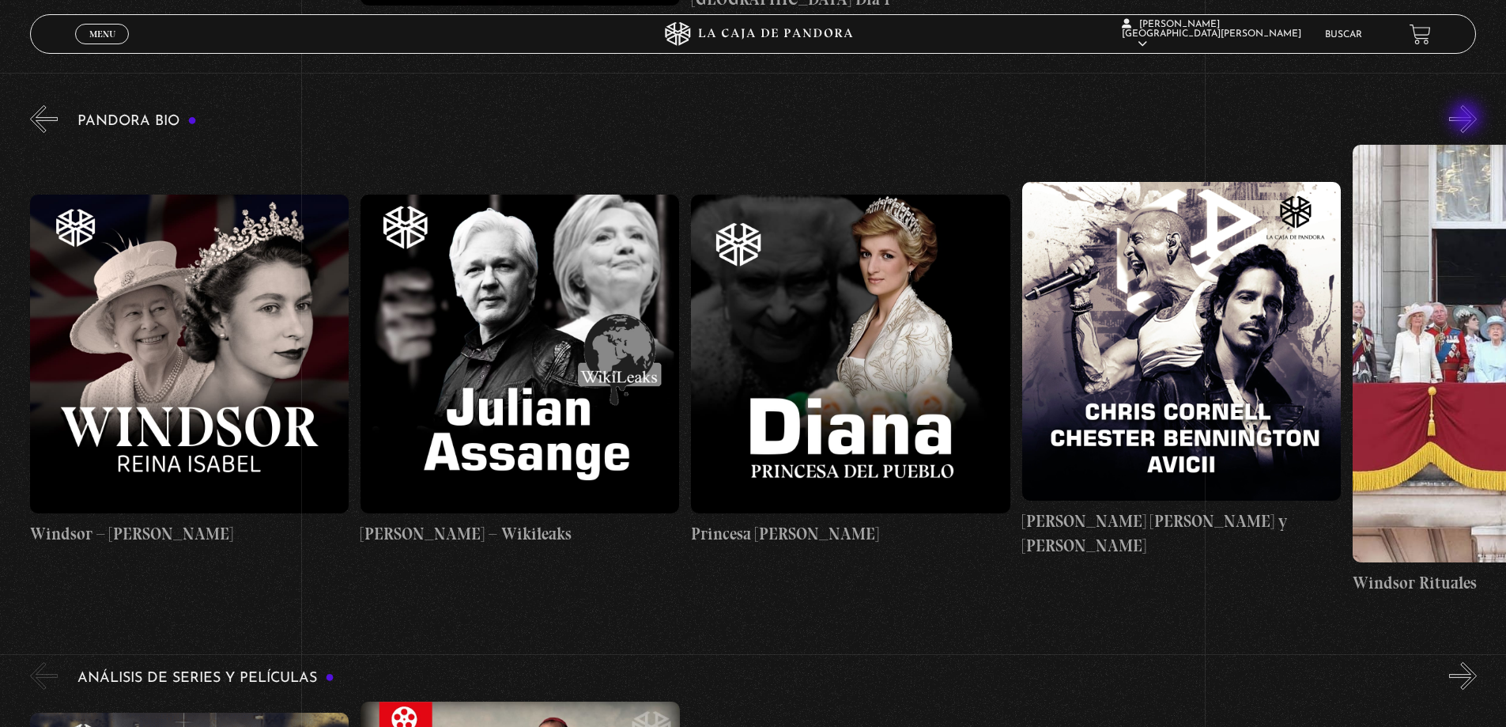
click at [1467, 119] on button "»" at bounding box center [1463, 119] width 28 height 28
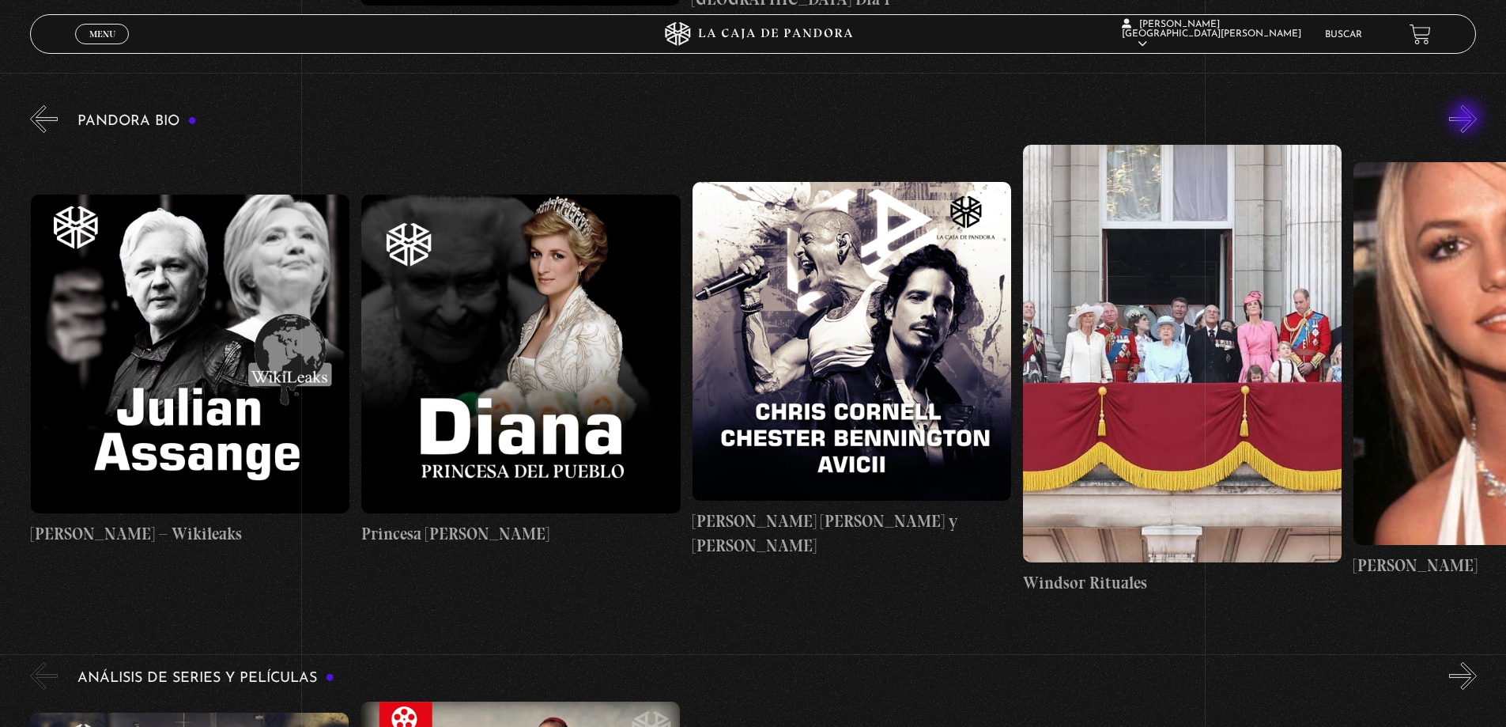
scroll to position [0, 6282]
click at [1467, 119] on button "»" at bounding box center [1463, 119] width 28 height 28
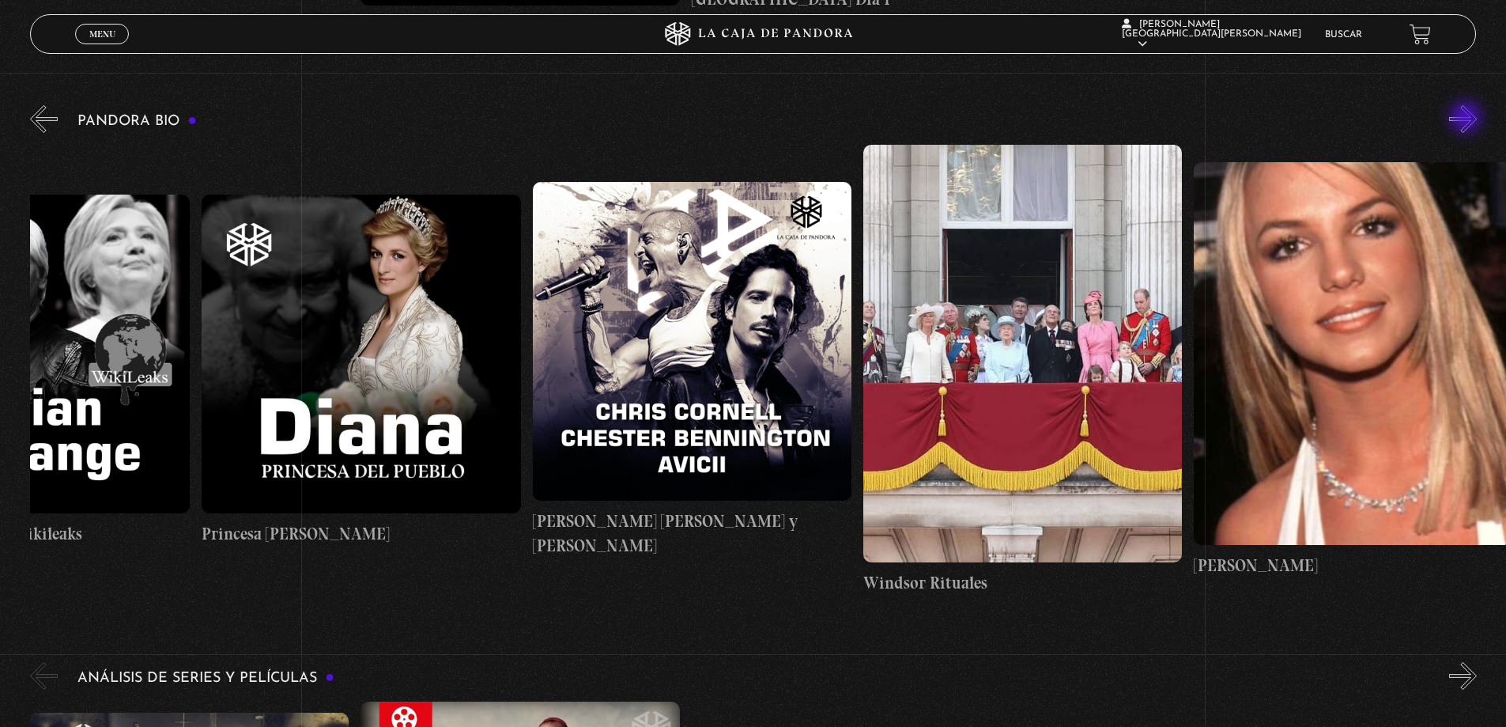
scroll to position [0, 6447]
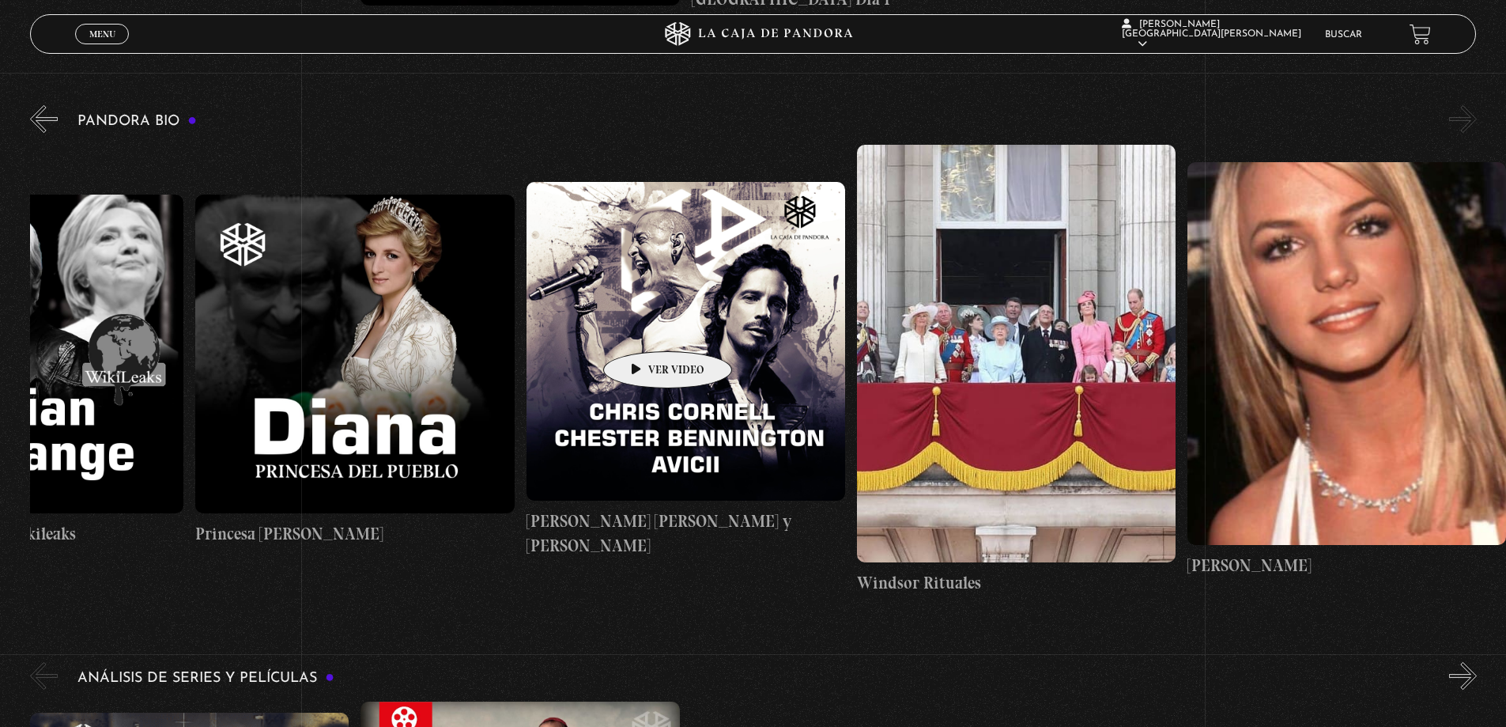
click at [643, 327] on figure at bounding box center [686, 341] width 319 height 319
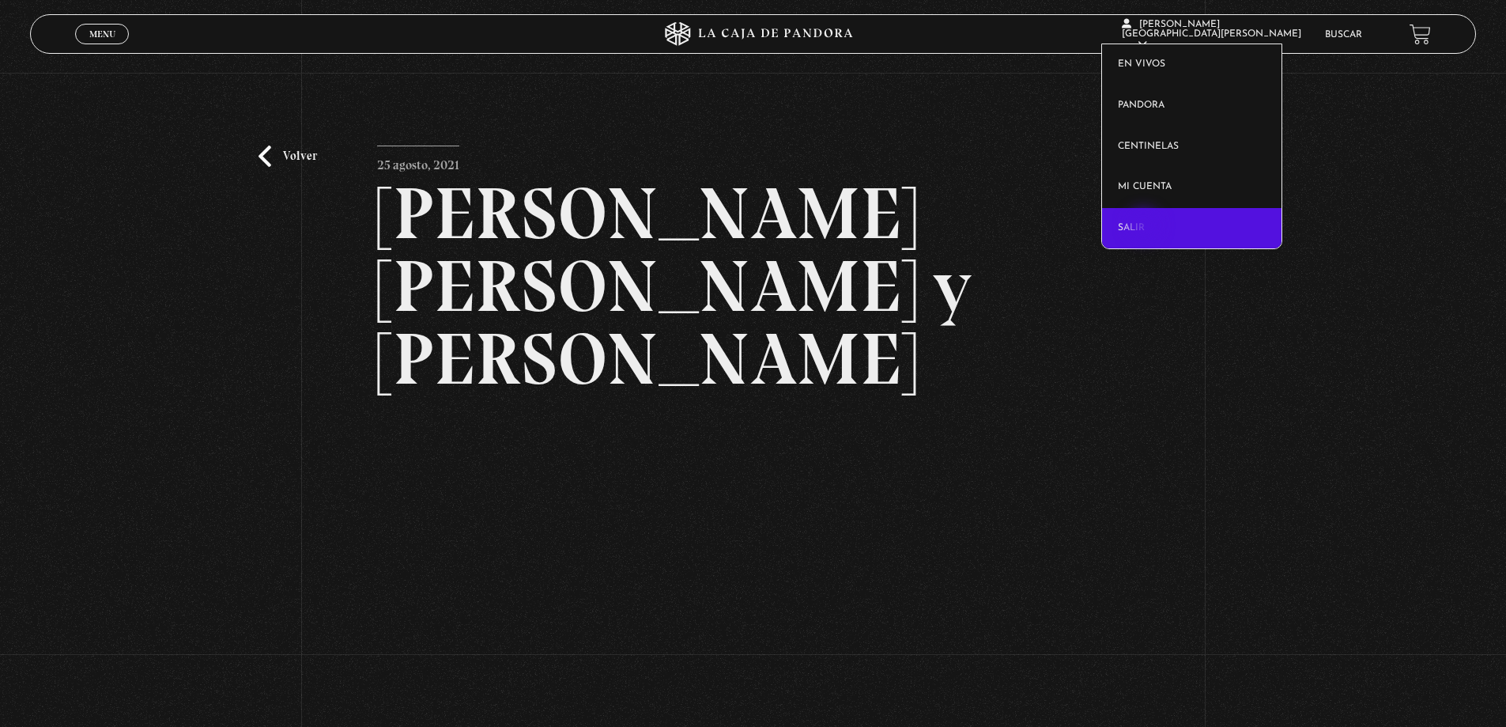
click at [1146, 227] on link "Salir" at bounding box center [1191, 228] width 179 height 41
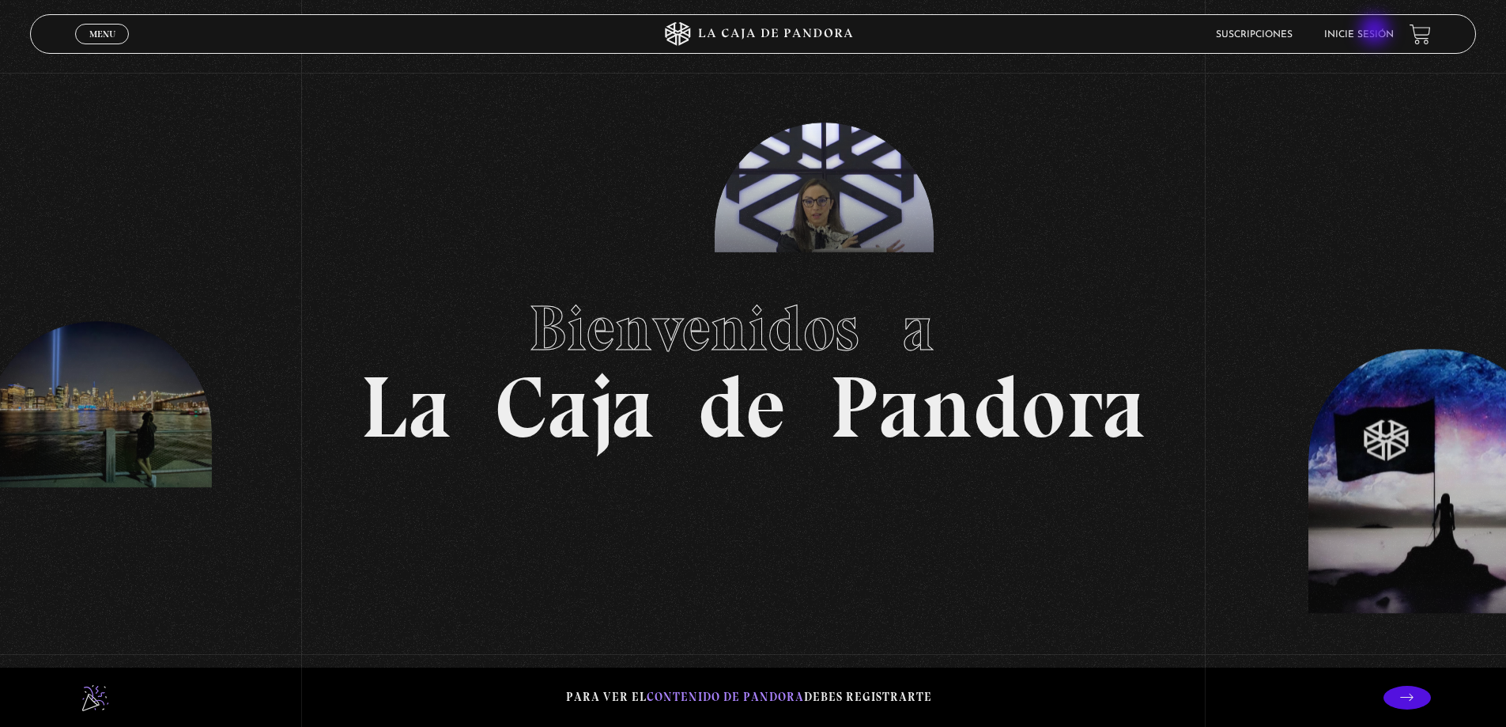
click at [1376, 32] on link "Inicie sesión" at bounding box center [1359, 34] width 70 height 9
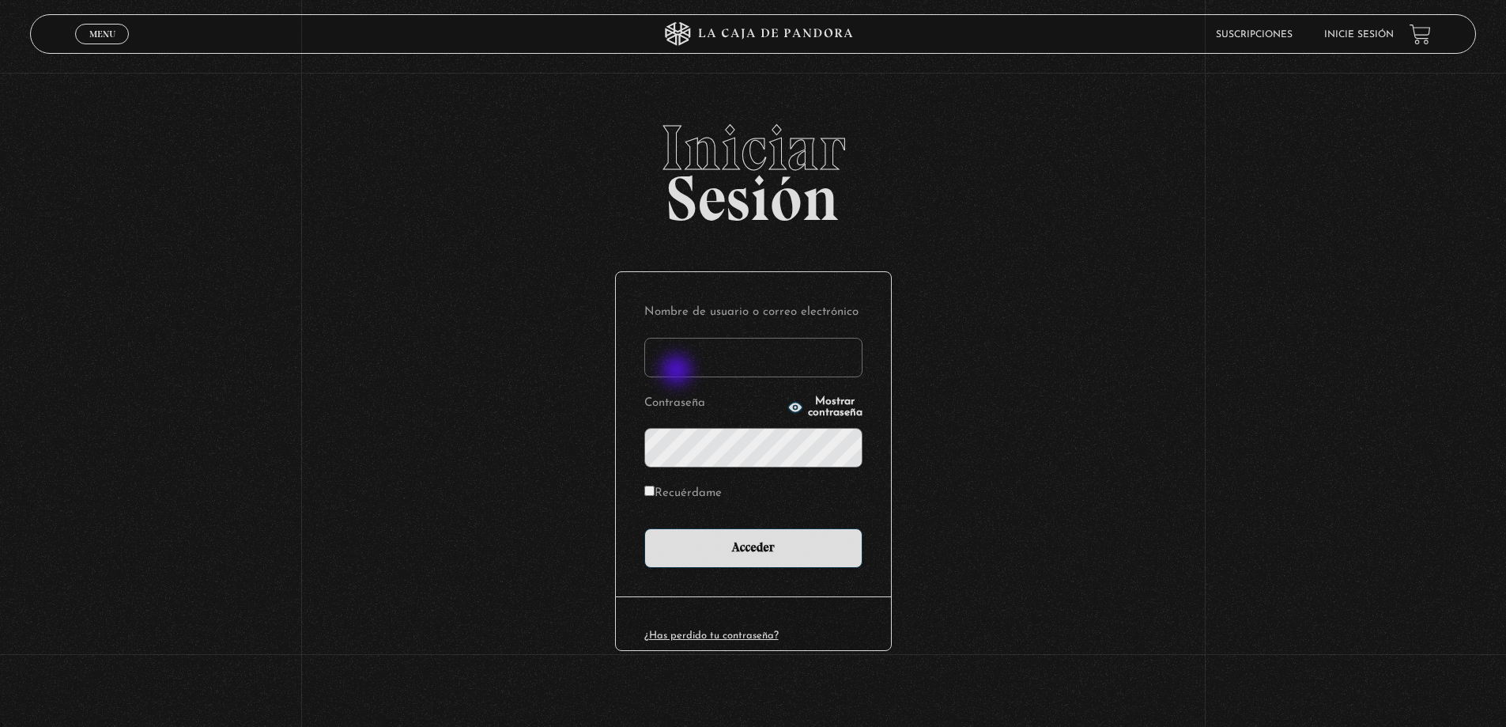
click at [680, 371] on input "Nombre de usuario o correo electrónico" at bounding box center [753, 358] width 218 height 40
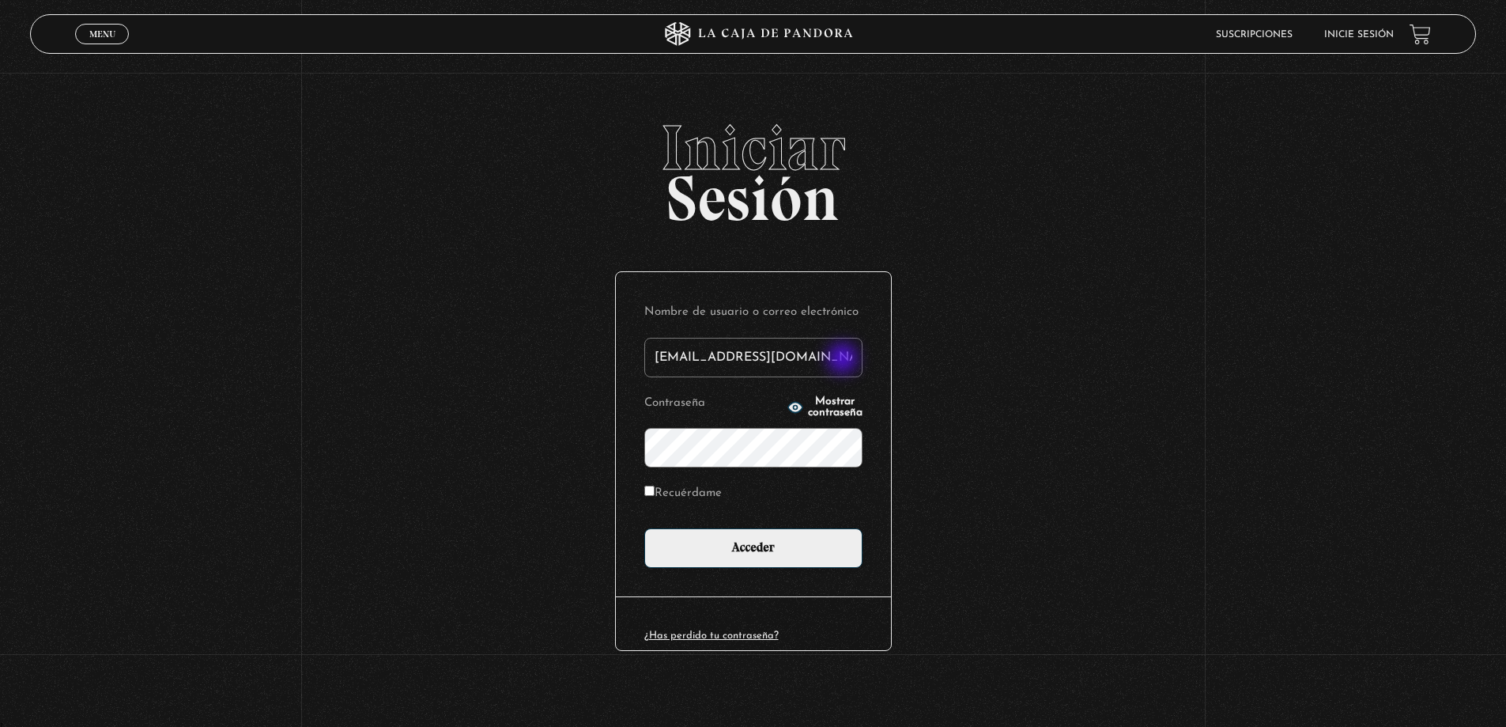
type input "[EMAIL_ADDRESS][DOMAIN_NAME]"
